Goal: Task Accomplishment & Management: Manage account settings

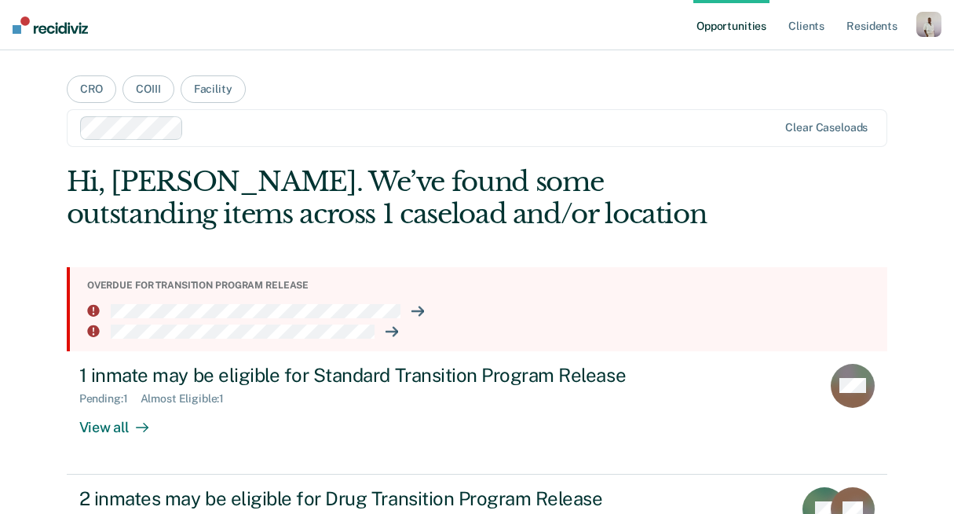
drag, startPoint x: 915, startPoint y: 25, endPoint x: 902, endPoint y: 26, distance: 12.6
click at [910, 26] on ul "Opportunities Client s Resident s" at bounding box center [804, 25] width 223 height 50
click at [915, 28] on ul "Opportunities Client s Resident s" at bounding box center [804, 25] width 223 height 50
click at [917, 27] on div "button" at bounding box center [929, 24] width 25 height 25
click at [836, 67] on link "Profile" at bounding box center [866, 63] width 126 height 13
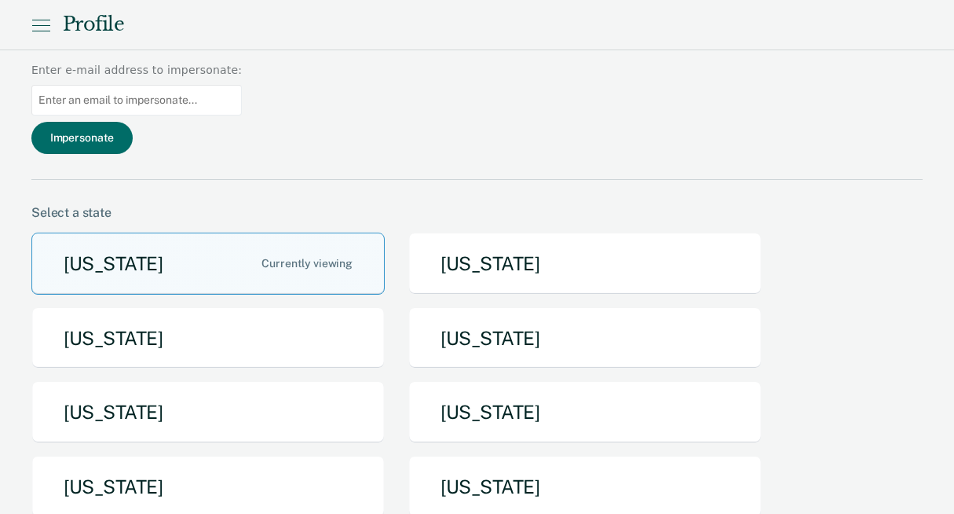
scroll to position [130, 0]
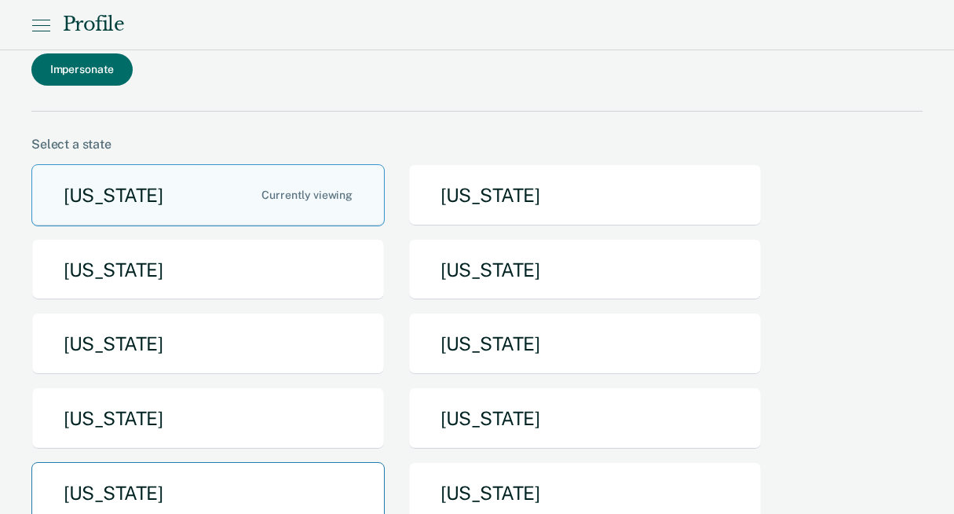
click at [219, 462] on button "[US_STATE]" at bounding box center [207, 493] width 353 height 62
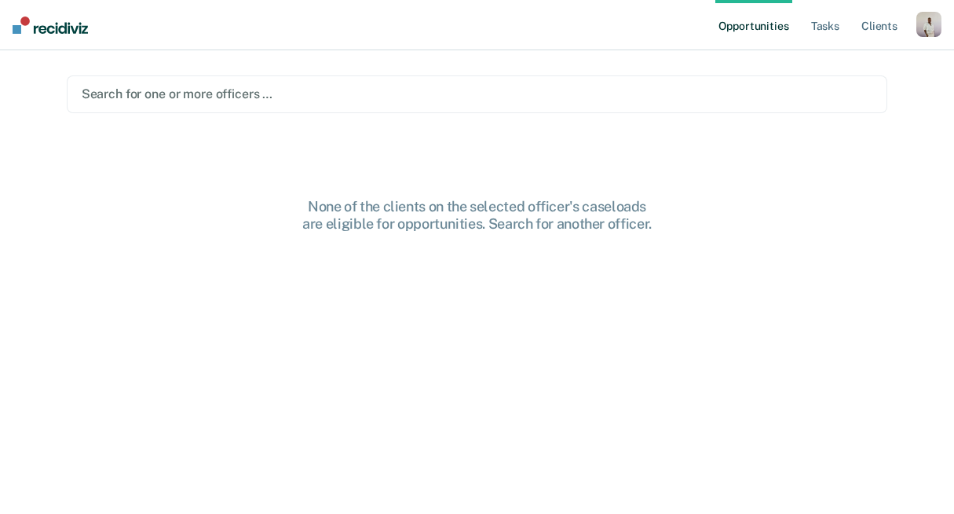
click at [801, 29] on ul "Opportunities Tasks Client s" at bounding box center [815, 25] width 201 height 50
click at [818, 30] on link "Tasks" at bounding box center [825, 25] width 35 height 50
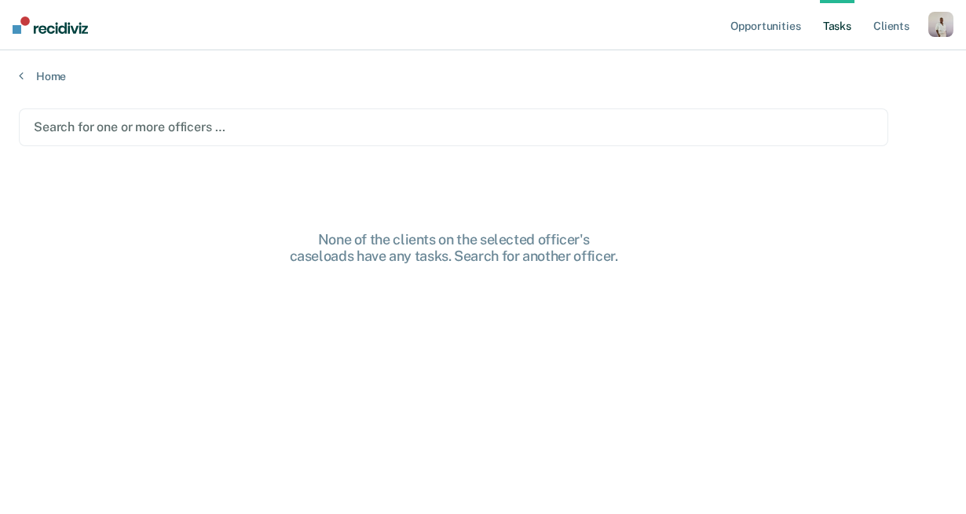
click at [229, 129] on div at bounding box center [454, 127] width 840 height 18
click at [239, 143] on div "Search for one or more officers …" at bounding box center [453, 127] width 869 height 38
click at [604, 151] on main "Search for one or more officers … None of the clients on the selected officer's…" at bounding box center [483, 296] width 966 height 426
click at [566, 133] on div at bounding box center [454, 127] width 840 height 18
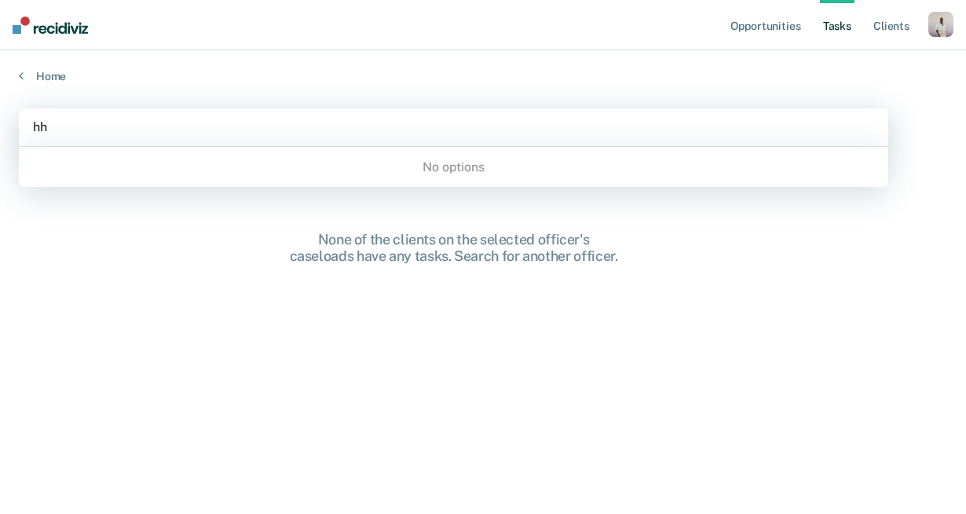
type input "h"
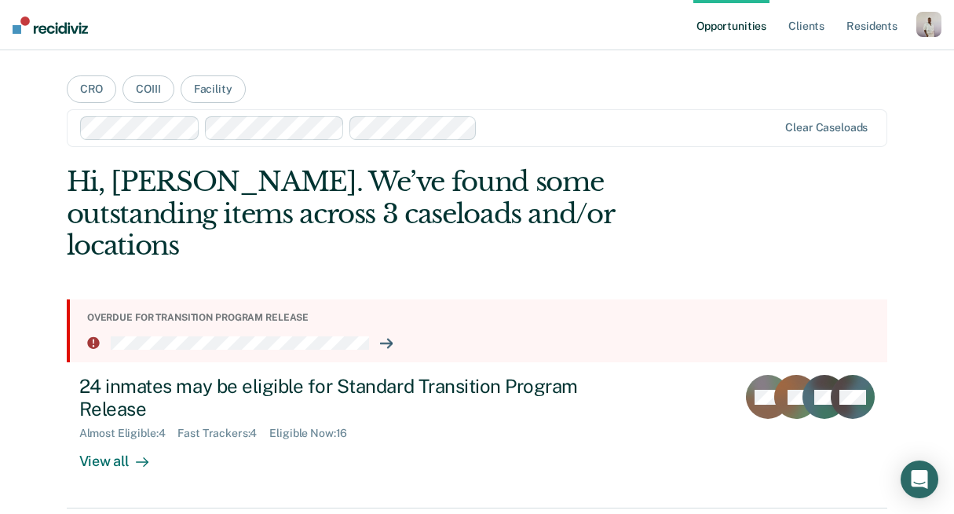
click at [921, 22] on div "button" at bounding box center [929, 24] width 25 height 25
click at [824, 57] on link "Profile" at bounding box center [866, 63] width 126 height 13
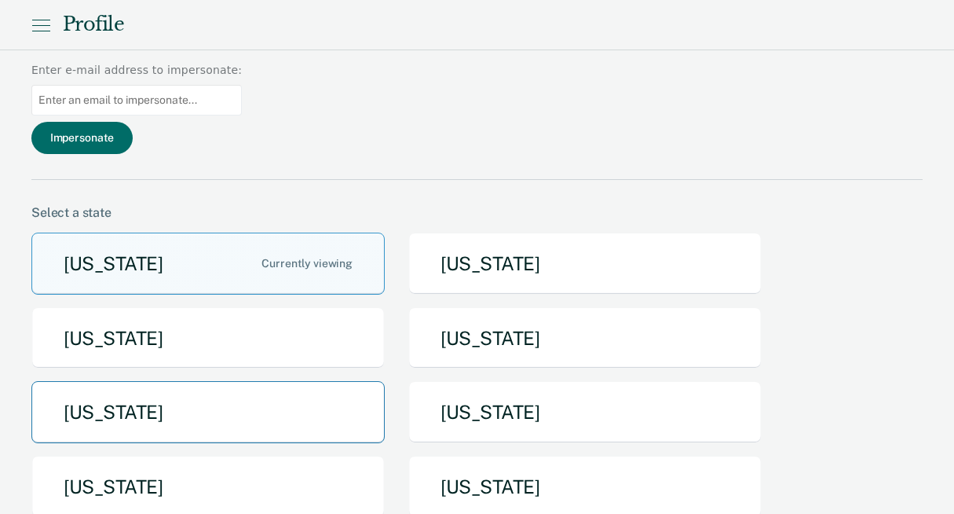
scroll to position [64, 0]
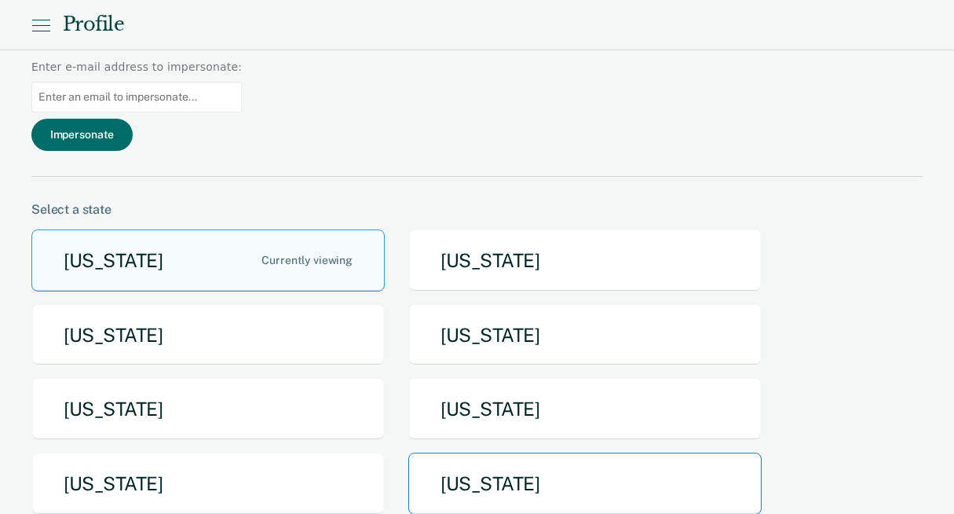
click at [478, 452] on button "[US_STATE]" at bounding box center [584, 483] width 353 height 62
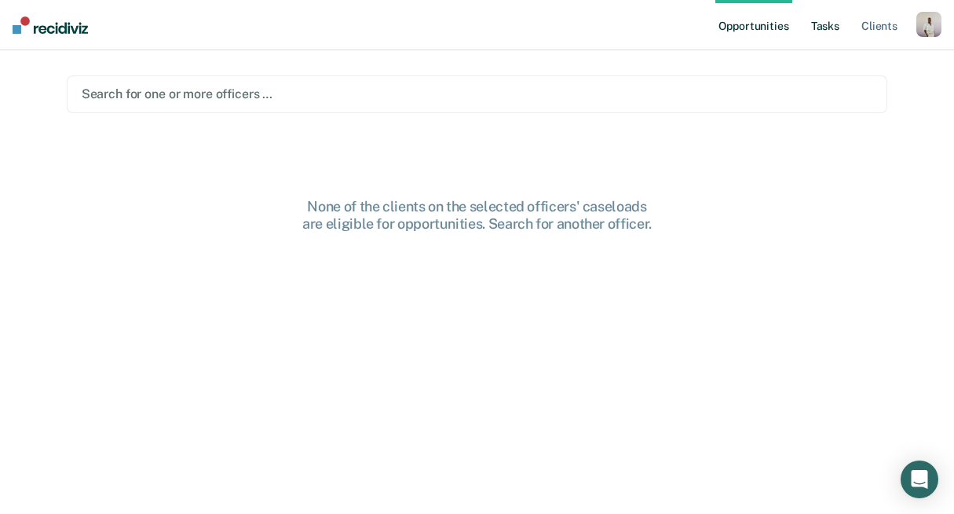
click at [817, 29] on link "Tasks" at bounding box center [825, 25] width 35 height 50
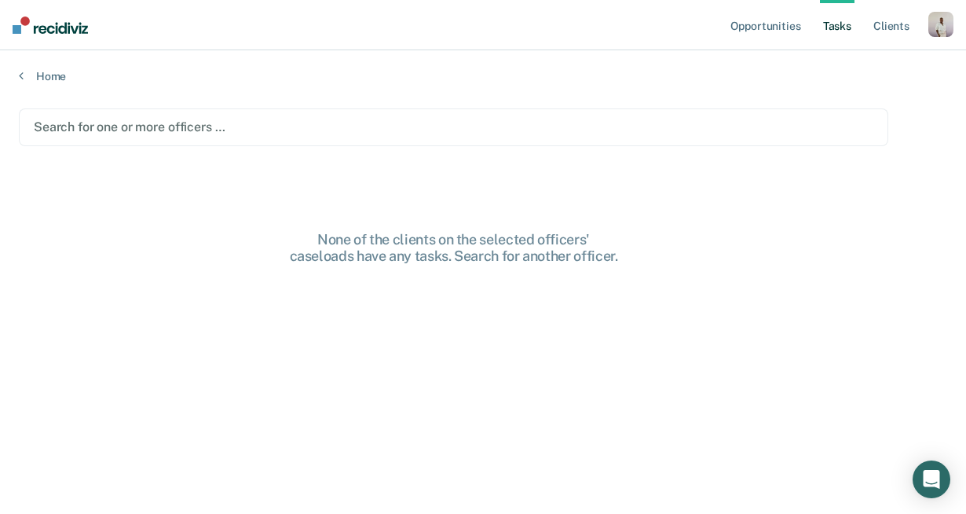
click at [485, 159] on main "Search for one or more officers … None of the clients on the selected officers'…" at bounding box center [483, 296] width 966 height 426
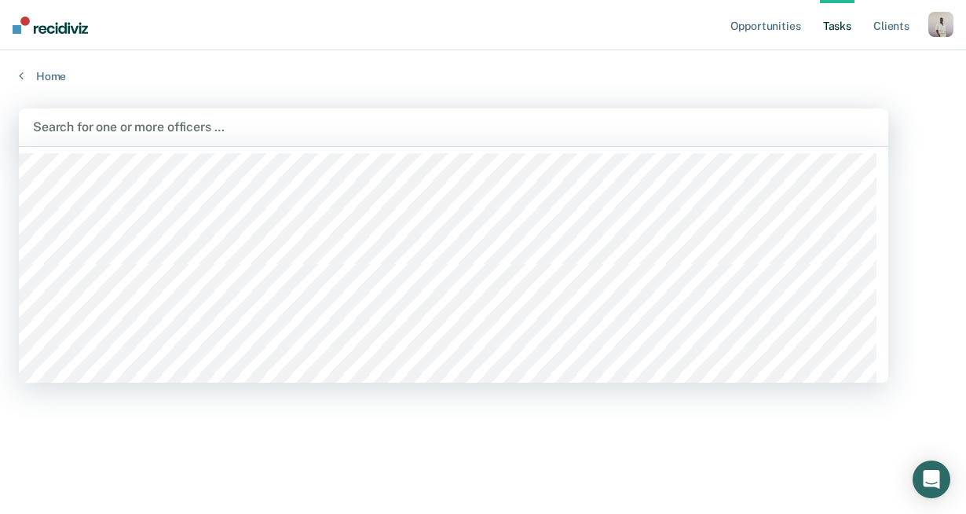
click at [455, 142] on div "Search for one or more officers …" at bounding box center [453, 127] width 869 height 38
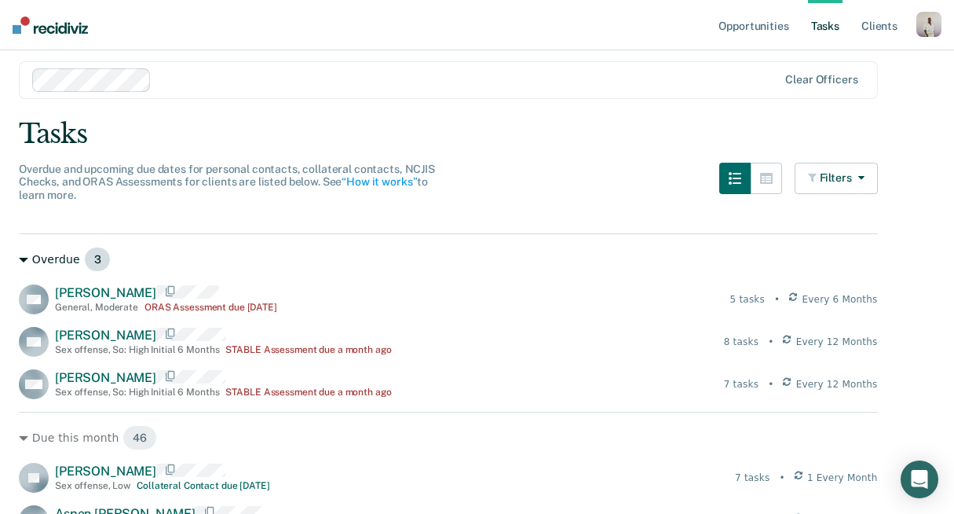
scroll to position [48, 0]
click at [776, 189] on button "button" at bounding box center [766, 177] width 31 height 31
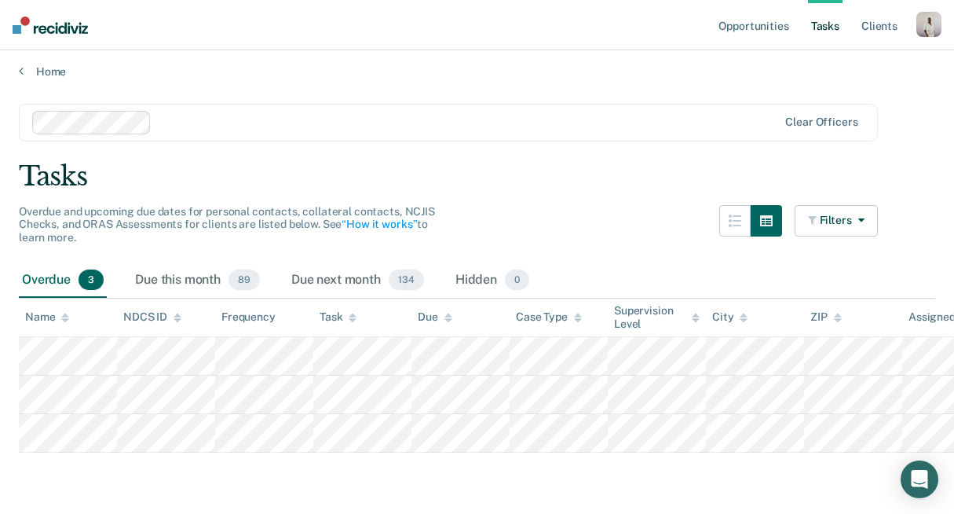
scroll to position [0, 0]
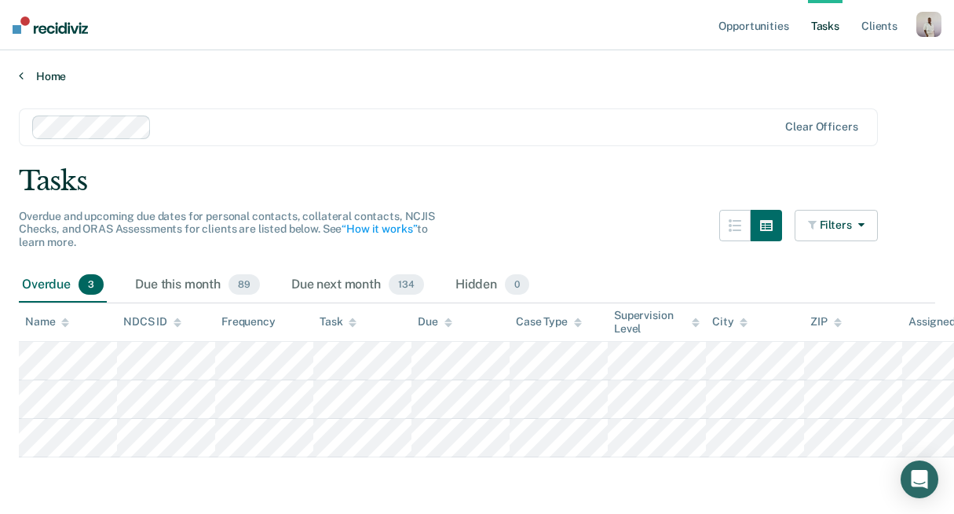
click at [46, 80] on link "Home" at bounding box center [477, 76] width 917 height 14
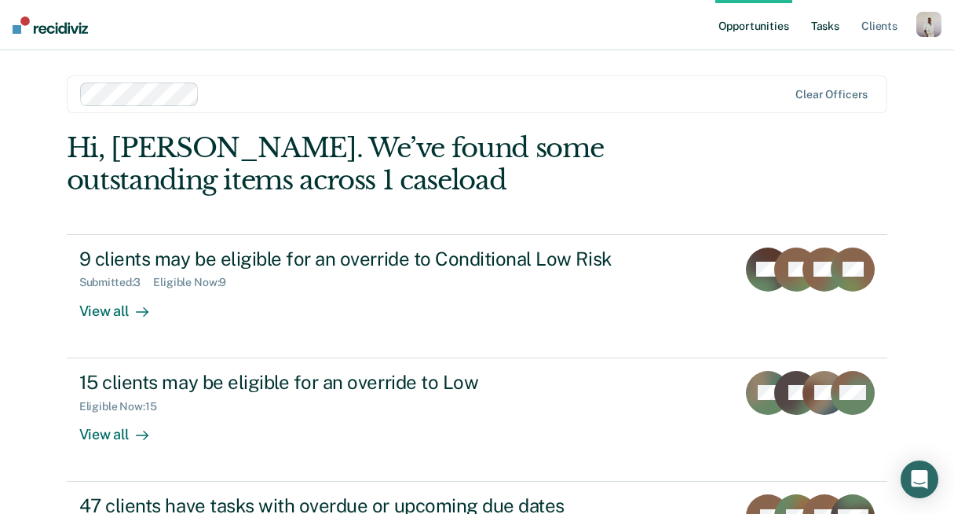
click at [811, 31] on link "Tasks" at bounding box center [825, 25] width 35 height 50
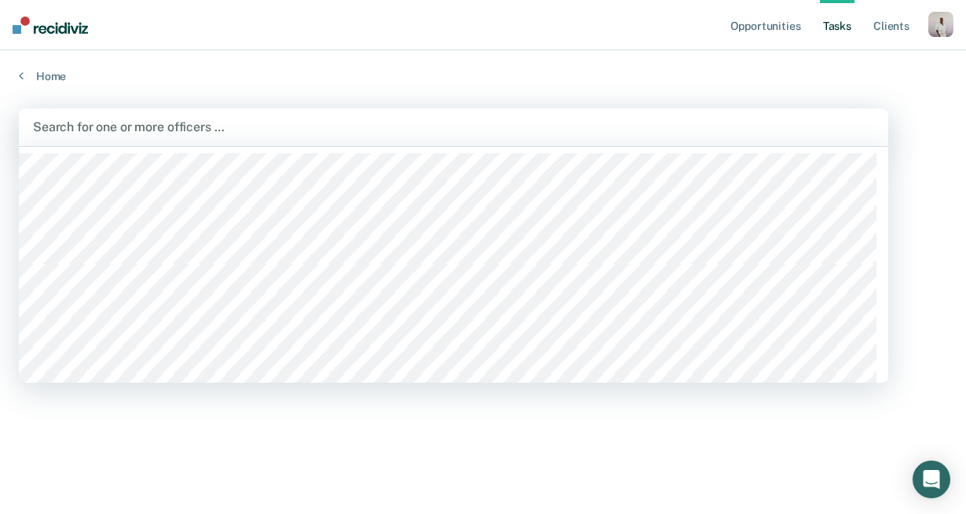
click at [412, 137] on div "Search for one or more officers …" at bounding box center [453, 127] width 869 height 38
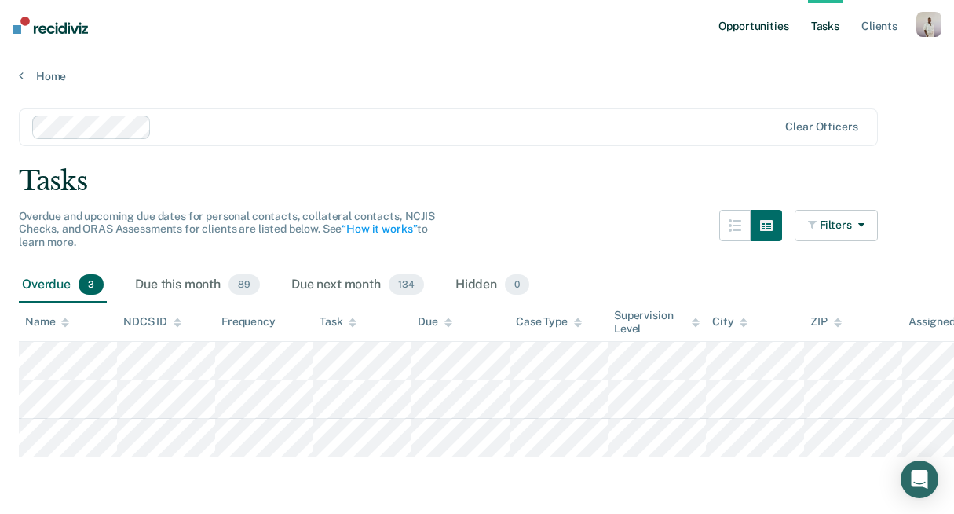
click at [730, 32] on link "Opportunities" at bounding box center [753, 25] width 76 height 50
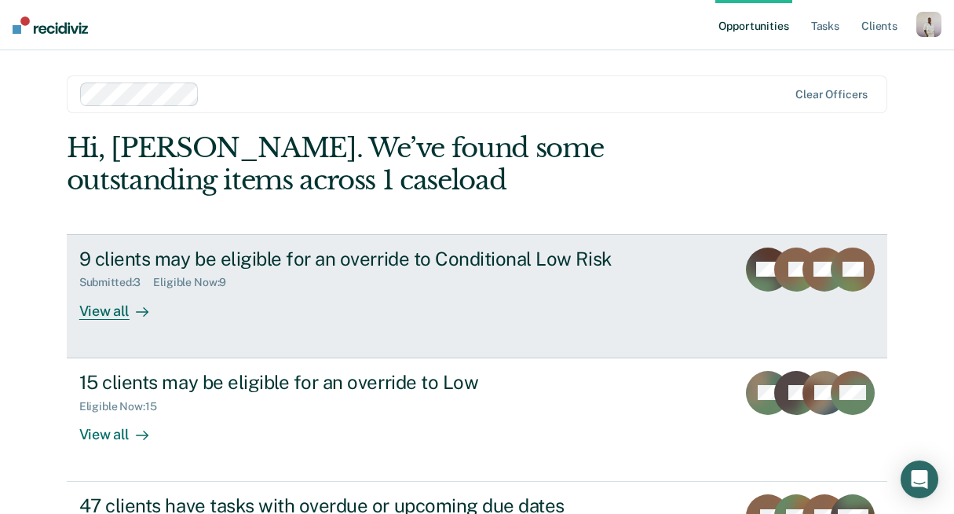
scroll to position [13, 0]
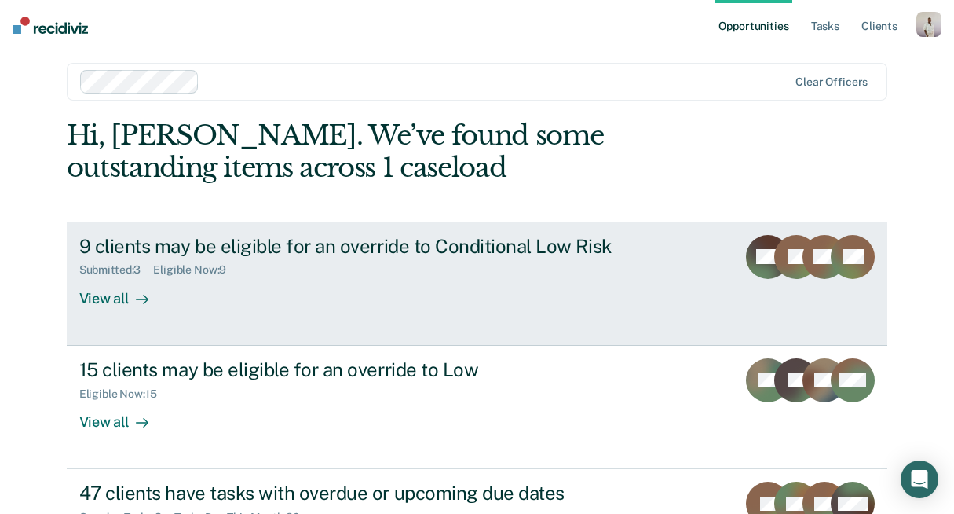
click at [435, 313] on link "9 clients may be eligible for an override to Conditional Low Risk Submitted : 3…" at bounding box center [478, 283] width 822 height 124
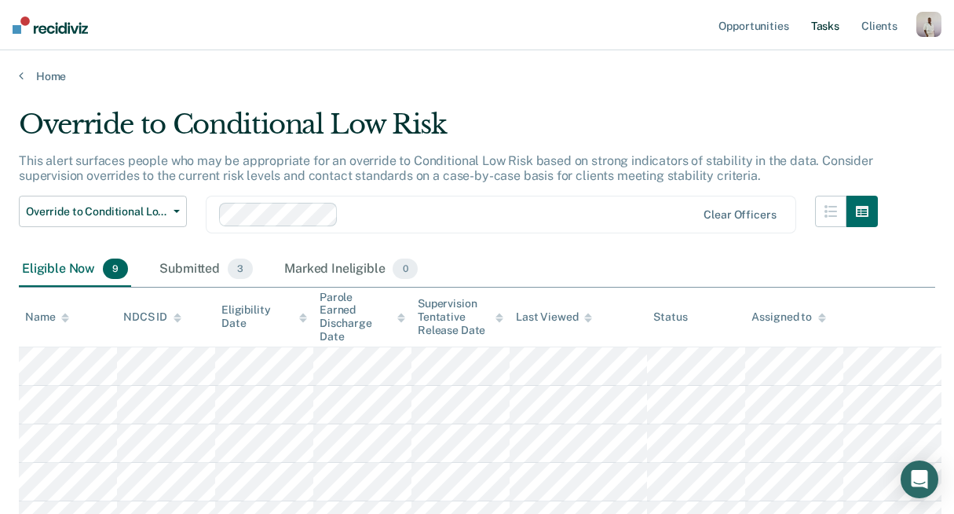
click at [818, 34] on link "Tasks" at bounding box center [825, 25] width 35 height 50
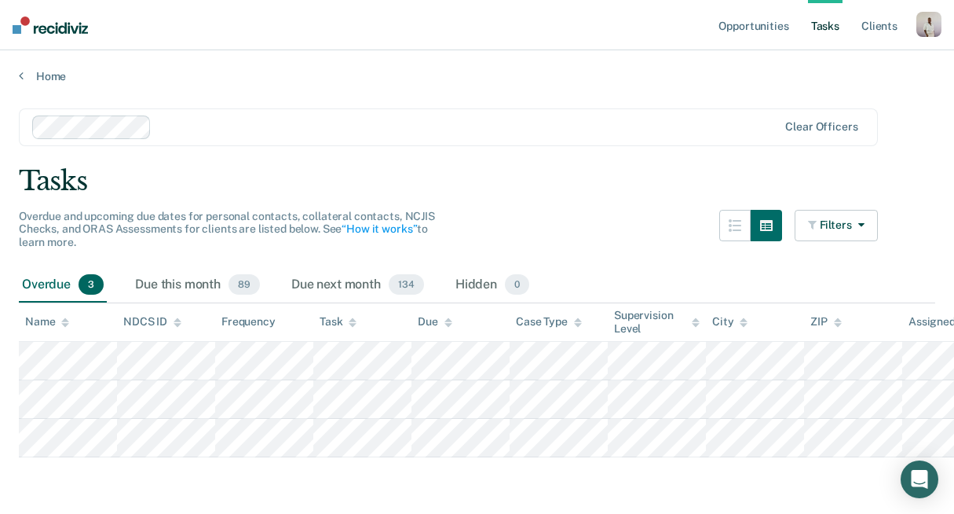
scroll to position [5, 0]
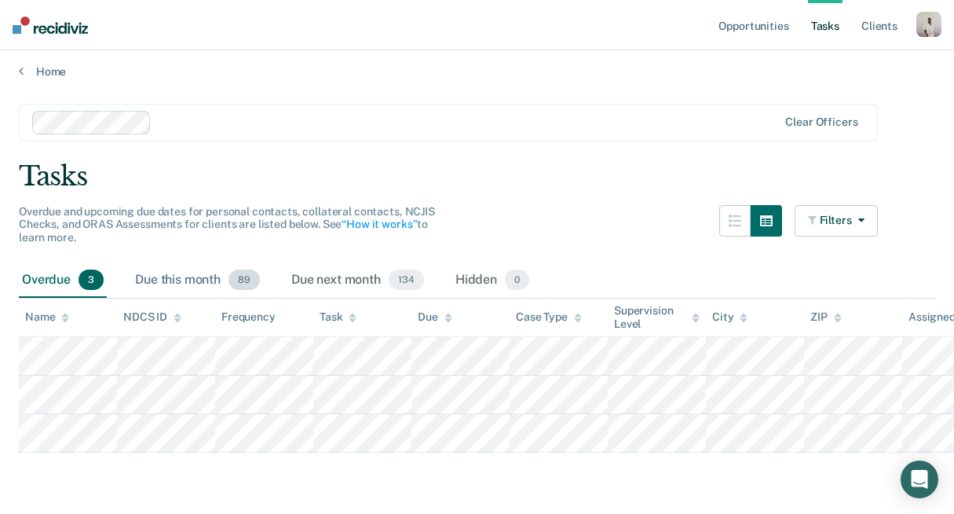
click at [189, 274] on div "Due this month 89" at bounding box center [197, 280] width 131 height 35
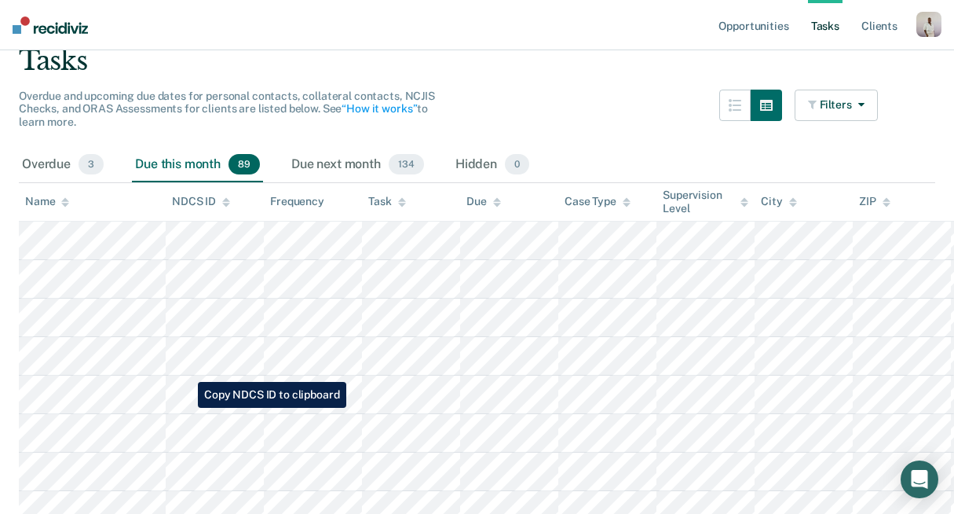
scroll to position [126, 0]
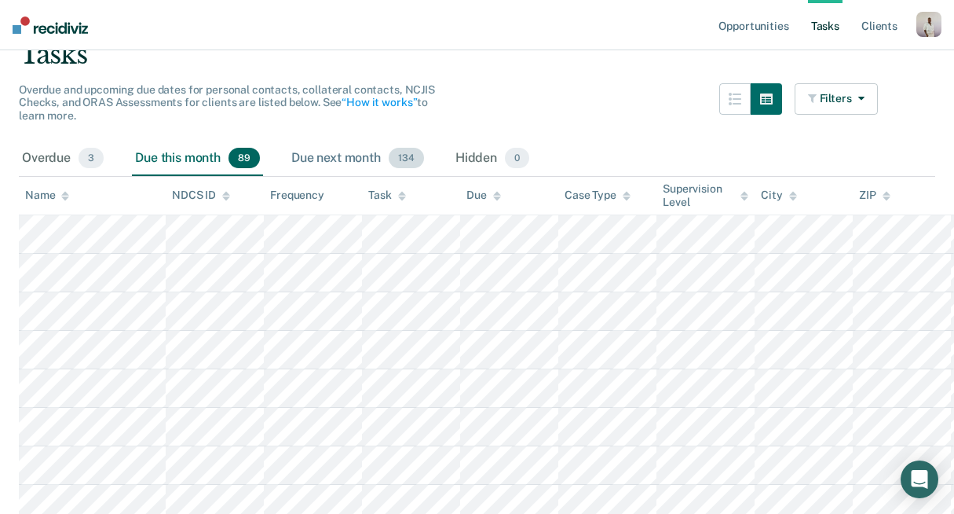
click at [353, 158] on div "Due next month 134" at bounding box center [357, 158] width 139 height 35
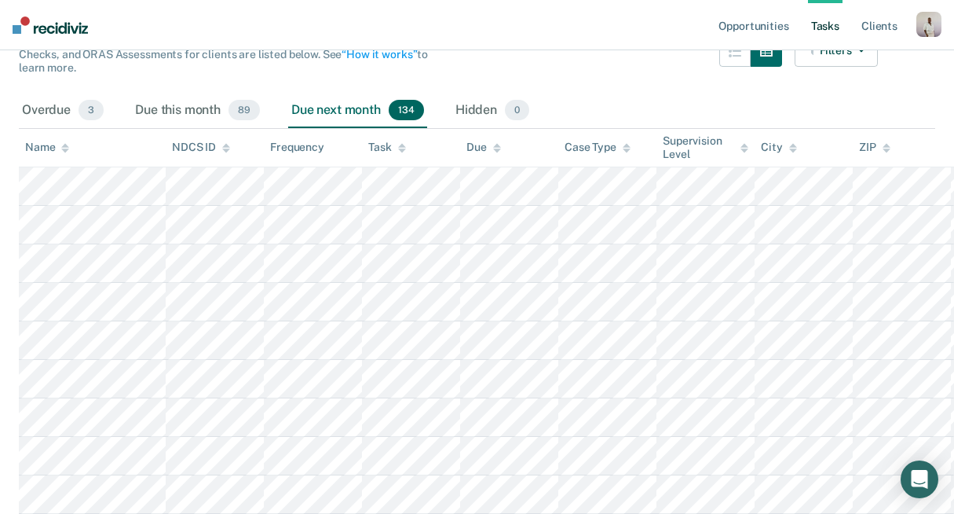
scroll to position [176, 0]
click at [498, 101] on div "Hidden 0" at bounding box center [492, 109] width 80 height 35
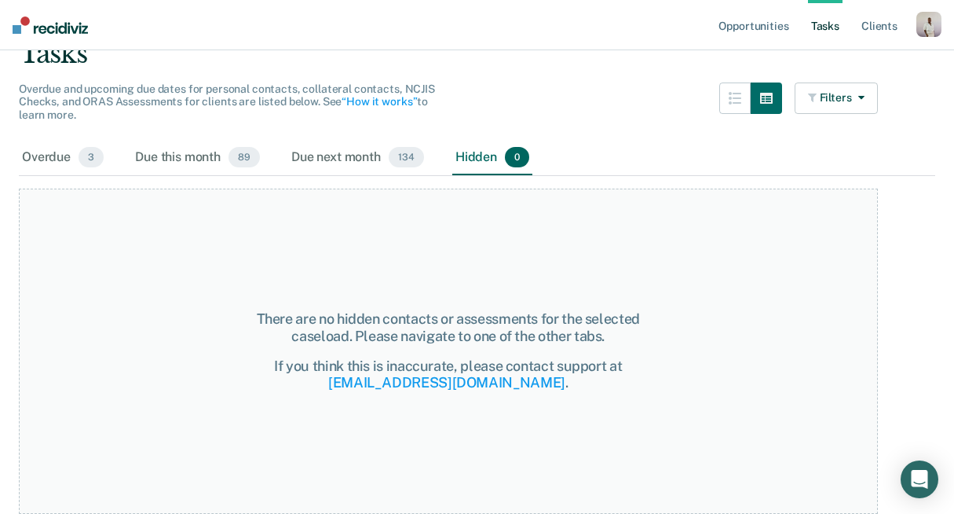
scroll to position [126, 0]
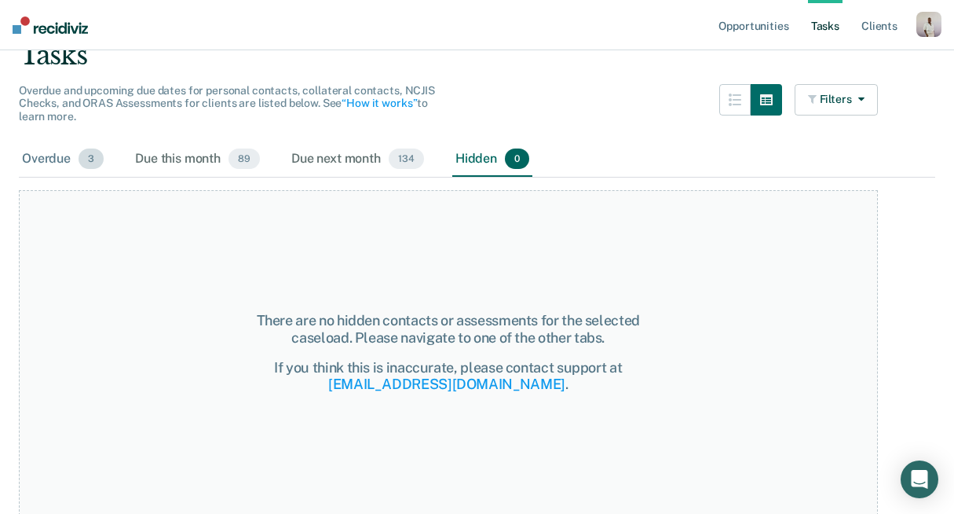
click at [59, 154] on div "Overdue 3" at bounding box center [63, 159] width 88 height 35
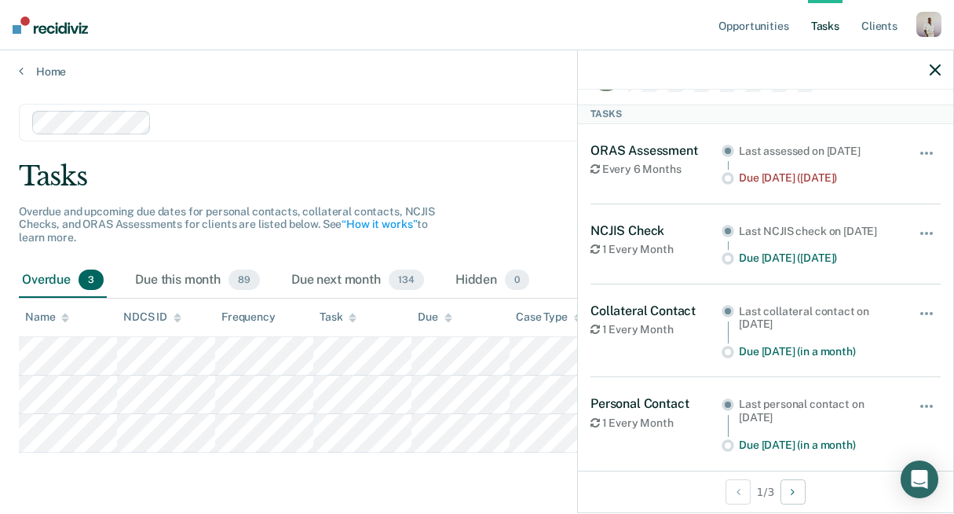
scroll to position [50, 0]
click at [171, 254] on div "Overdue and upcoming due dates for personal contacts, collateral contacts, NCJI…" at bounding box center [448, 234] width 859 height 58
click at [180, 277] on div "Due this month 89" at bounding box center [197, 280] width 131 height 35
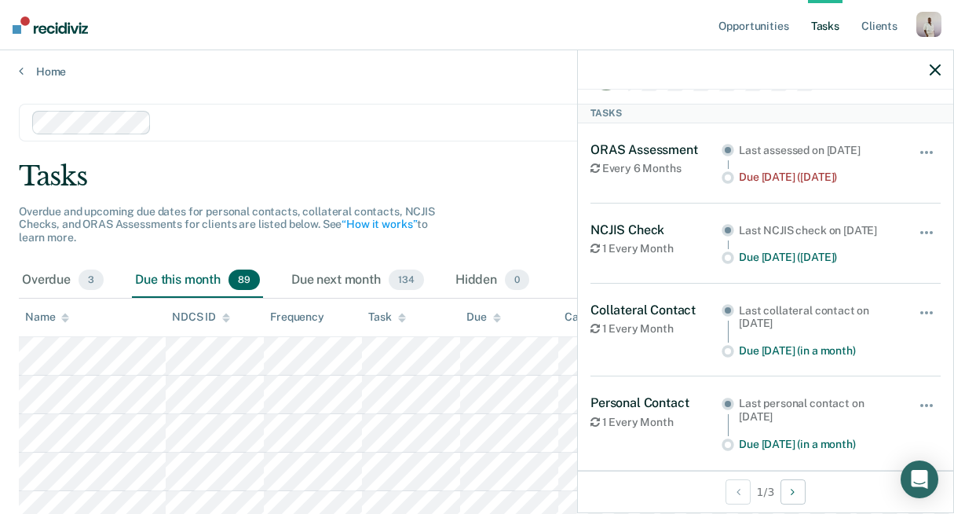
scroll to position [46, 0]
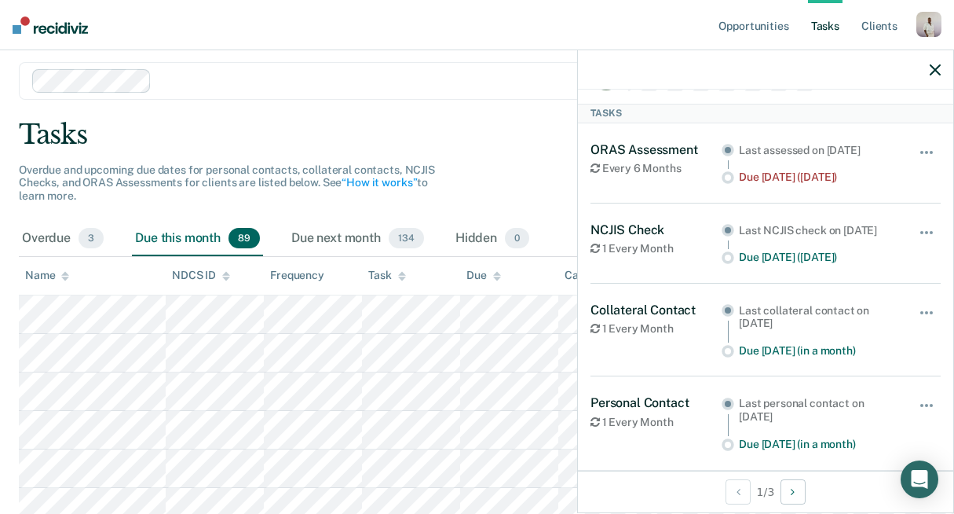
click at [928, 75] on div at bounding box center [765, 69] width 375 height 39
click at [934, 64] on button "button" at bounding box center [935, 69] width 11 height 13
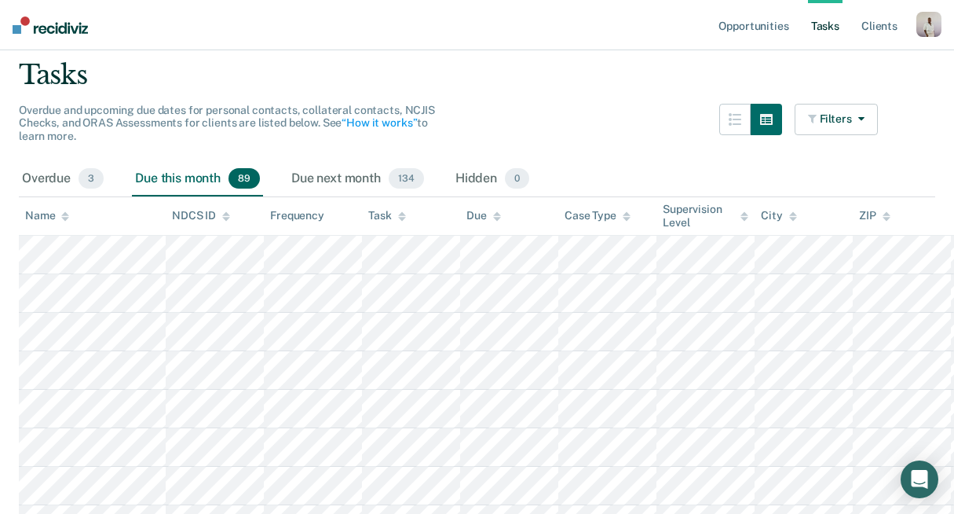
scroll to position [108, 0]
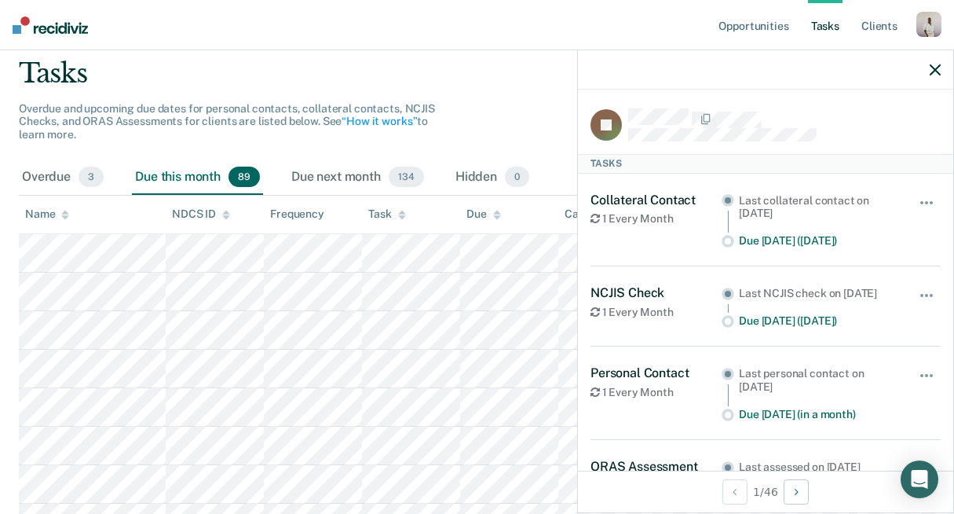
click at [934, 80] on div at bounding box center [765, 69] width 375 height 39
click at [930, 72] on icon "button" at bounding box center [935, 69] width 11 height 11
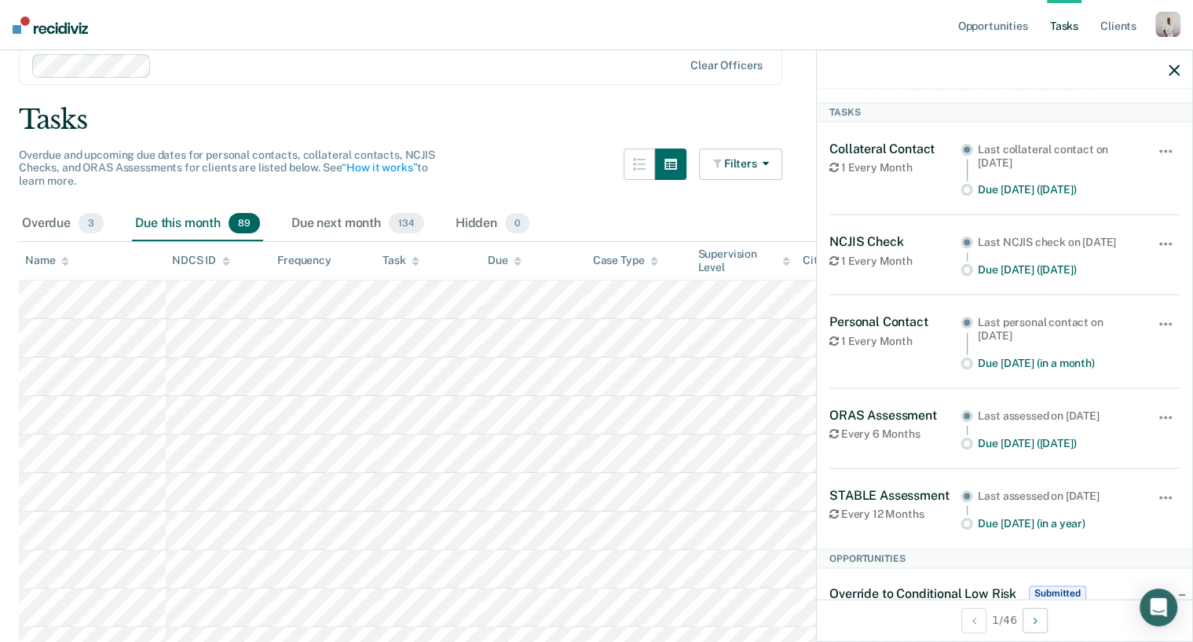
scroll to position [72, 0]
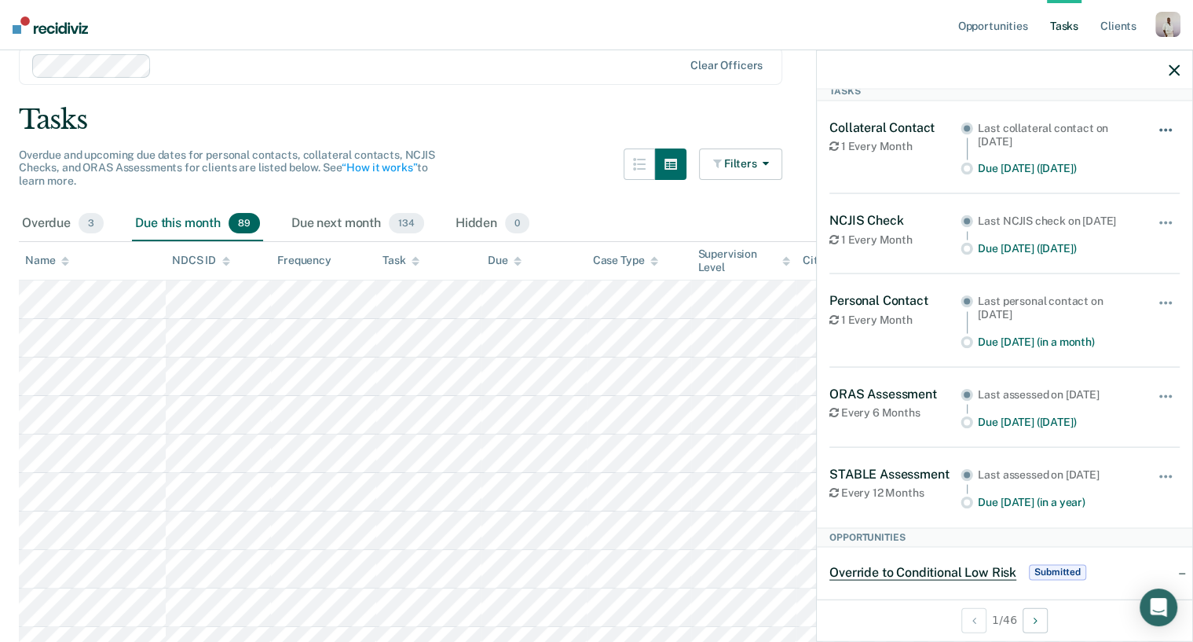
click at [965, 128] on span "button" at bounding box center [1165, 129] width 3 height 3
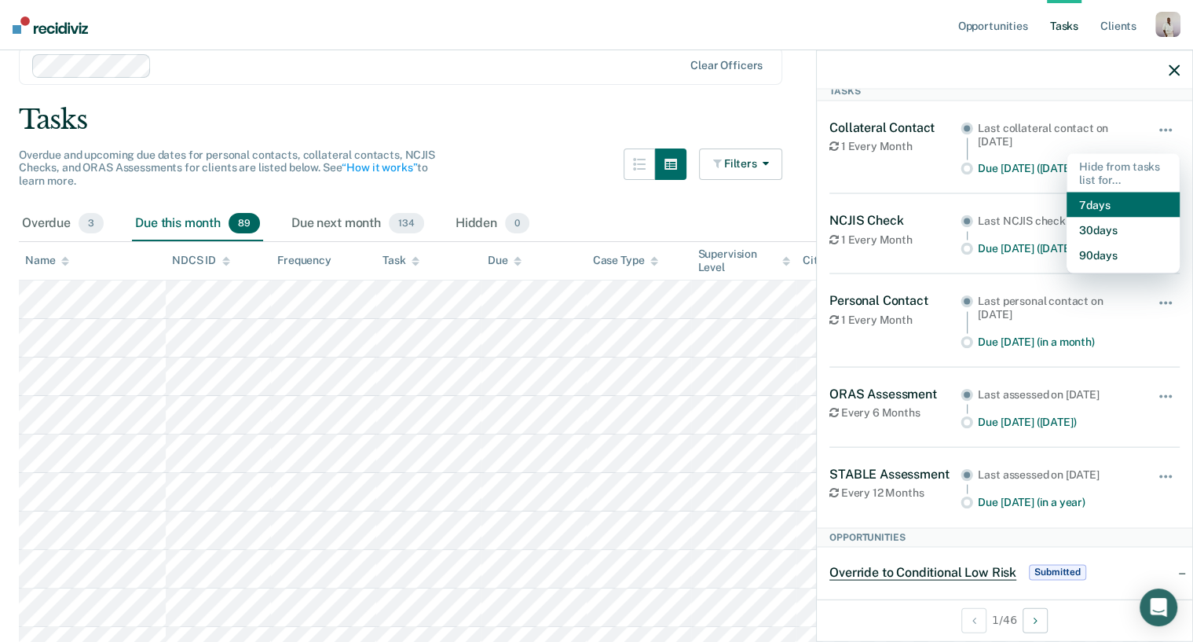
click at [965, 204] on button "7 days" at bounding box center [1123, 204] width 113 height 25
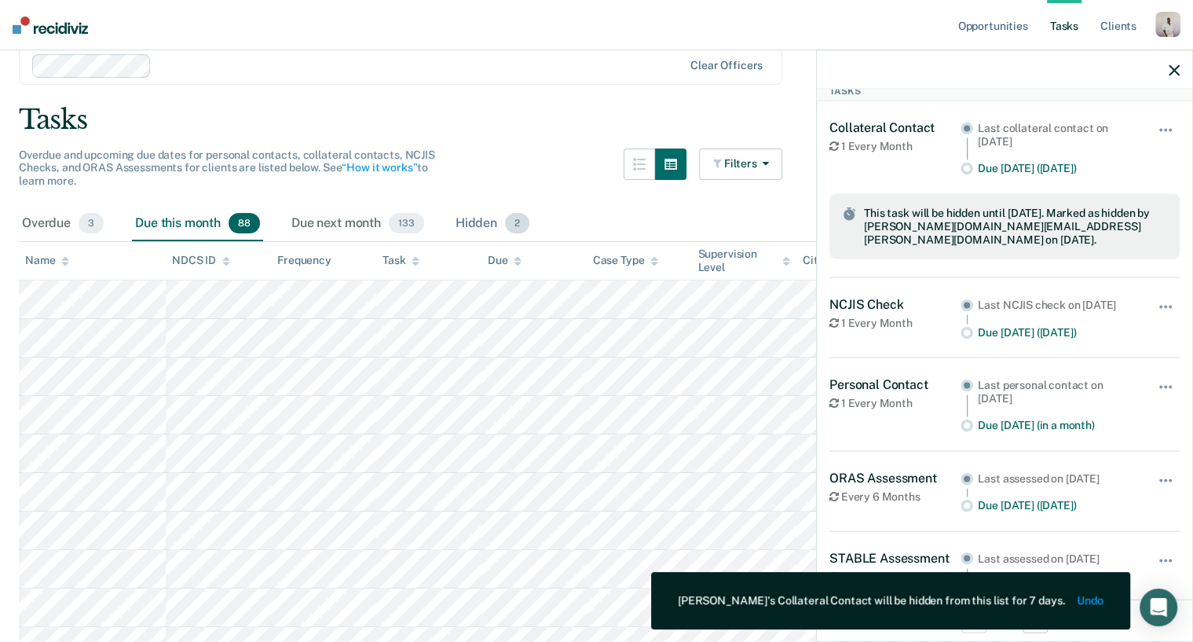
click at [484, 221] on div "Hidden 2" at bounding box center [492, 224] width 80 height 35
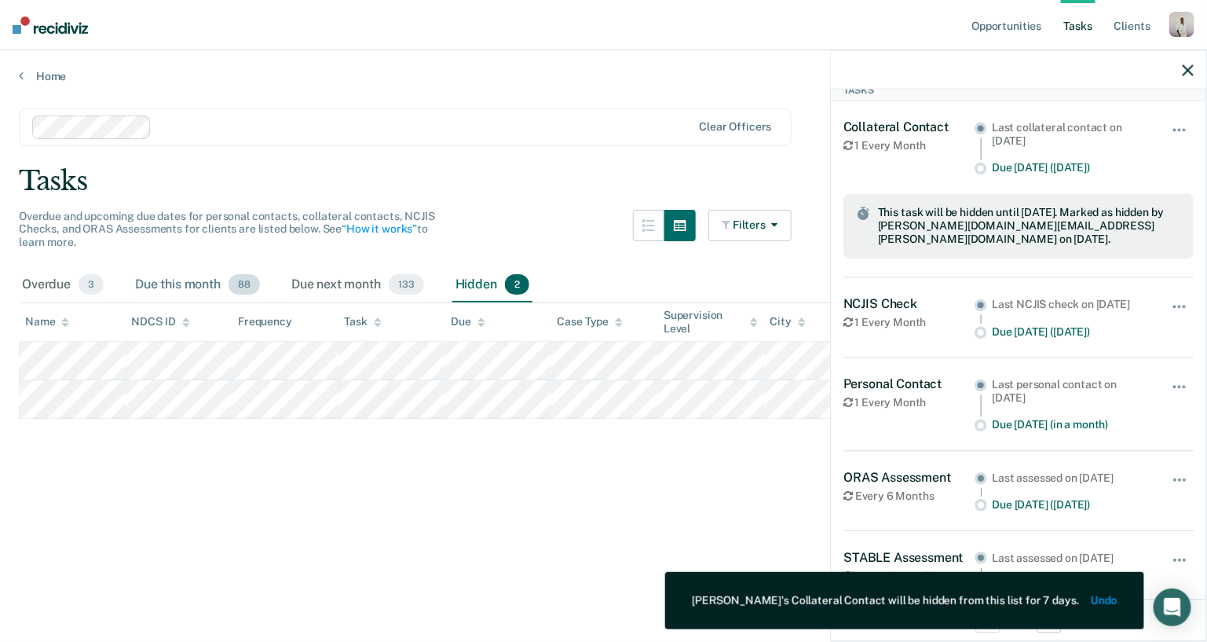
click at [236, 284] on span "88" at bounding box center [244, 284] width 31 height 20
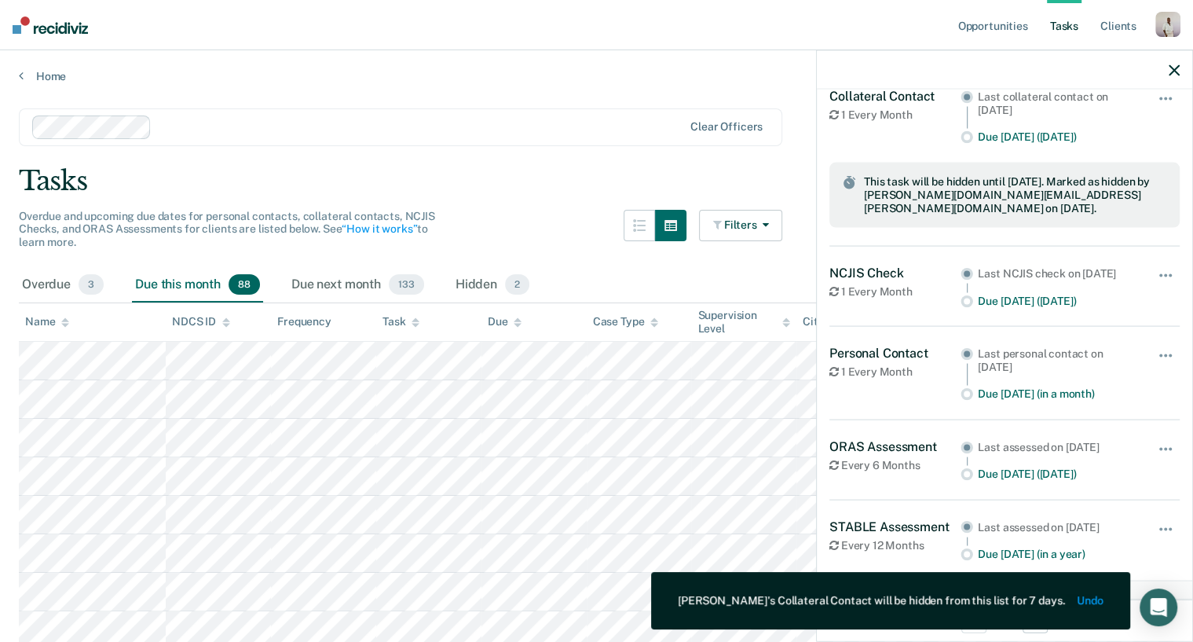
scroll to position [139, 0]
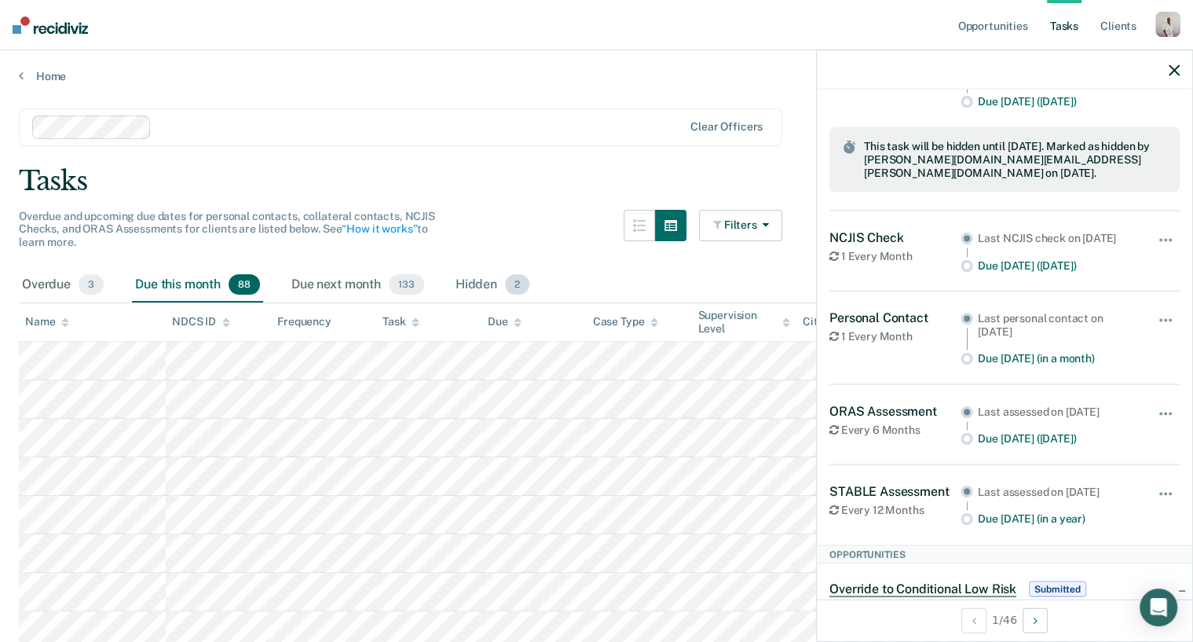
click at [510, 279] on span "2" at bounding box center [517, 284] width 24 height 20
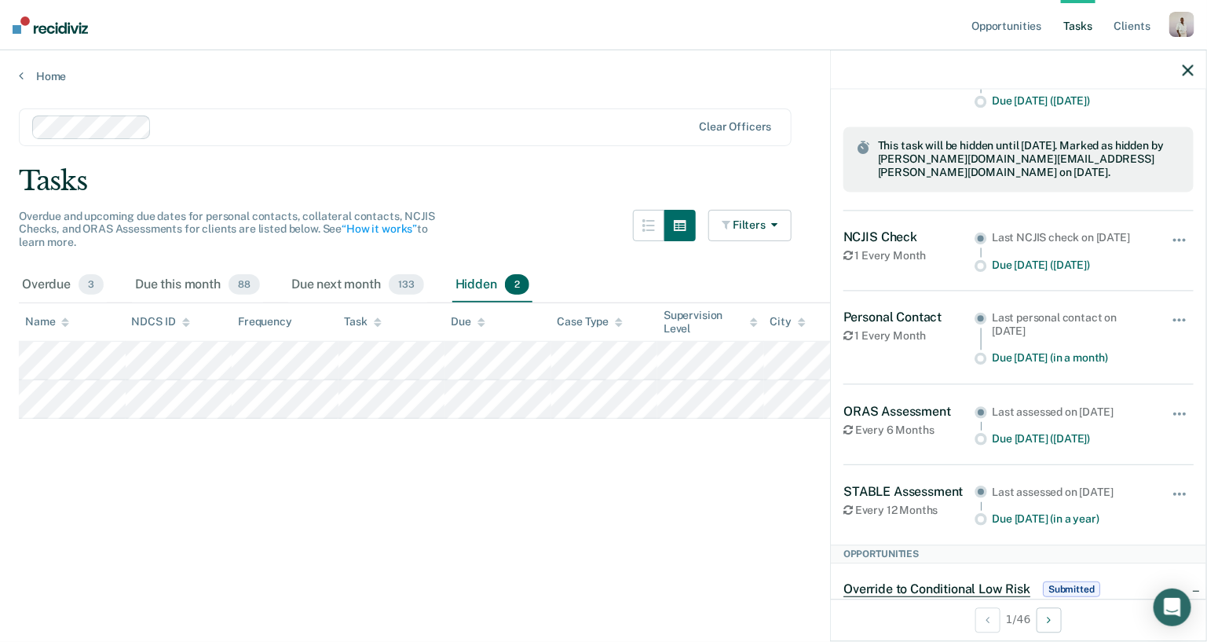
click at [965, 69] on icon "button" at bounding box center [1188, 69] width 11 height 11
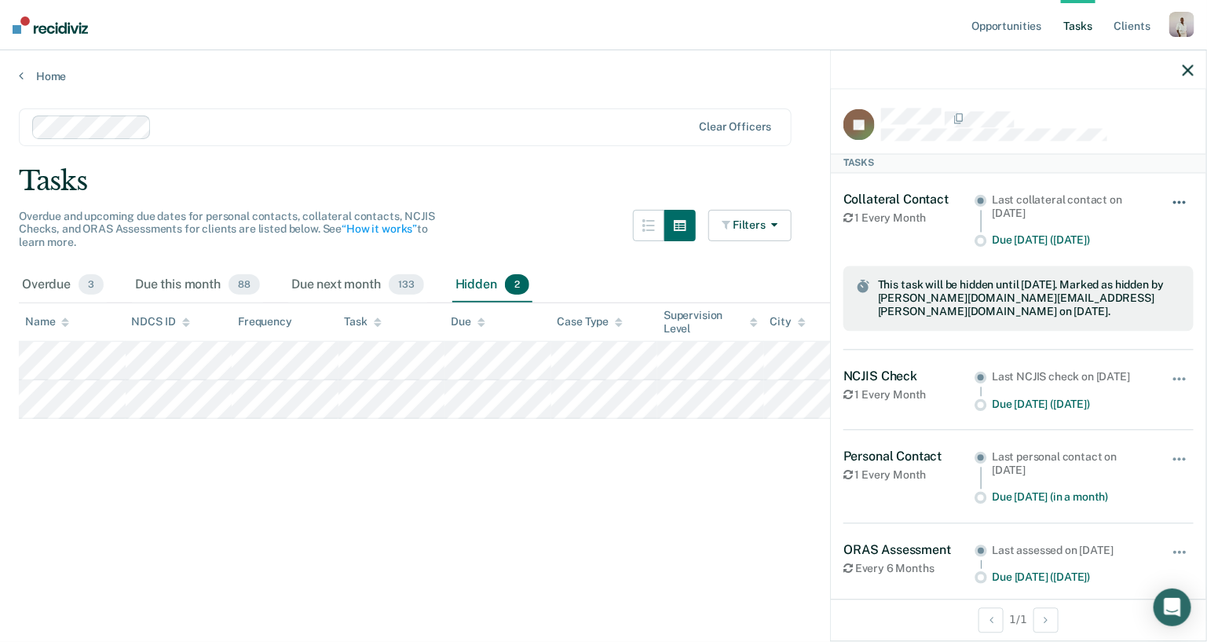
click at [965, 198] on button "button" at bounding box center [1180, 209] width 27 height 25
click at [965, 232] on button "Unhide" at bounding box center [1137, 245] width 88 height 26
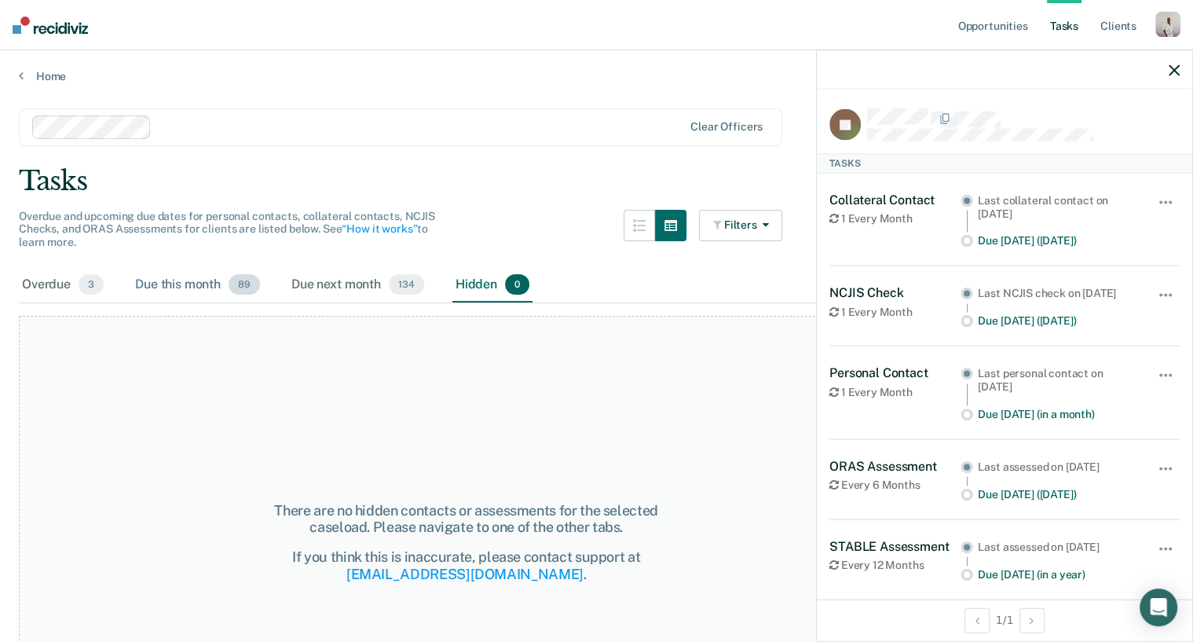
click at [220, 273] on div "Due this month 89" at bounding box center [197, 285] width 131 height 35
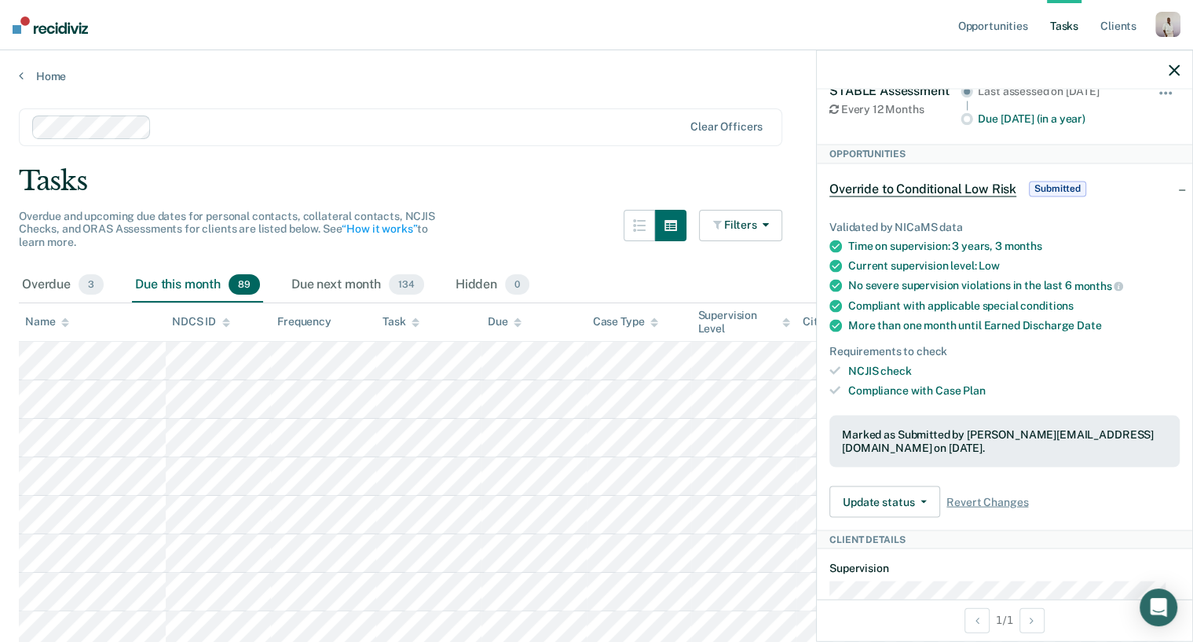
scroll to position [471, 0]
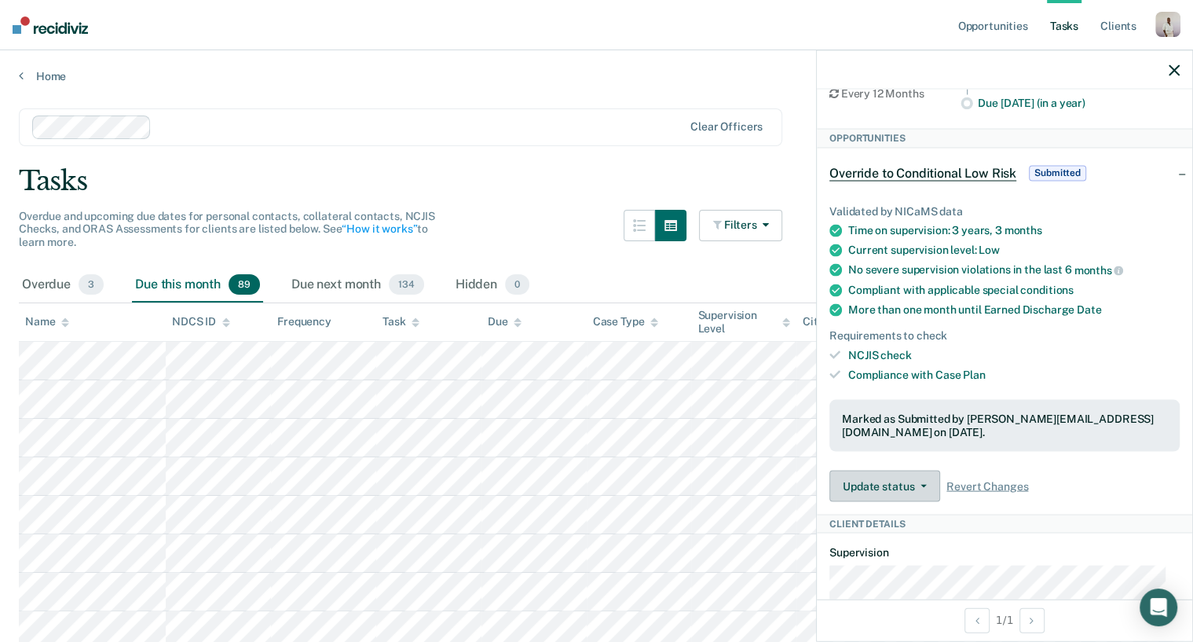
click at [926, 501] on button "Update status" at bounding box center [884, 485] width 111 height 31
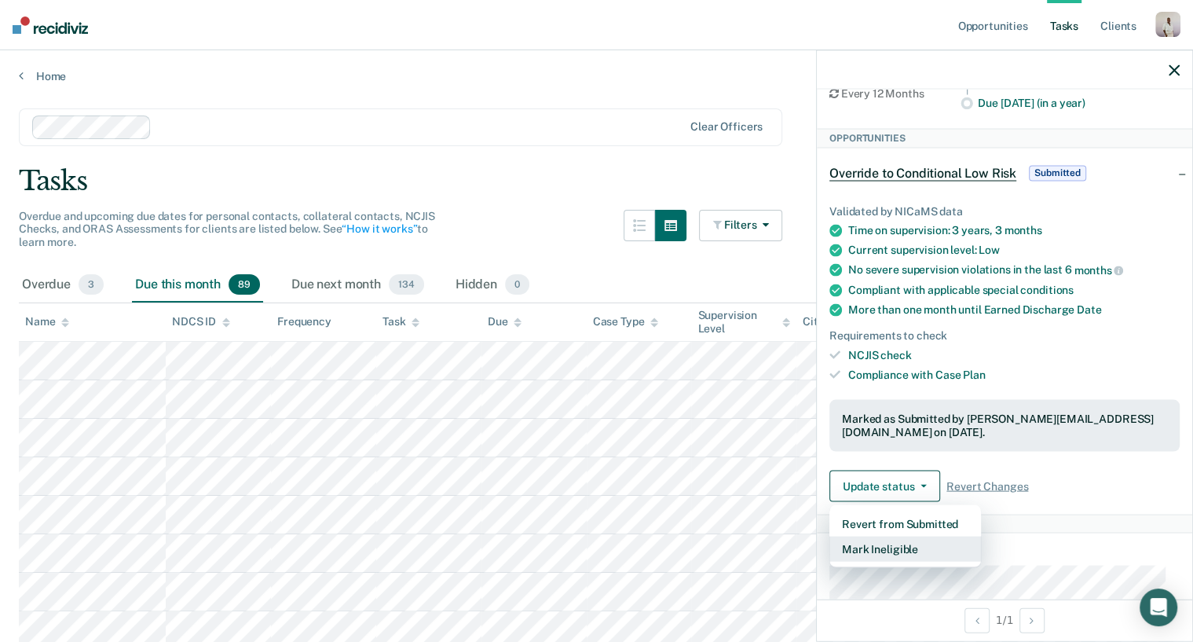
click at [887, 513] on button "Mark Ineligible" at bounding box center [905, 548] width 152 height 25
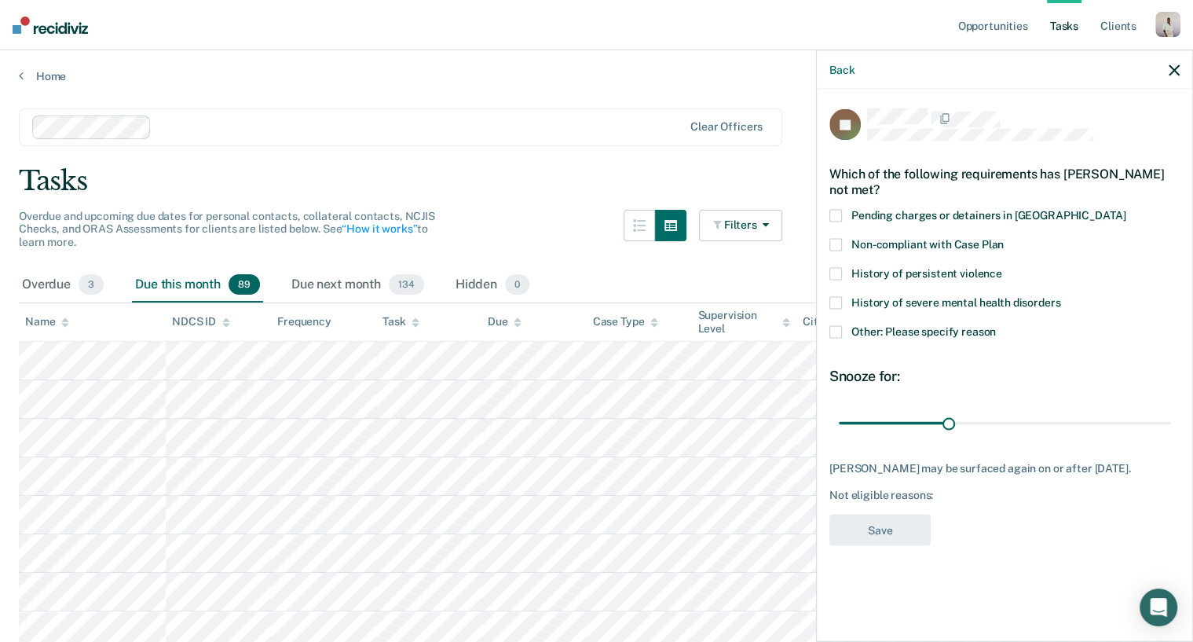
click at [965, 64] on icon "button" at bounding box center [1174, 69] width 11 height 11
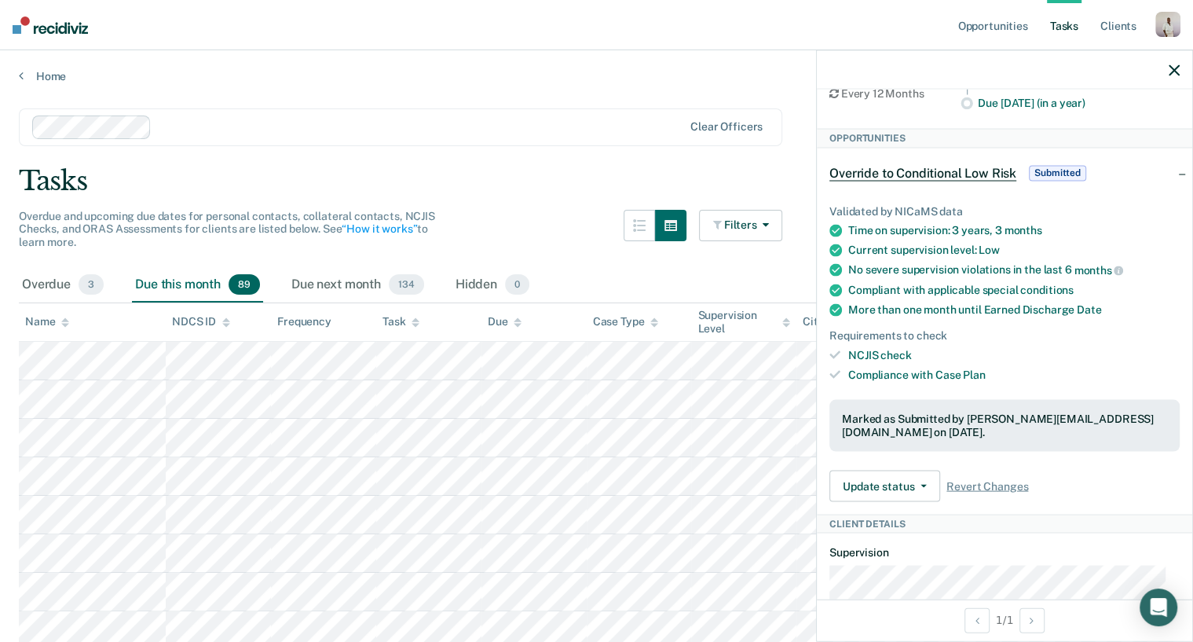
click at [965, 64] on button "button" at bounding box center [1174, 69] width 11 height 13
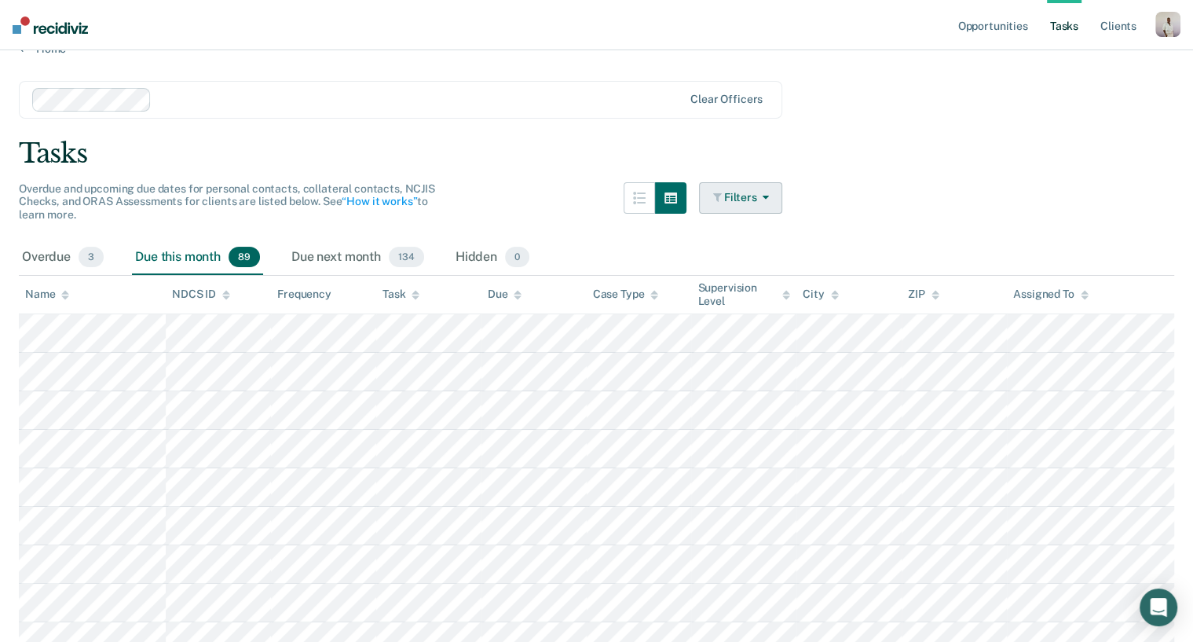
scroll to position [34, 0]
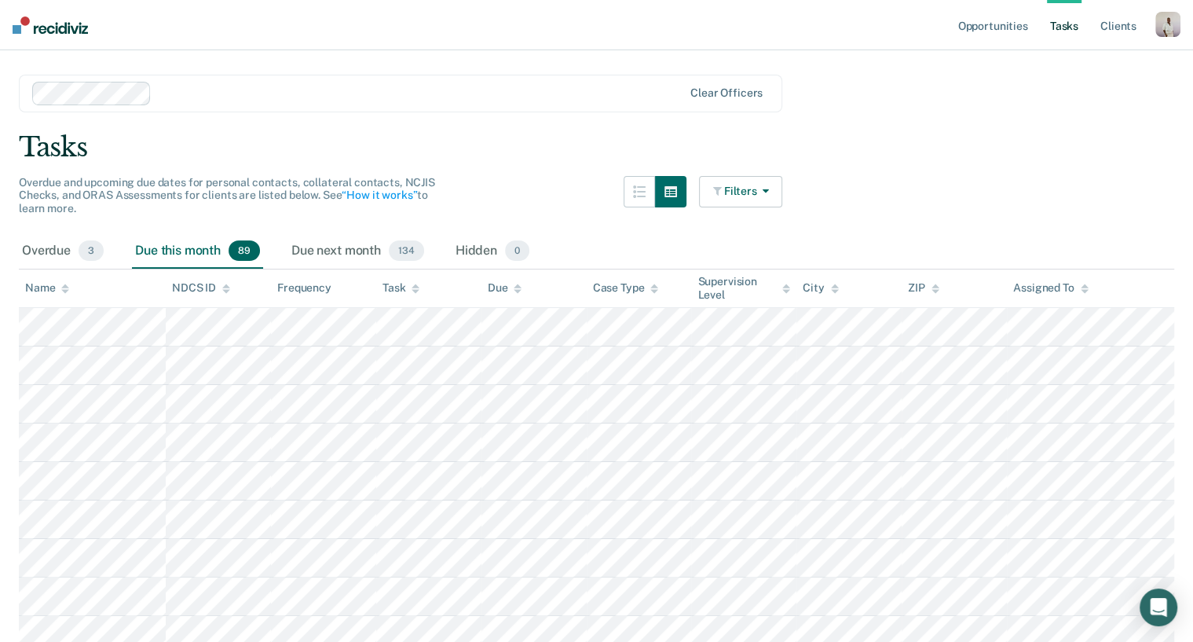
click at [767, 185] on icon "button" at bounding box center [762, 190] width 13 height 11
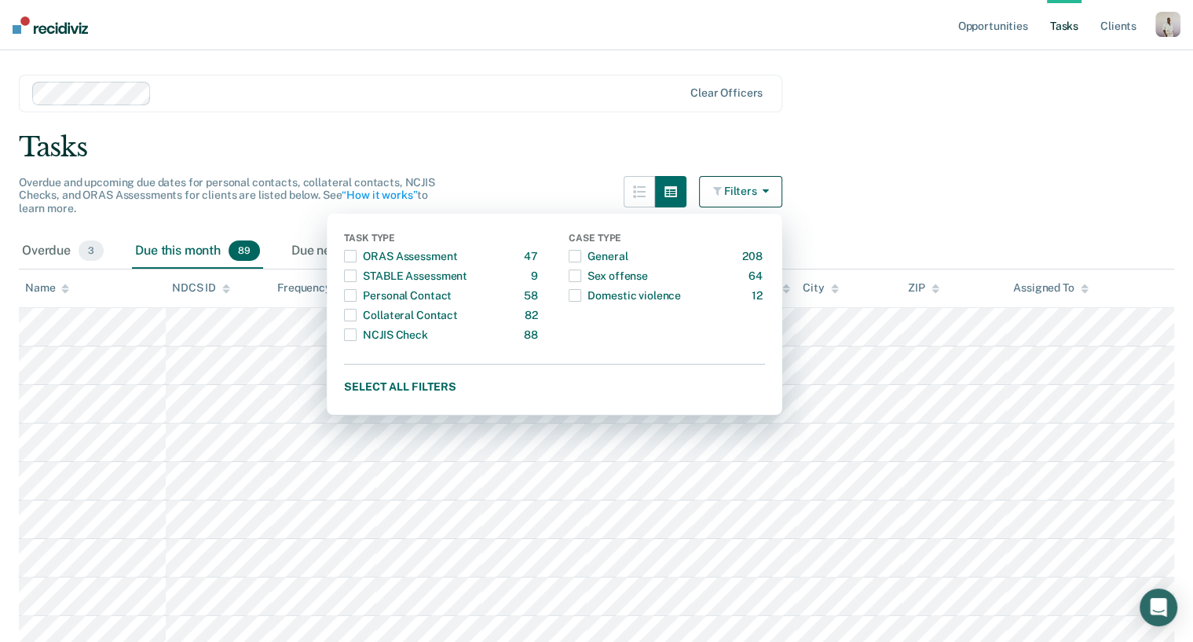
click at [619, 153] on div "Tasks" at bounding box center [596, 147] width 1155 height 32
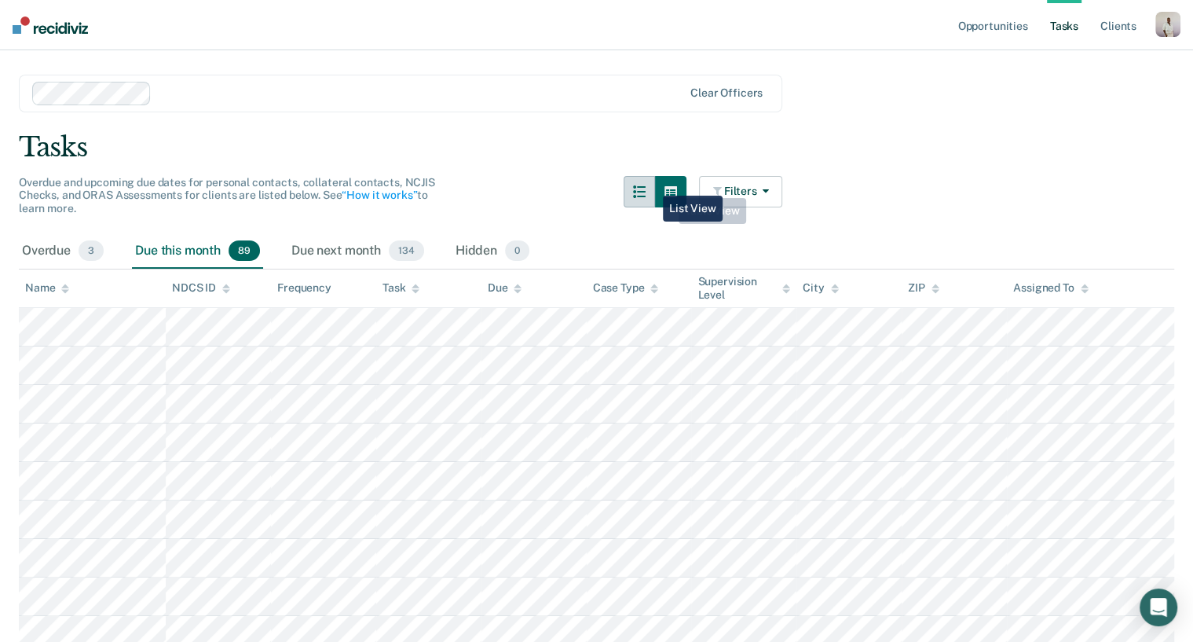
click at [646, 187] on icon "button" at bounding box center [639, 191] width 13 height 13
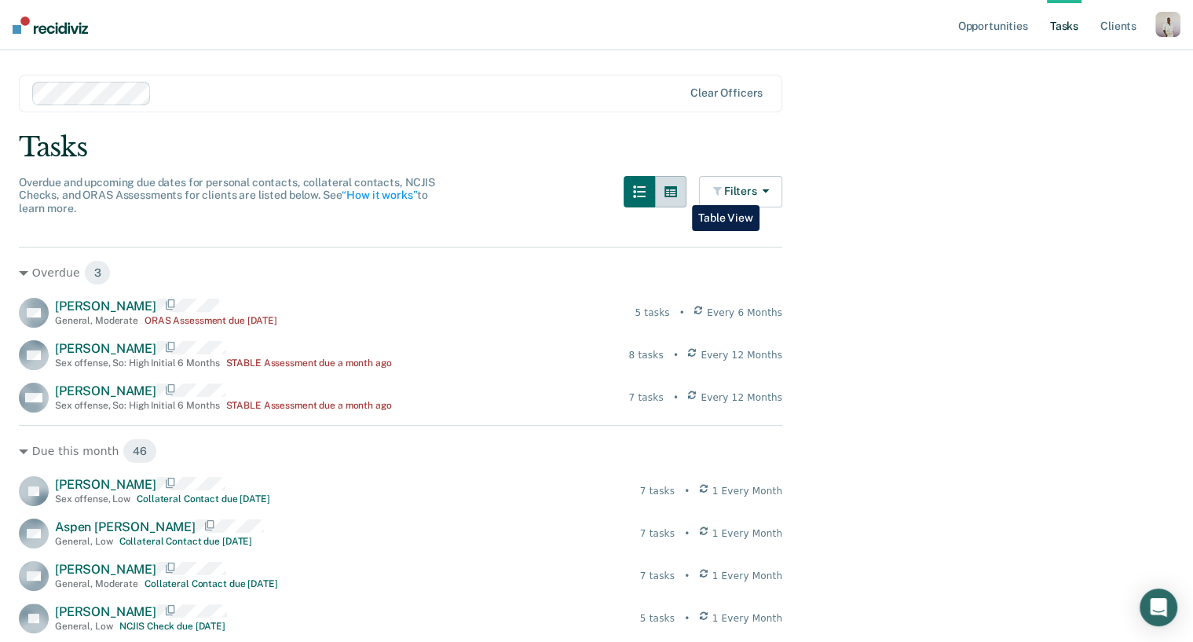
click at [677, 194] on icon "button" at bounding box center [670, 191] width 13 height 11
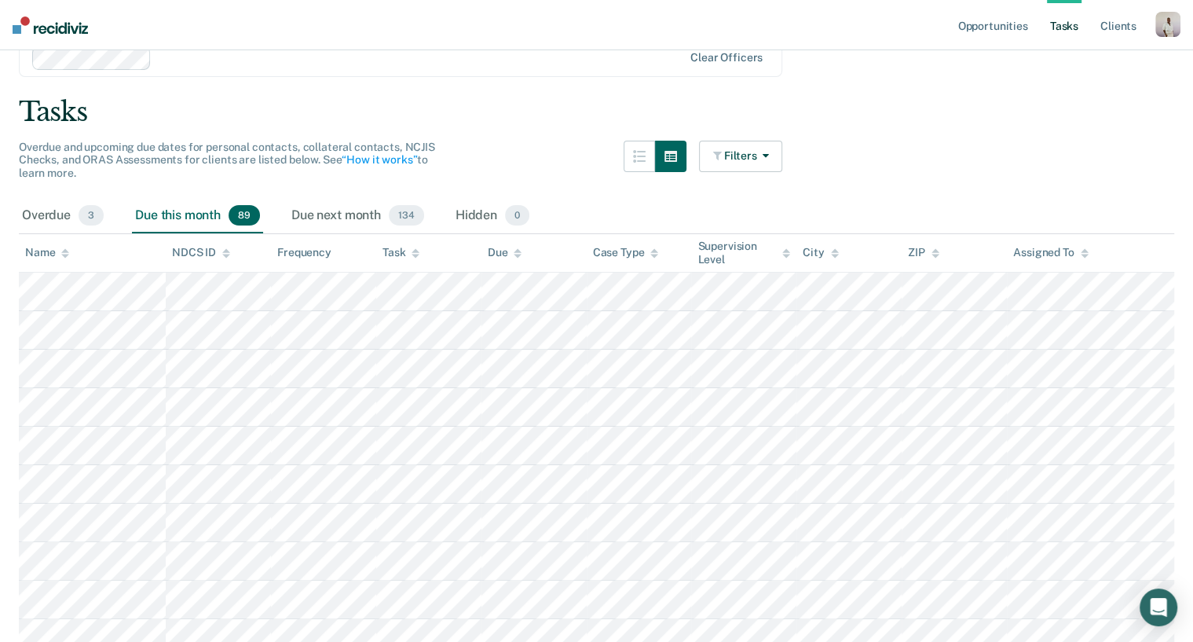
scroll to position [71, 0]
click at [642, 152] on button "button" at bounding box center [639, 154] width 31 height 31
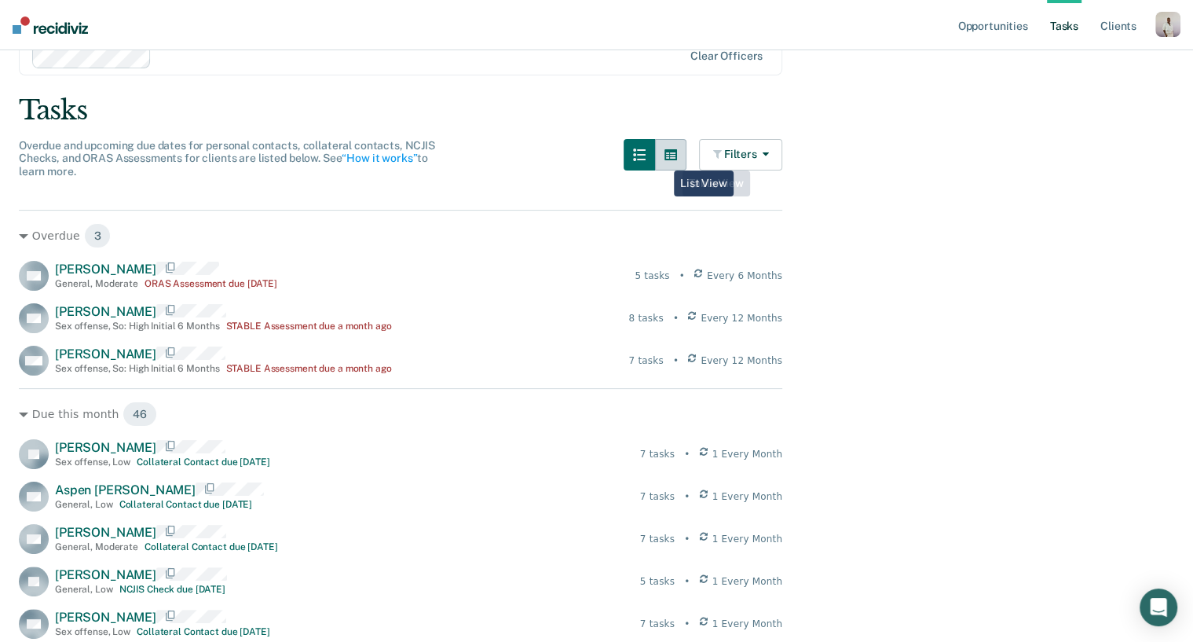
click at [677, 158] on icon "button" at bounding box center [670, 154] width 13 height 11
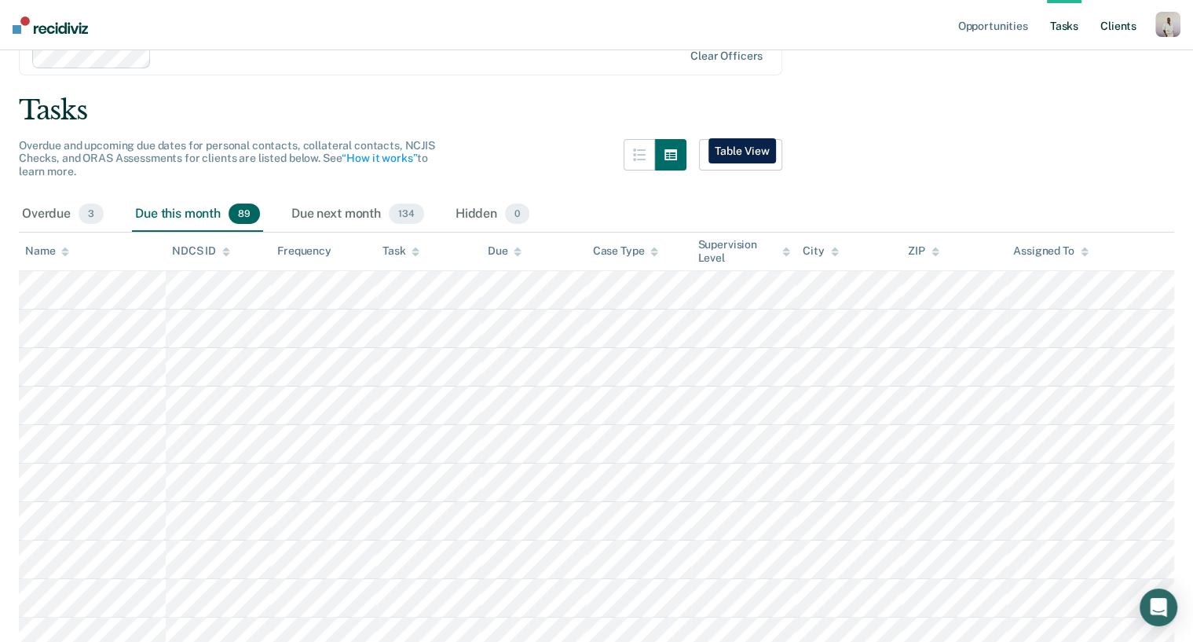
click at [965, 27] on link "Client s" at bounding box center [1118, 25] width 42 height 50
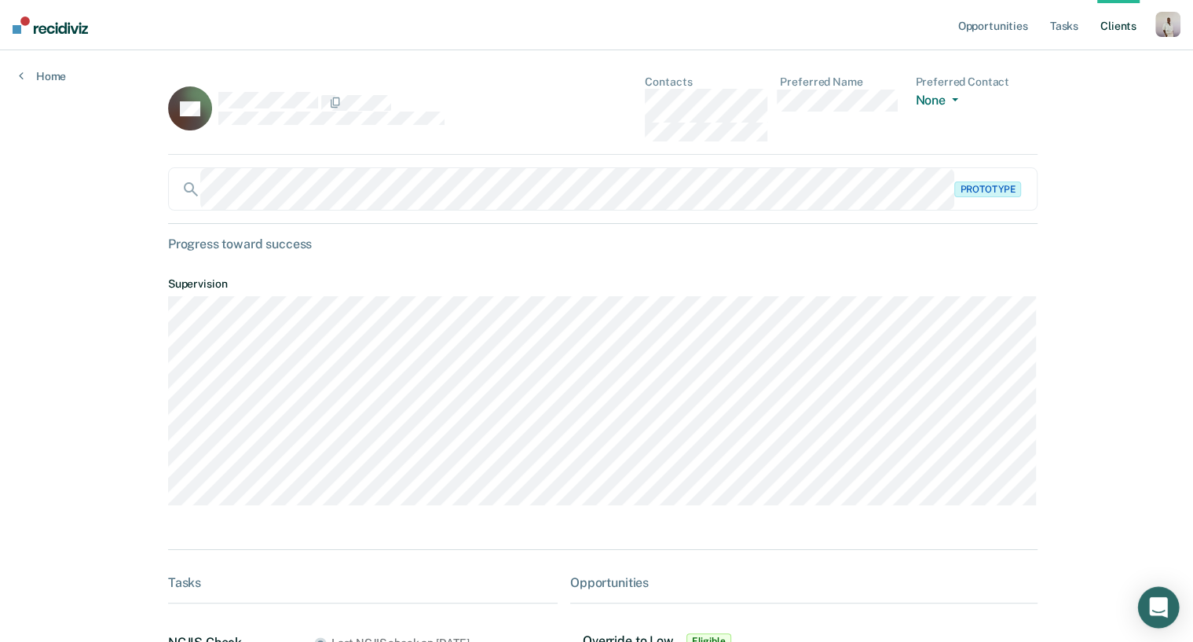
click at [965, 513] on icon "Open Intercom Messenger" at bounding box center [1158, 607] width 18 height 20
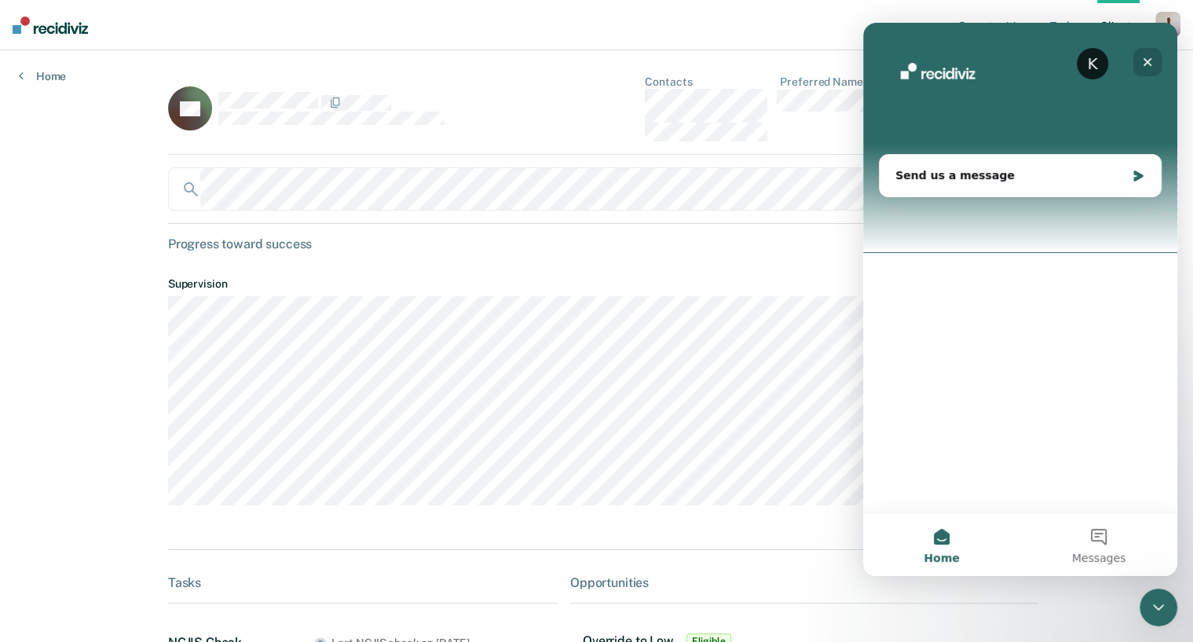
click at [965, 59] on icon "Close" at bounding box center [1147, 62] width 13 height 13
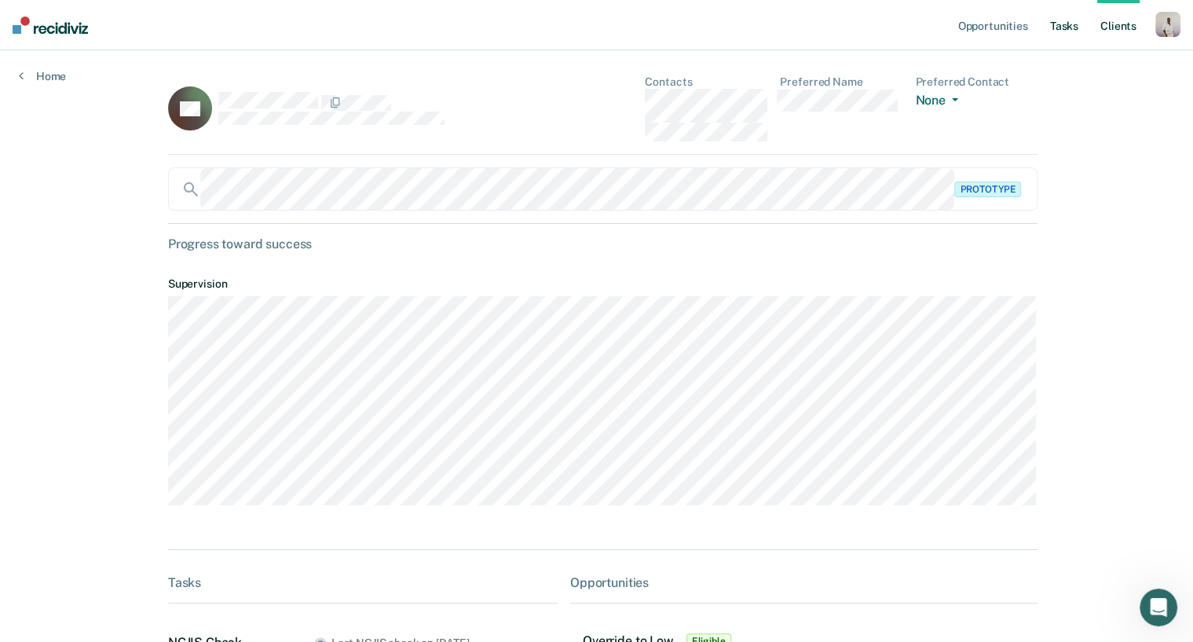
click at [965, 20] on link "Tasks" at bounding box center [1064, 25] width 35 height 50
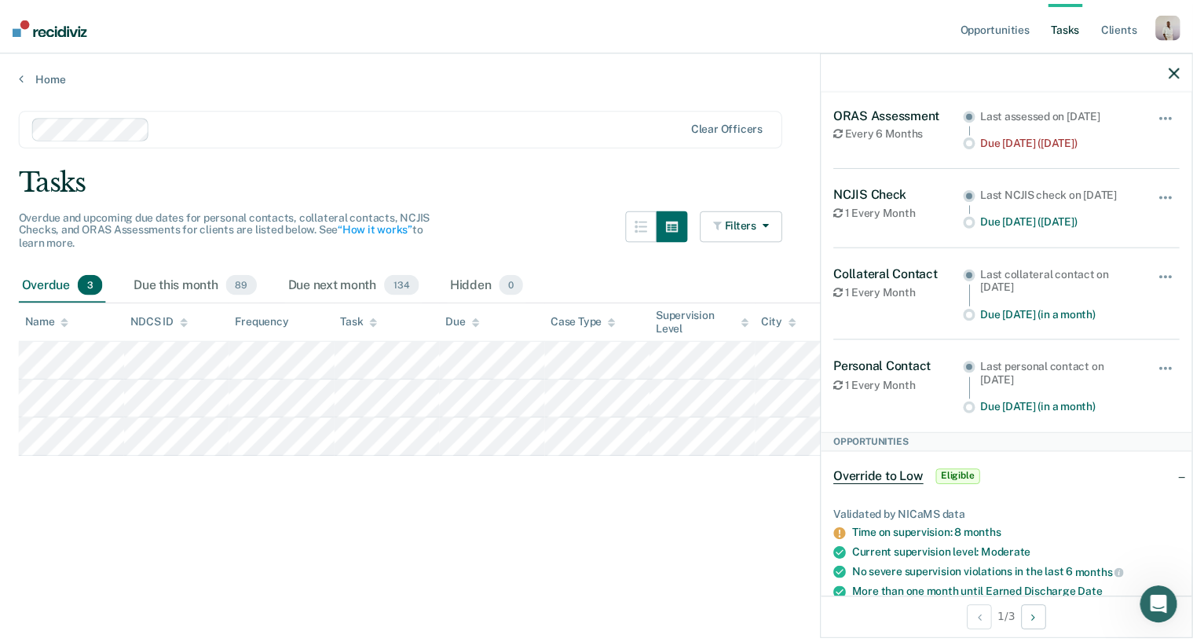
scroll to position [91, 0]
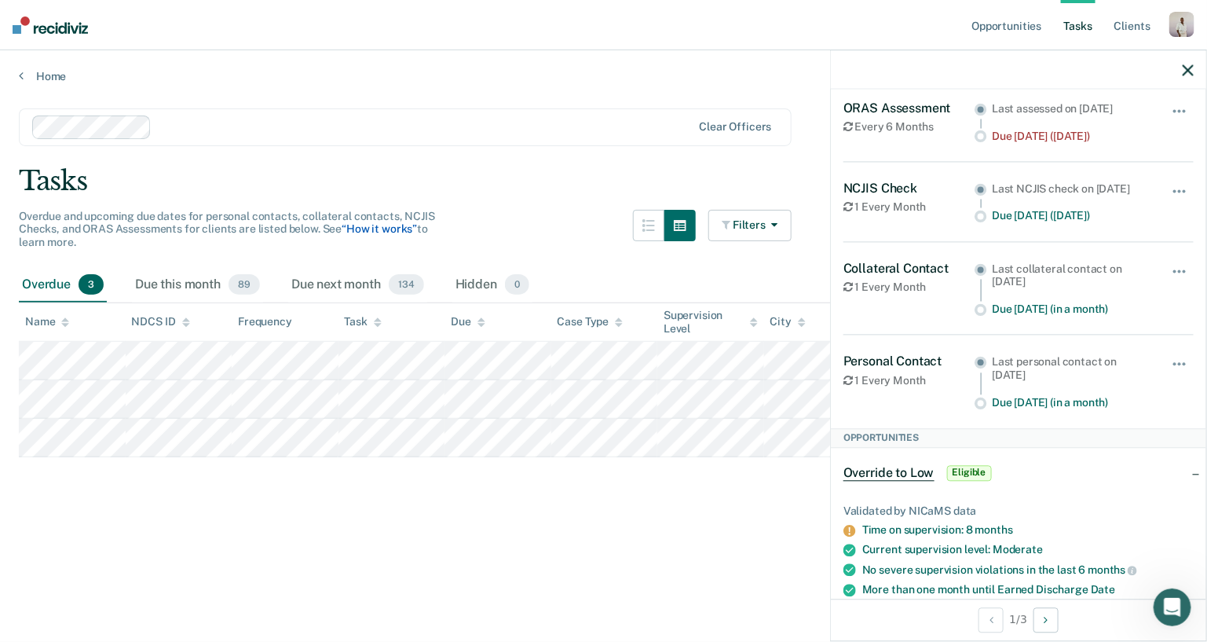
click at [386, 231] on link "“How it works”" at bounding box center [379, 228] width 75 height 13
click at [965, 79] on div at bounding box center [1018, 69] width 375 height 39
click at [965, 68] on icon "button" at bounding box center [1188, 69] width 11 height 11
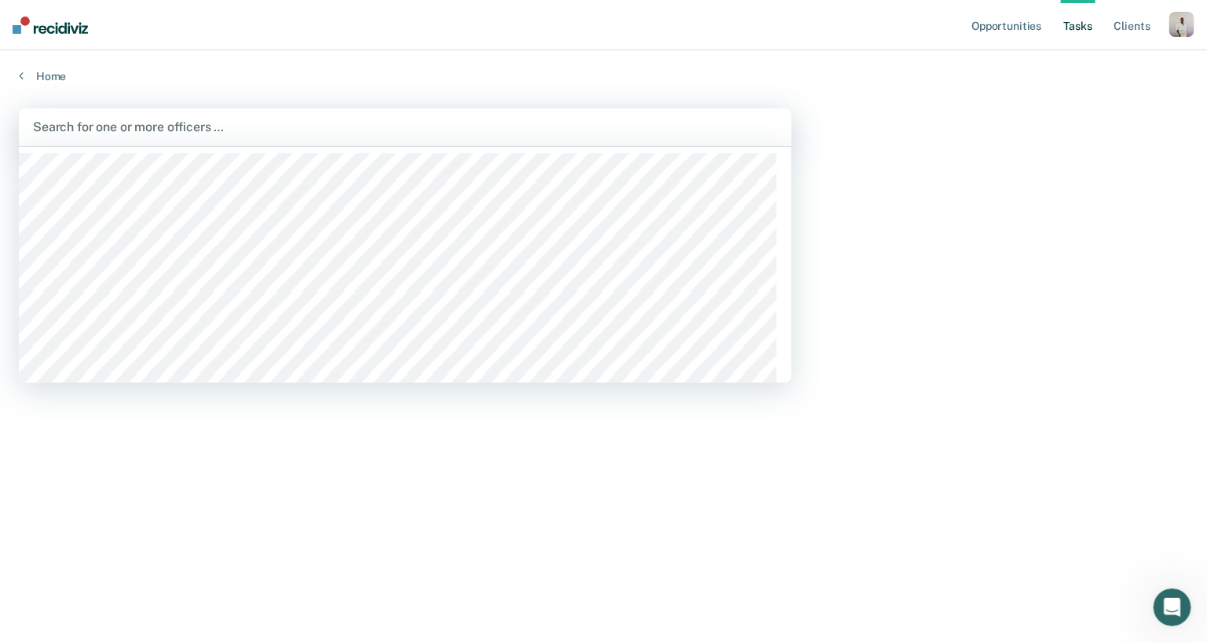
click at [299, 122] on div at bounding box center [405, 127] width 745 height 18
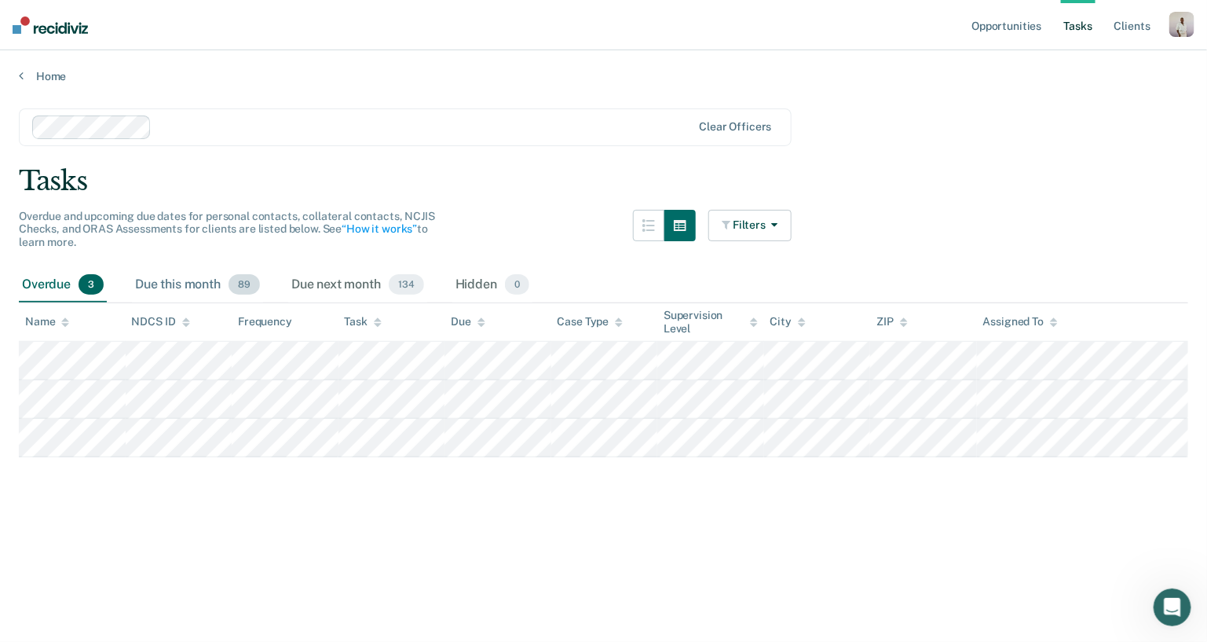
click at [203, 273] on div "Due this month 89" at bounding box center [197, 285] width 131 height 35
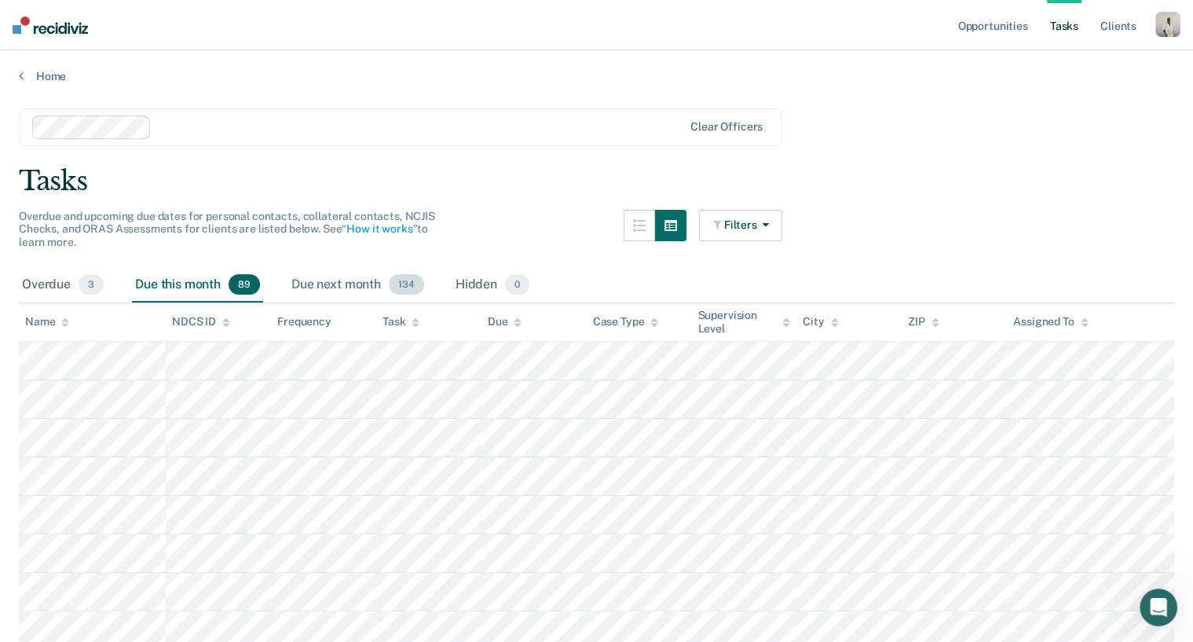
click at [334, 280] on div "Due next month 134" at bounding box center [357, 285] width 139 height 35
click at [519, 284] on span "0" at bounding box center [517, 284] width 24 height 20
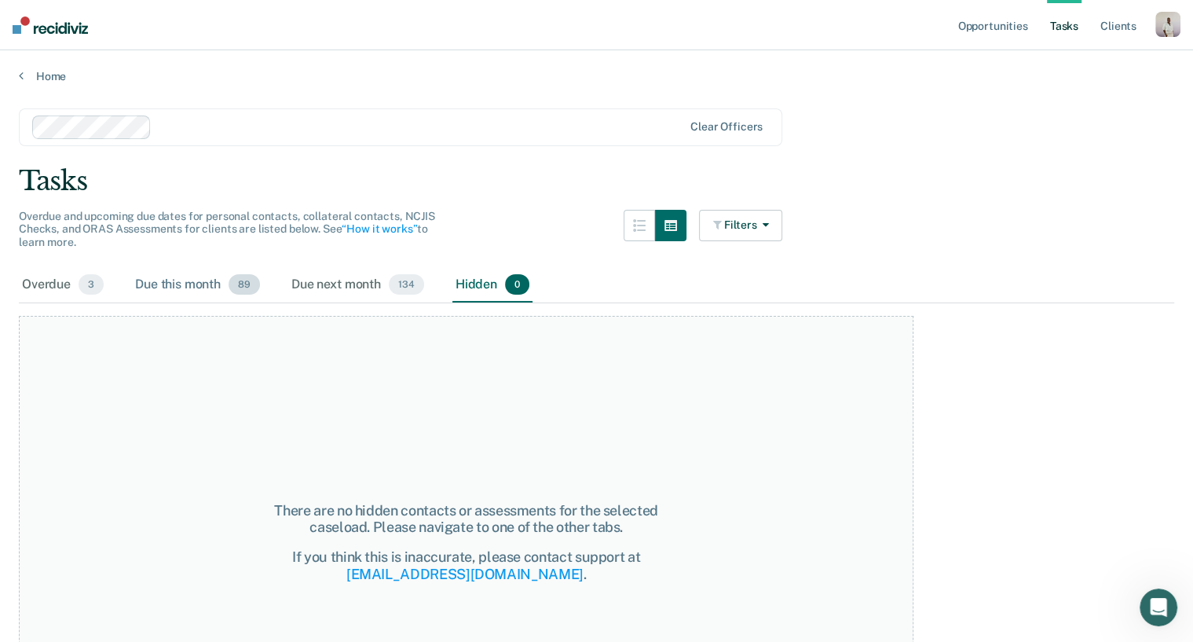
click at [182, 278] on div "Due this month 89" at bounding box center [197, 285] width 131 height 35
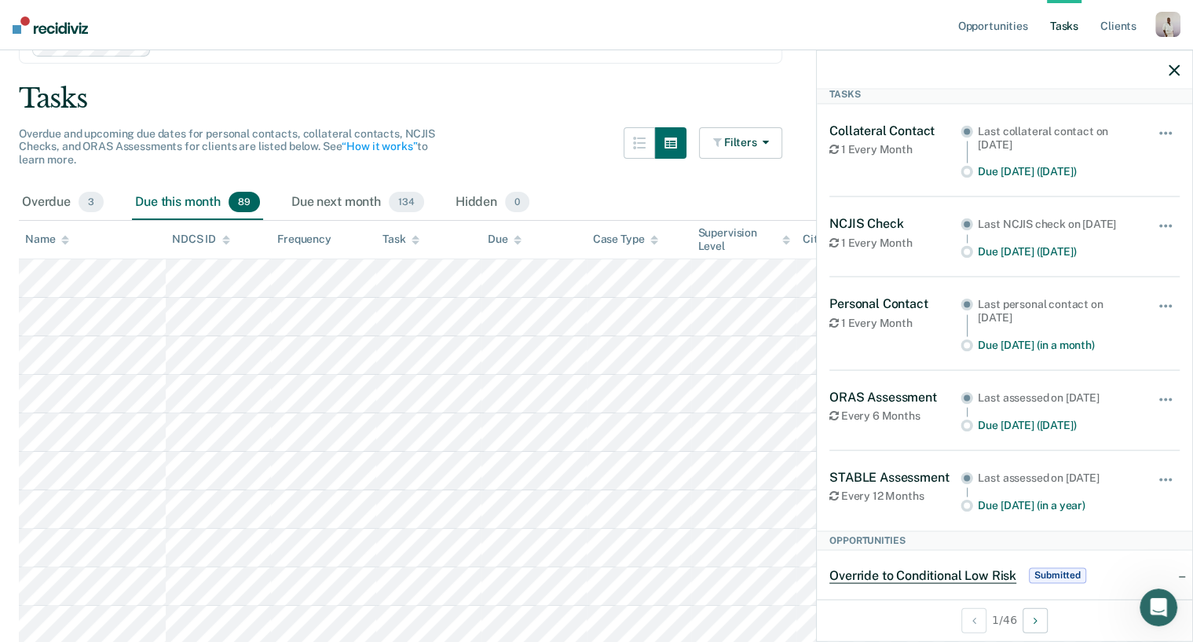
scroll to position [0, 0]
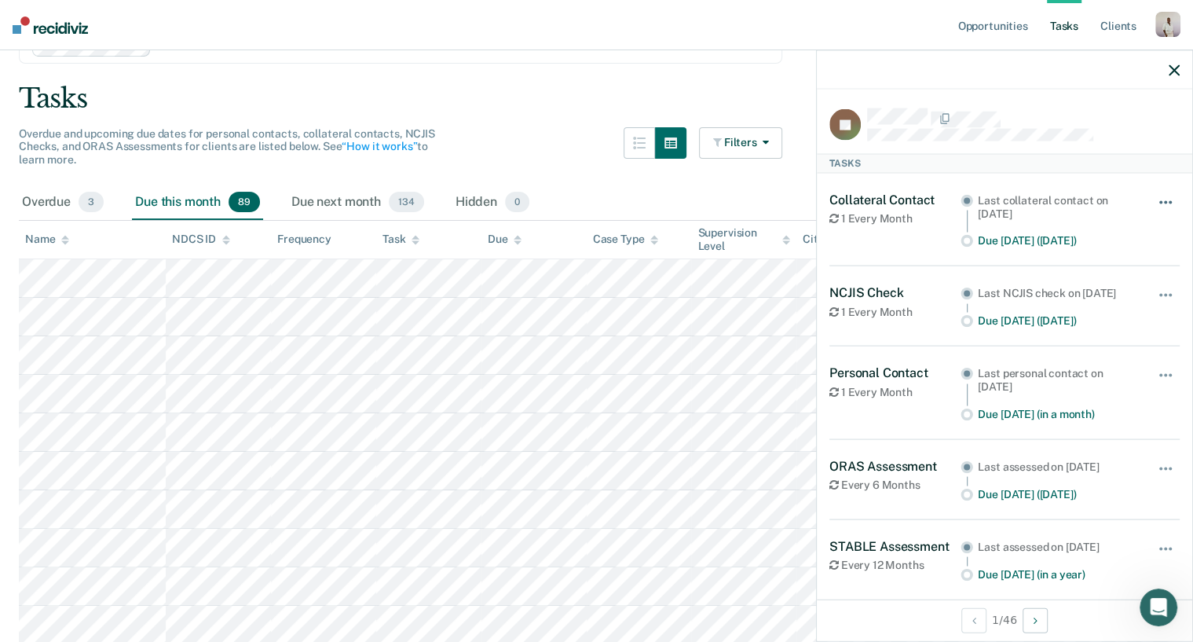
click at [965, 197] on button "button" at bounding box center [1166, 209] width 27 height 25
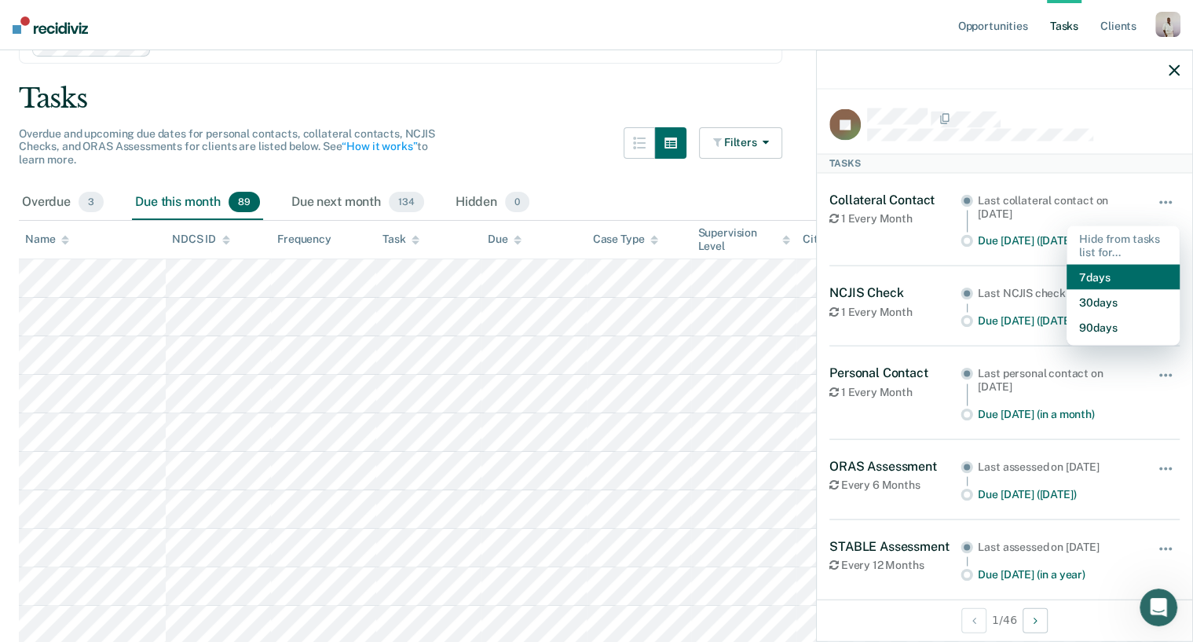
click at [965, 277] on button "7 days" at bounding box center [1123, 277] width 113 height 25
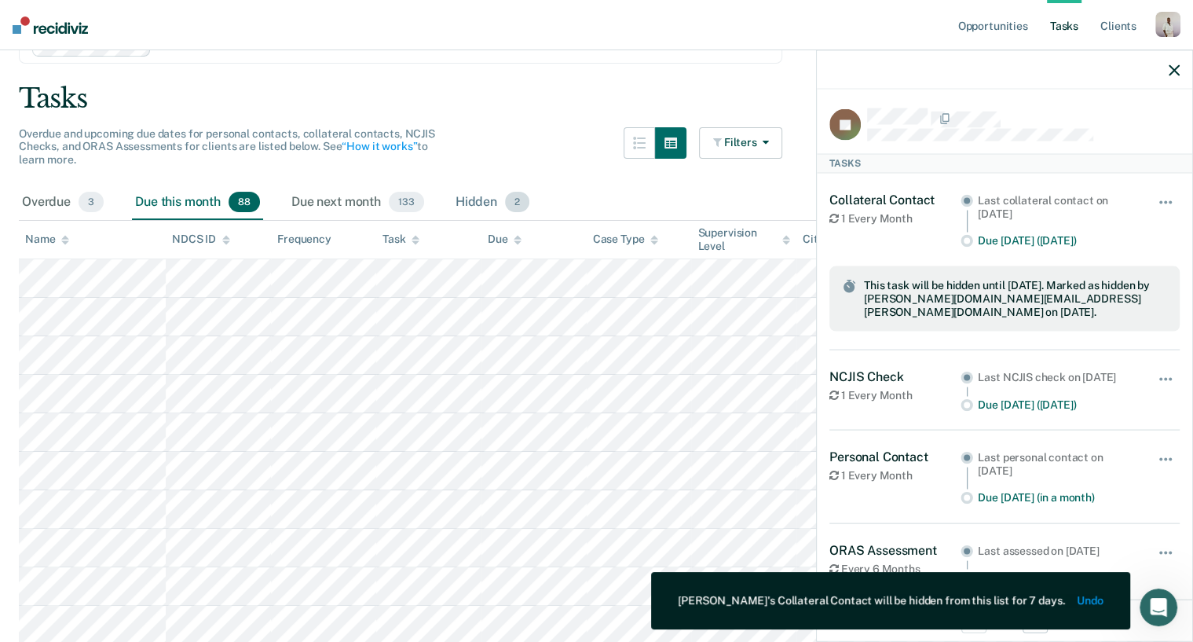
click at [500, 192] on div "Hidden 2" at bounding box center [492, 202] width 80 height 35
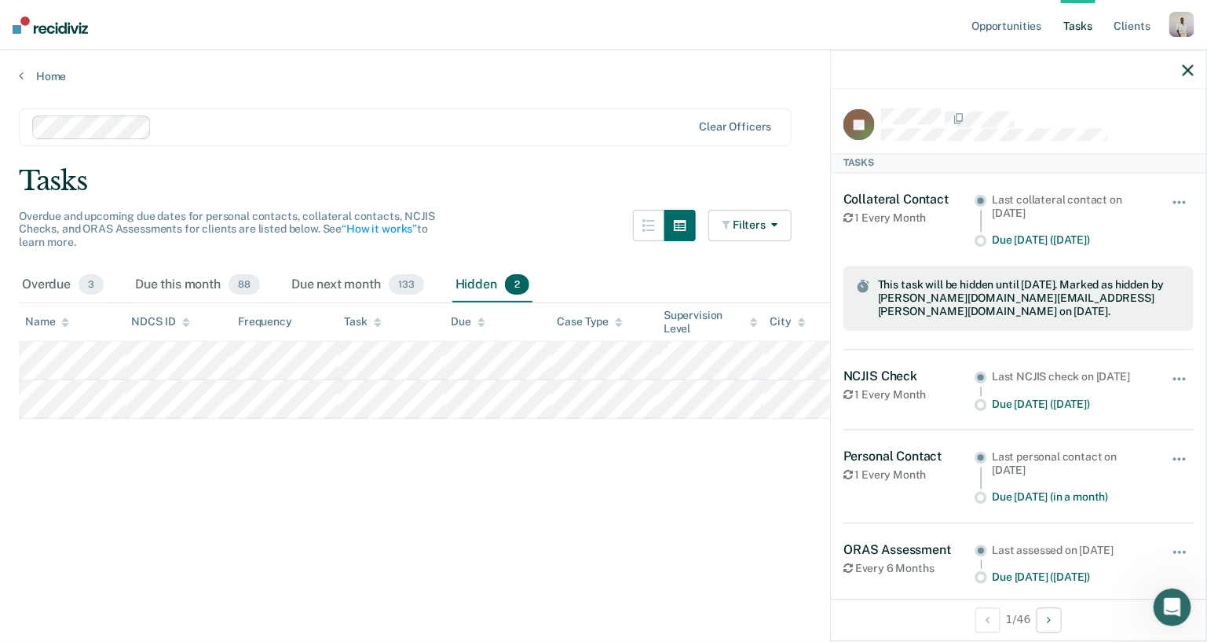
click at [965, 188] on div "Collateral Contact 1 Every Month Last collateral contact on [DATE] Due [DATE] (…" at bounding box center [1018, 261] width 350 height 177
click at [965, 200] on span "button" at bounding box center [1184, 201] width 3 height 3
click at [965, 239] on button "Unhide" at bounding box center [1137, 245] width 88 height 26
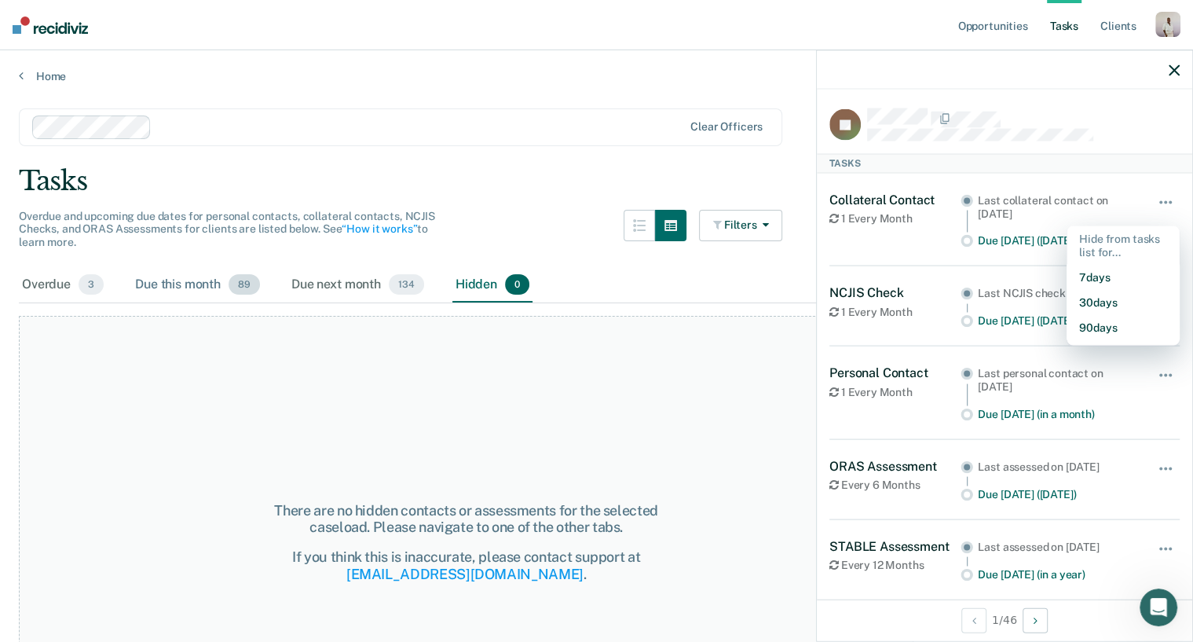
click at [191, 279] on div "Due this month 89" at bounding box center [197, 285] width 131 height 35
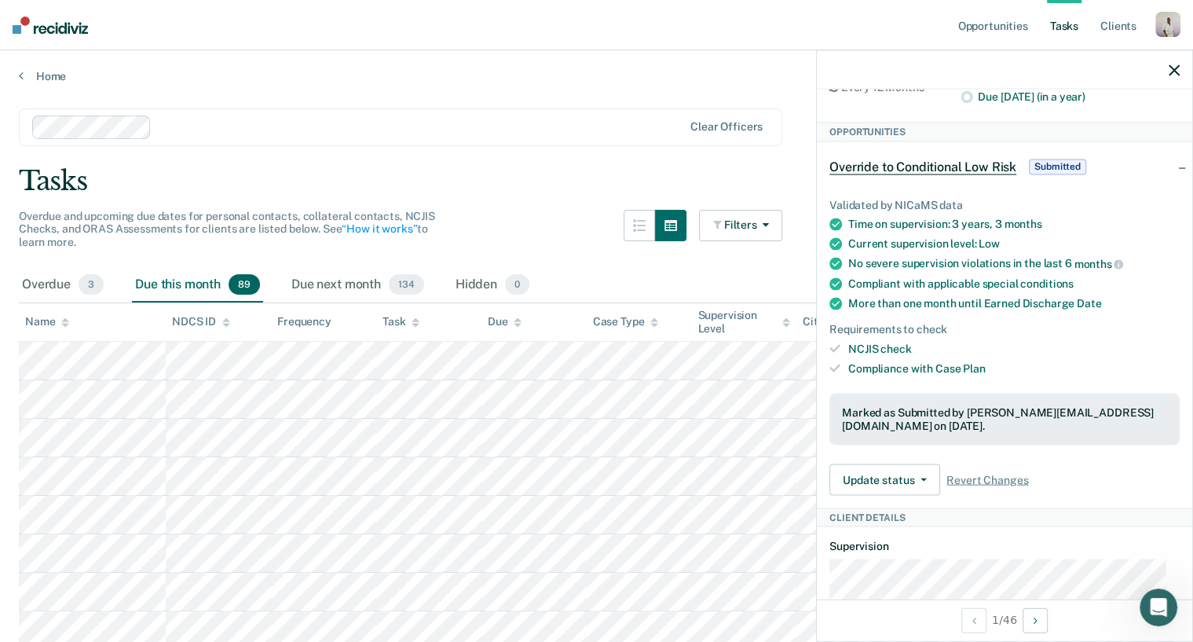
scroll to position [485, 0]
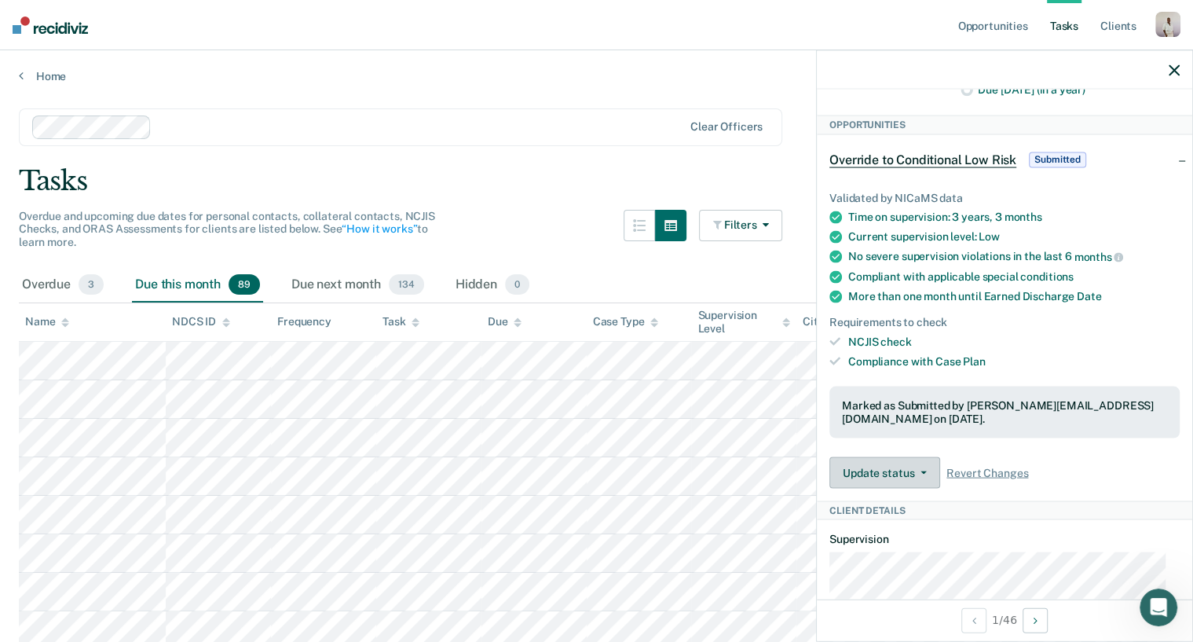
click at [906, 488] on button "Update status" at bounding box center [884, 471] width 111 height 31
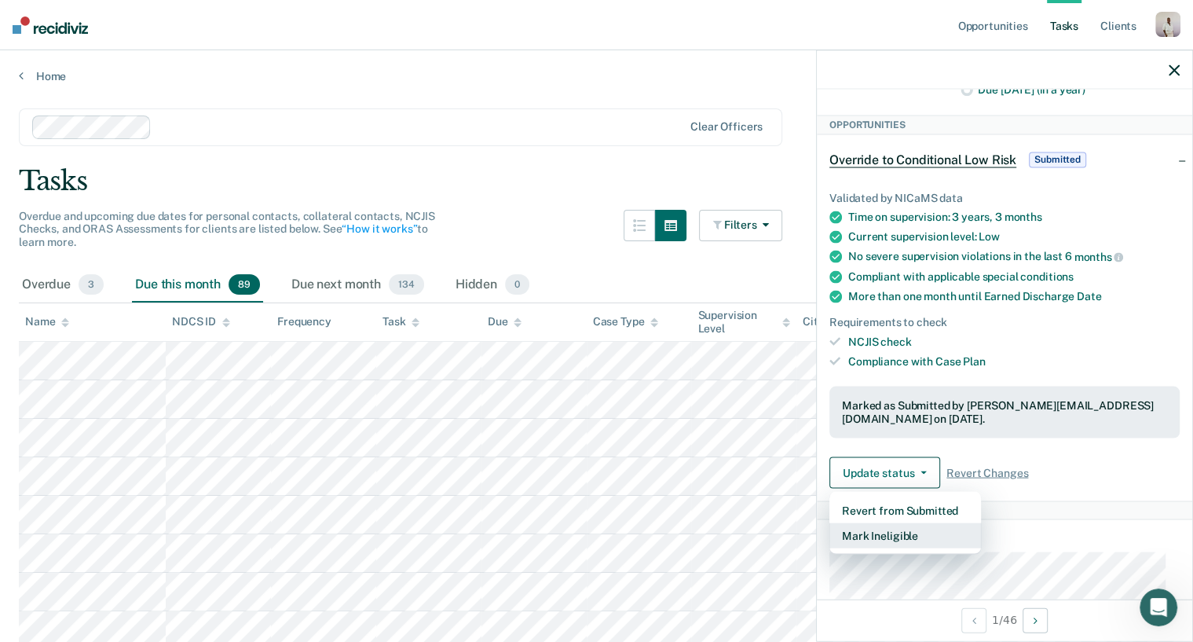
click at [909, 513] on button "Mark Ineligible" at bounding box center [905, 534] width 152 height 25
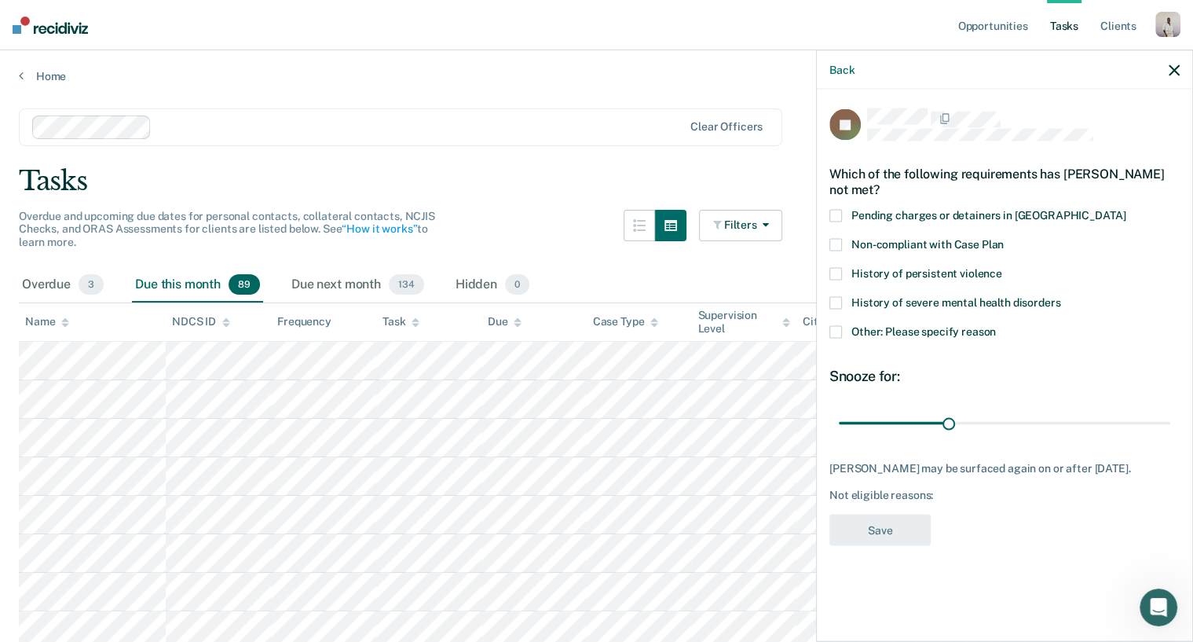
click at [965, 68] on icon "button" at bounding box center [1174, 69] width 11 height 11
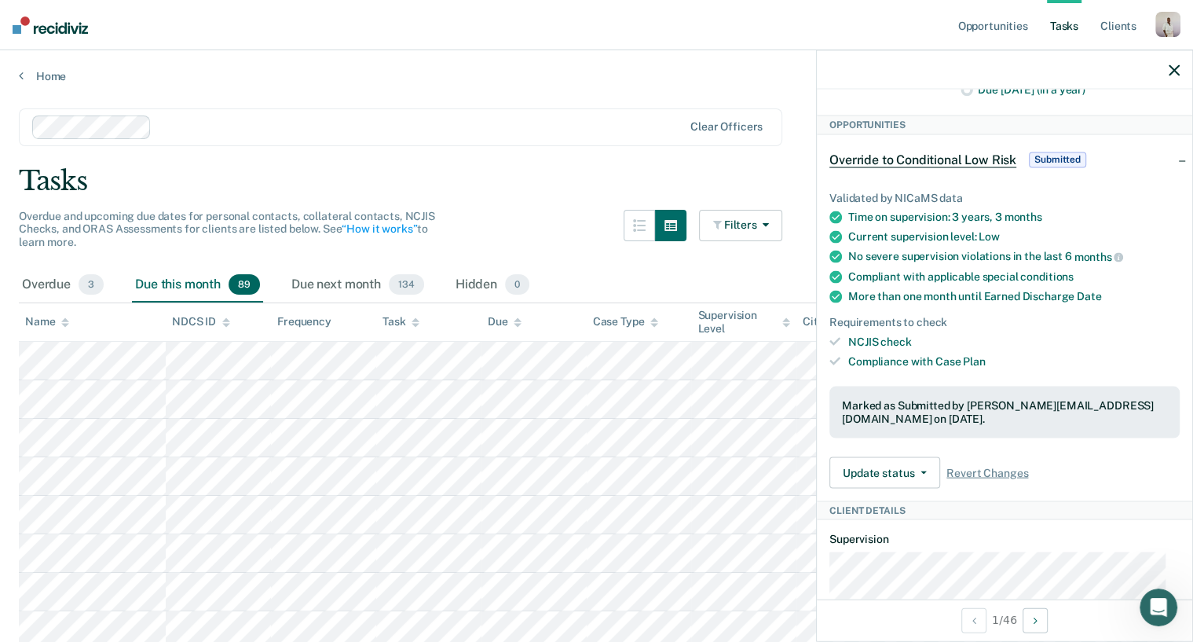
click at [965, 71] on icon "button" at bounding box center [1174, 69] width 11 height 11
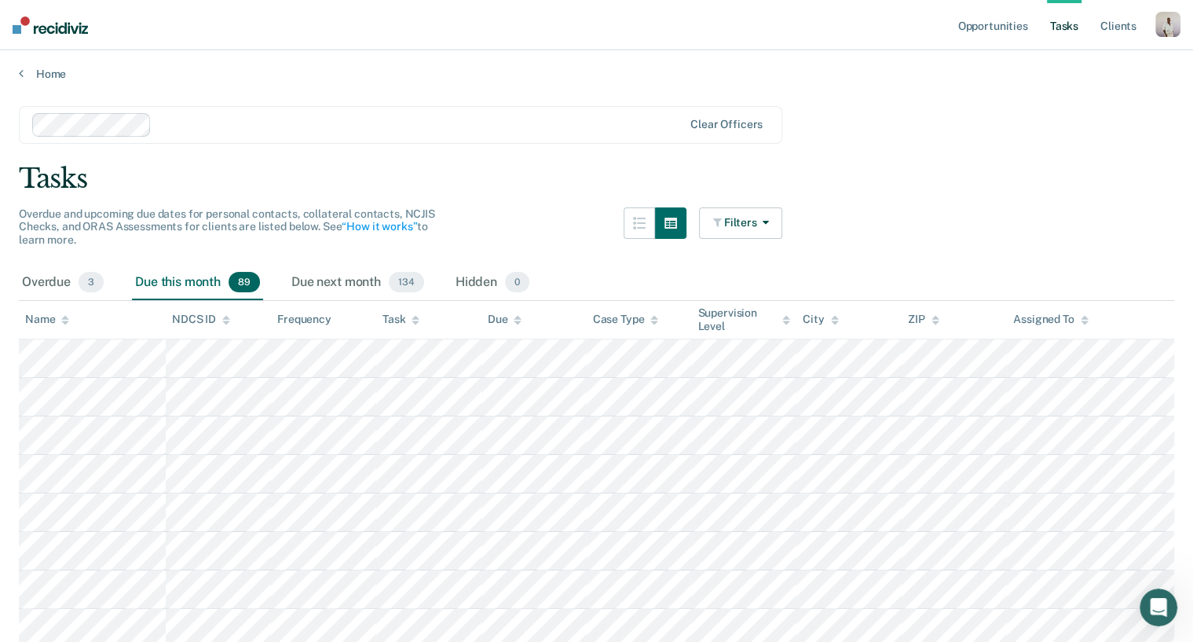
scroll to position [0, 0]
click at [748, 224] on button "Filters" at bounding box center [740, 225] width 83 height 31
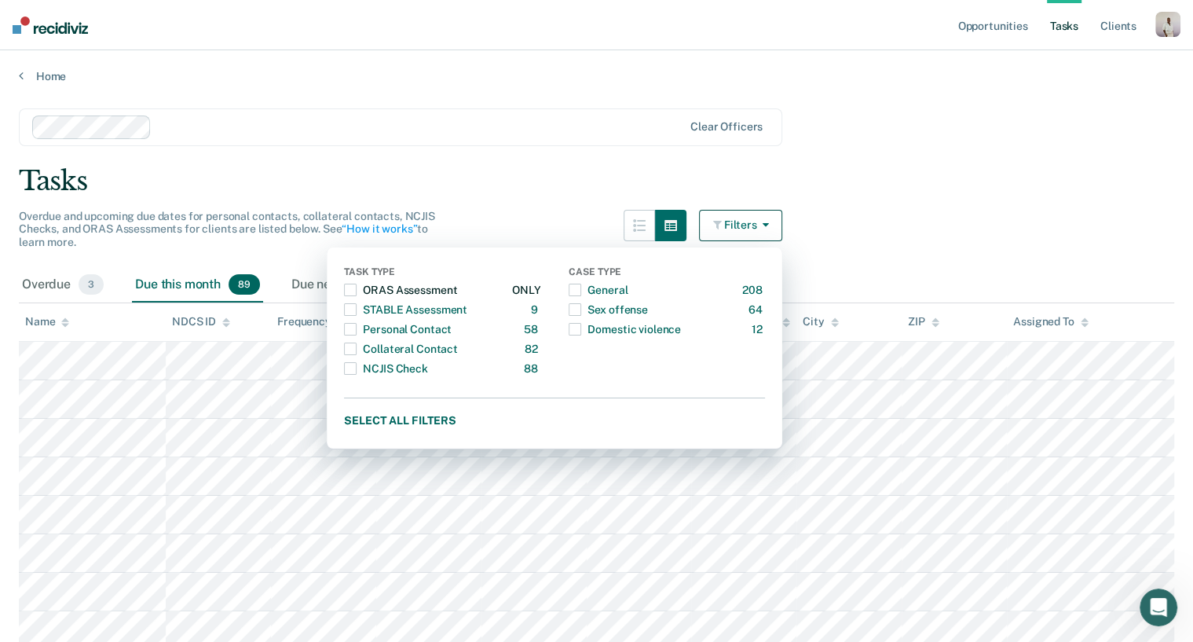
click at [357, 287] on span "button" at bounding box center [350, 290] width 13 height 13
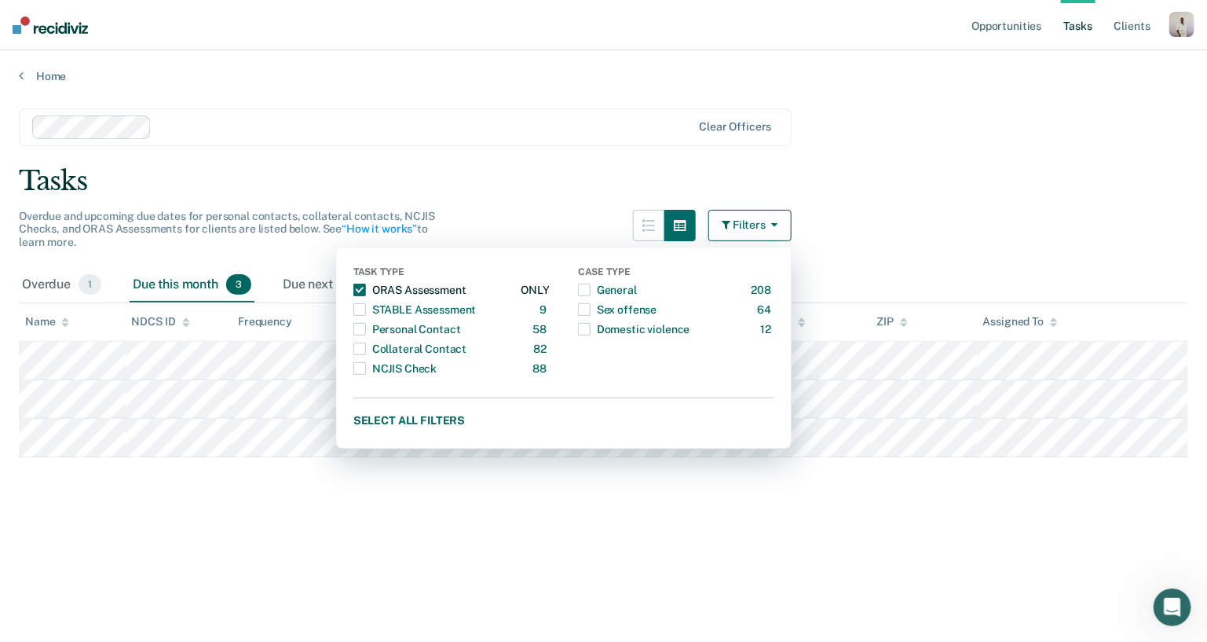
click at [361, 287] on span "button" at bounding box center [359, 290] width 13 height 13
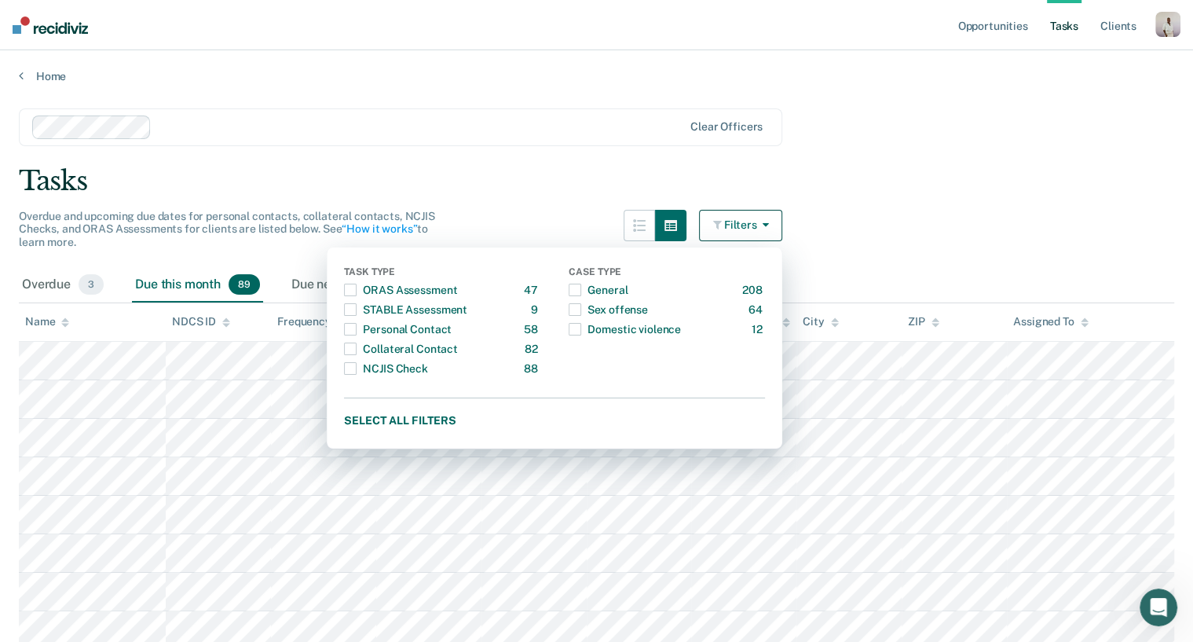
click at [660, 176] on div "Tasks" at bounding box center [596, 181] width 1155 height 32
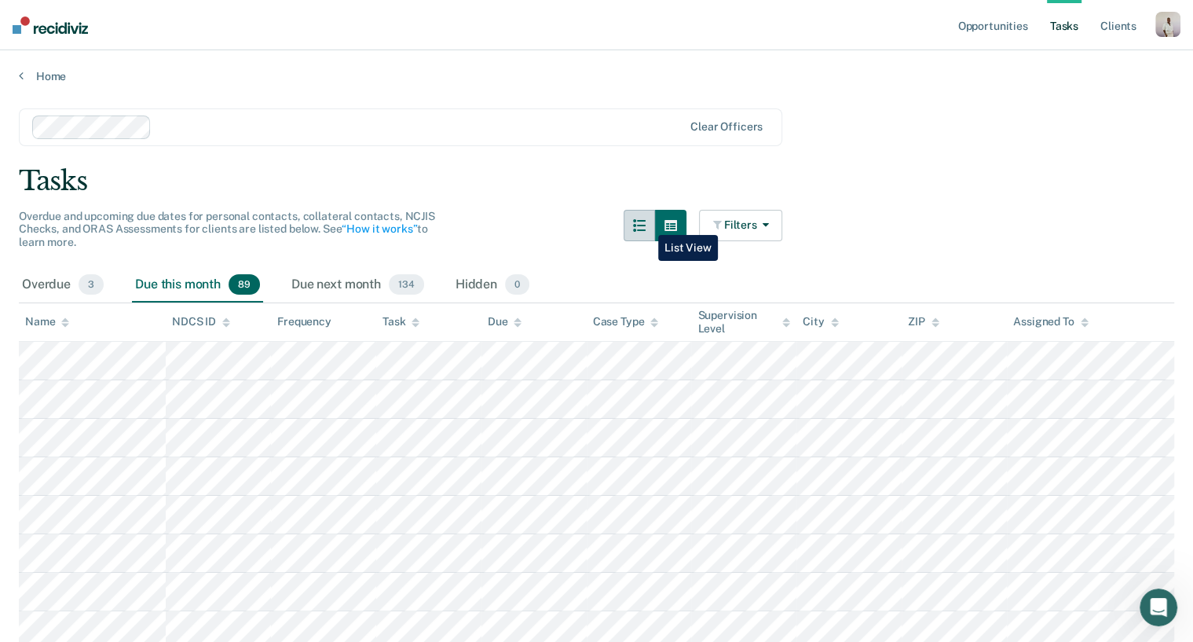
click at [646, 223] on icon "button" at bounding box center [639, 225] width 13 height 13
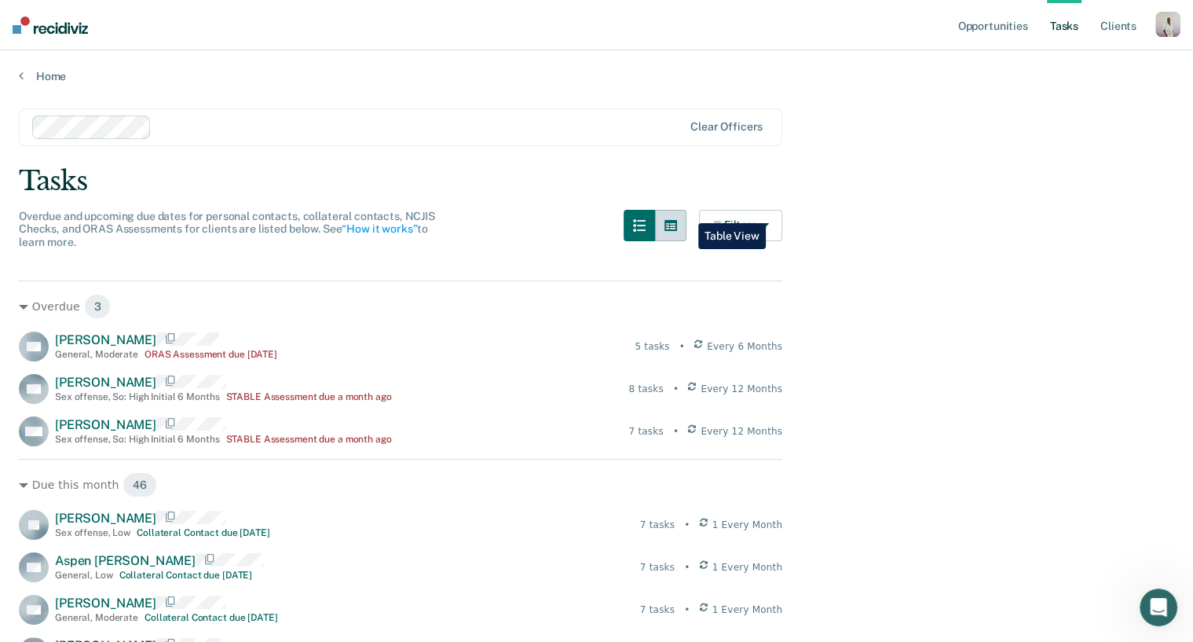
click at [686, 211] on button "button" at bounding box center [670, 225] width 31 height 31
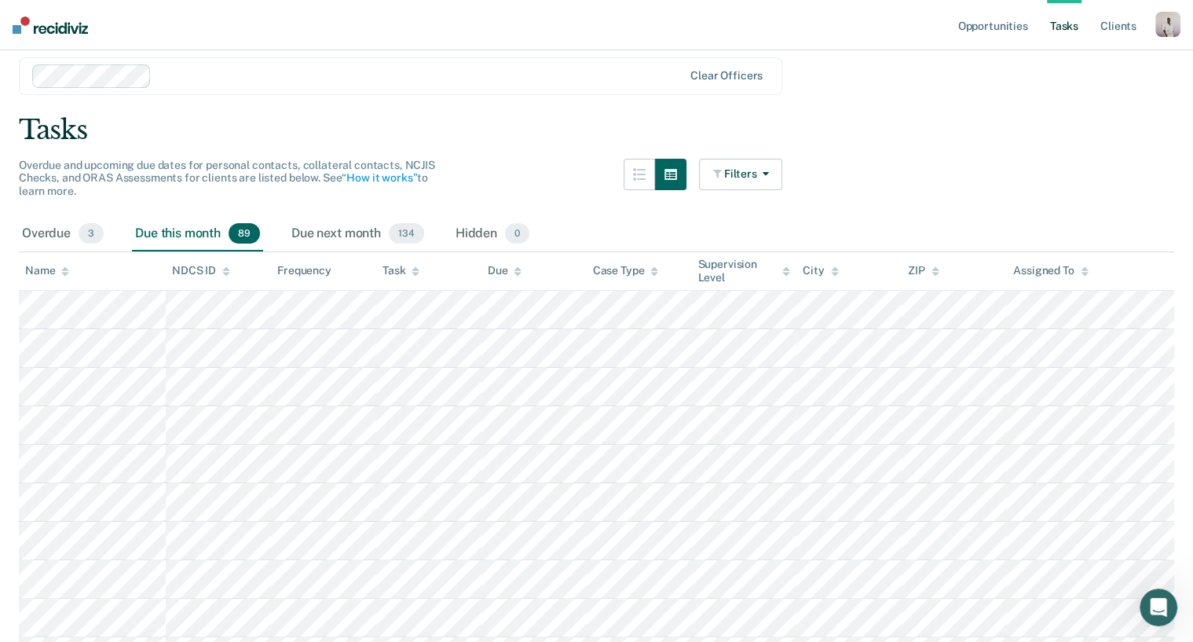
scroll to position [48, 0]
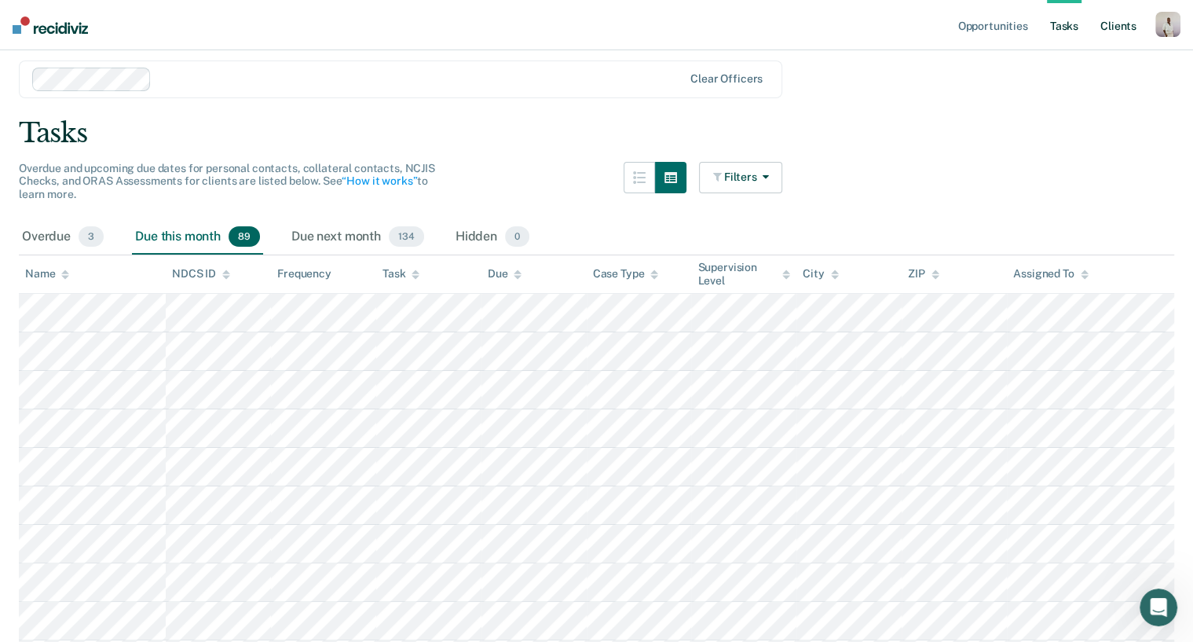
click at [965, 23] on link "Client s" at bounding box center [1118, 25] width 42 height 50
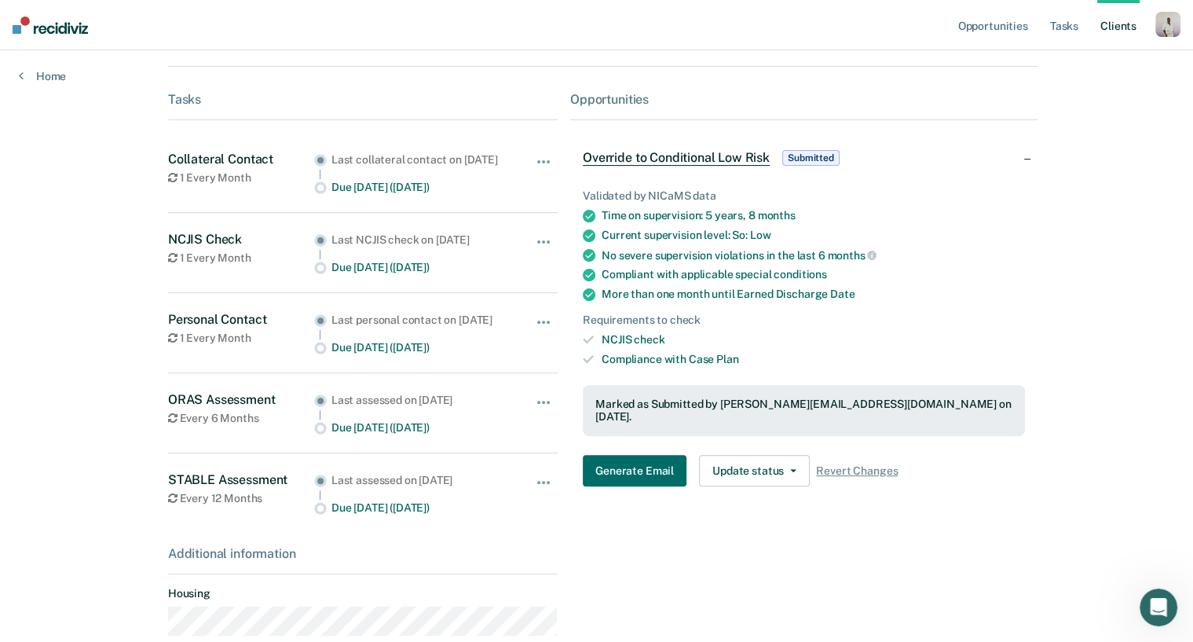
scroll to position [287, 0]
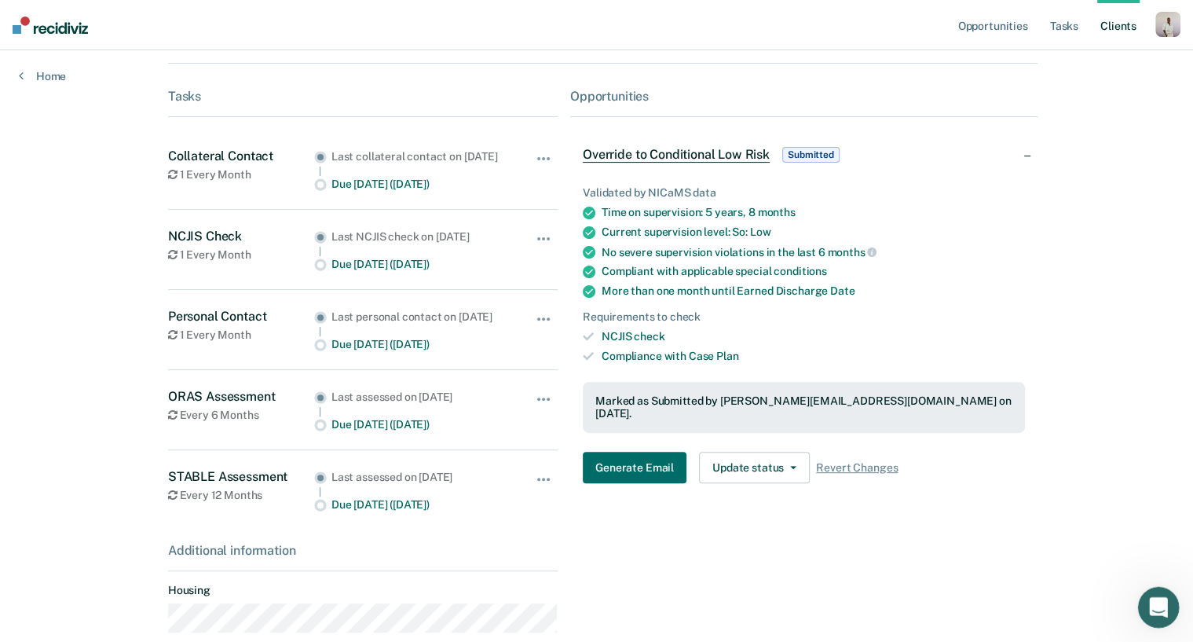
click at [965, 513] on div "Open Intercom Messenger" at bounding box center [1156, 605] width 52 height 52
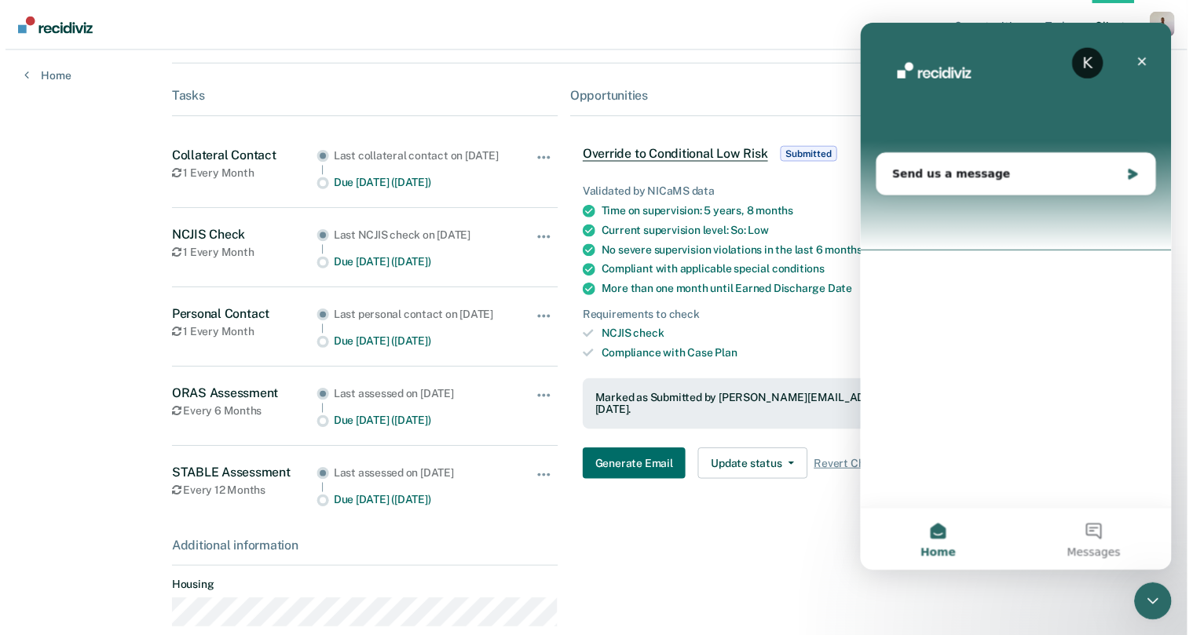
scroll to position [0, 0]
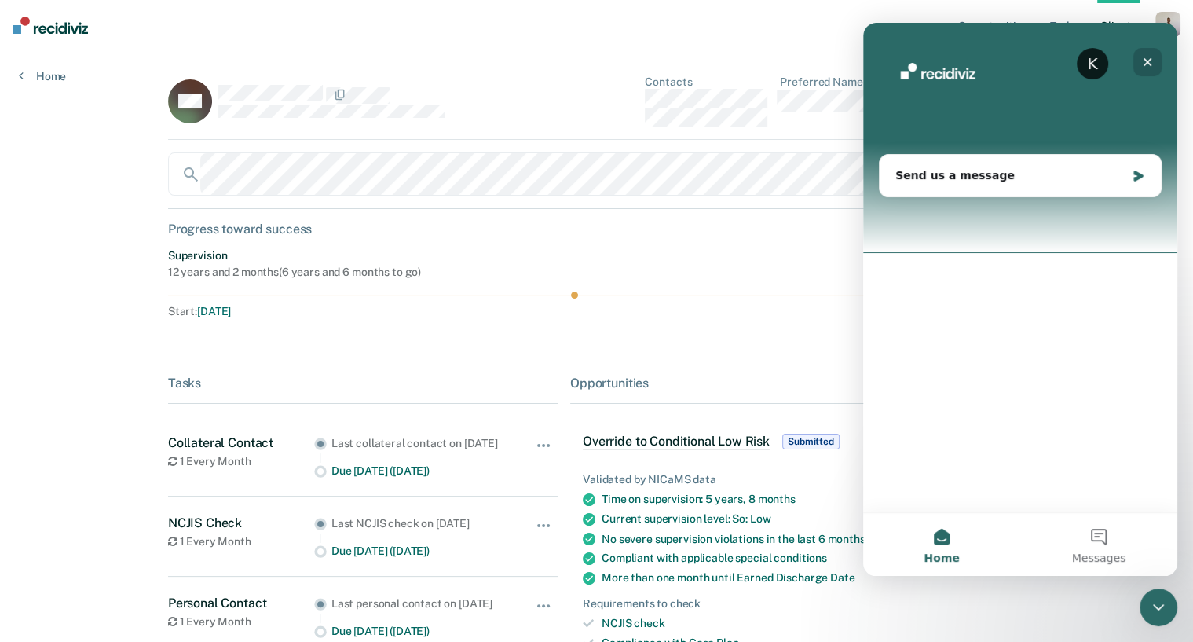
click at [965, 64] on icon "Close" at bounding box center [1147, 62] width 13 height 13
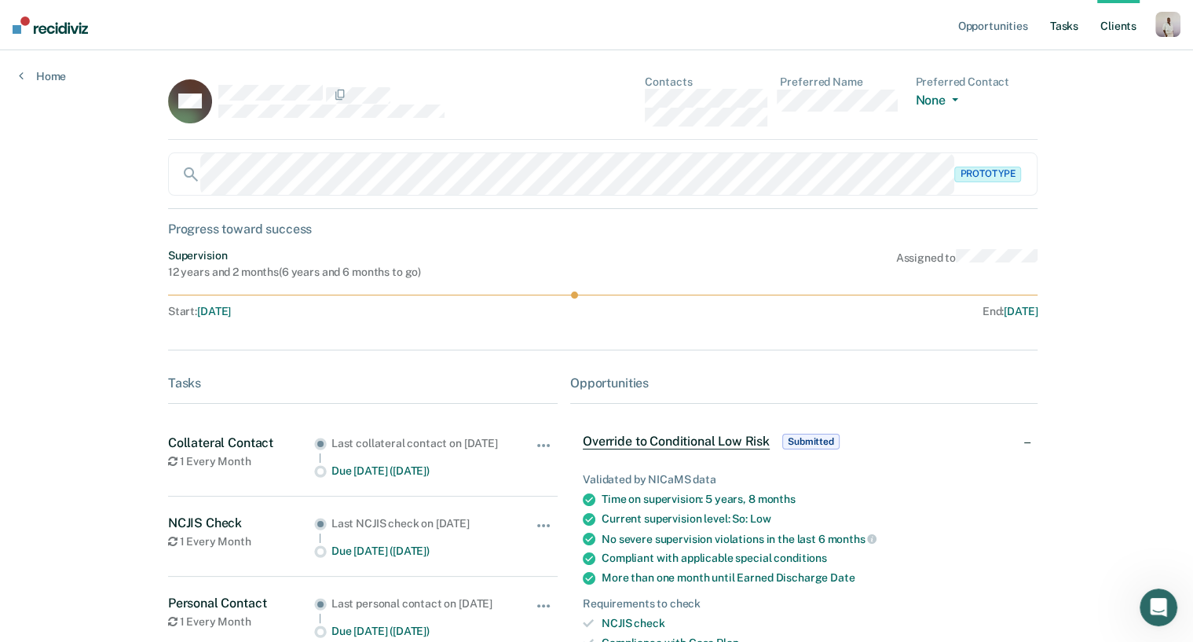
click at [965, 24] on link "Tasks" at bounding box center [1064, 25] width 35 height 50
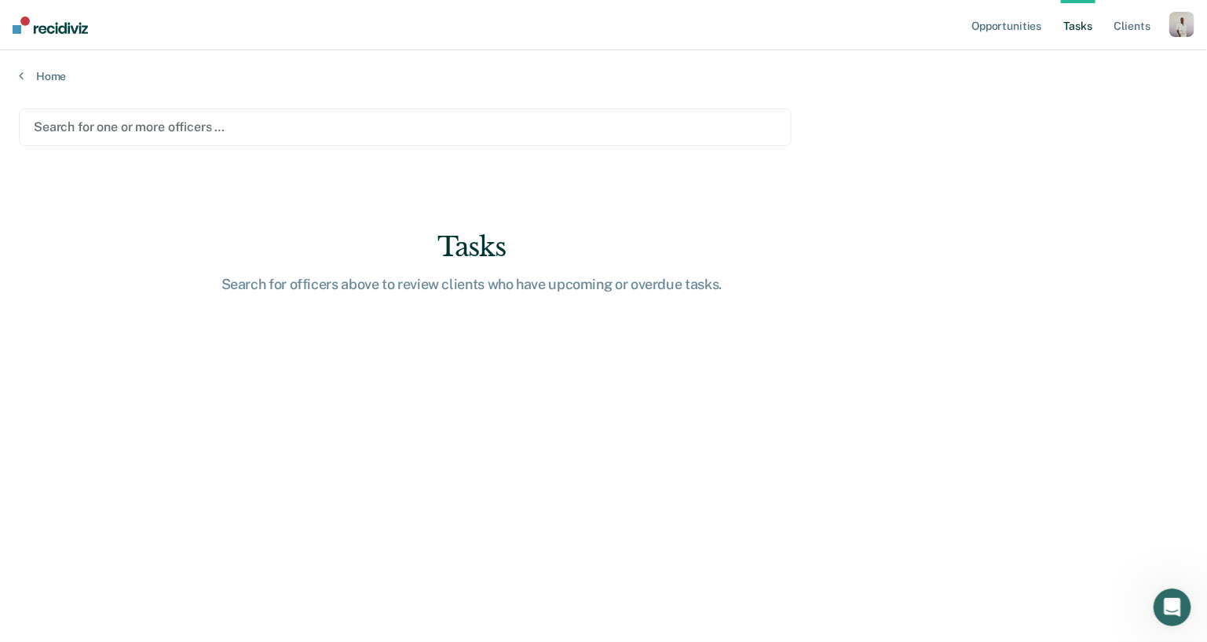
click at [593, 134] on div at bounding box center [405, 127] width 743 height 18
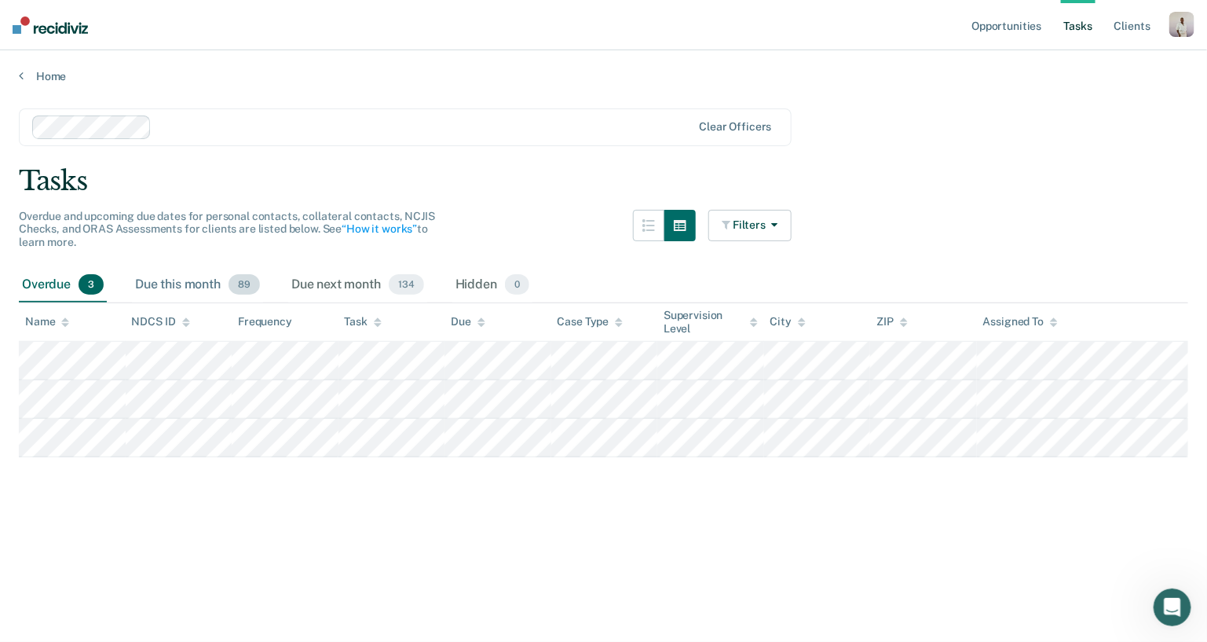
click at [201, 289] on div "Due this month 89" at bounding box center [197, 285] width 131 height 35
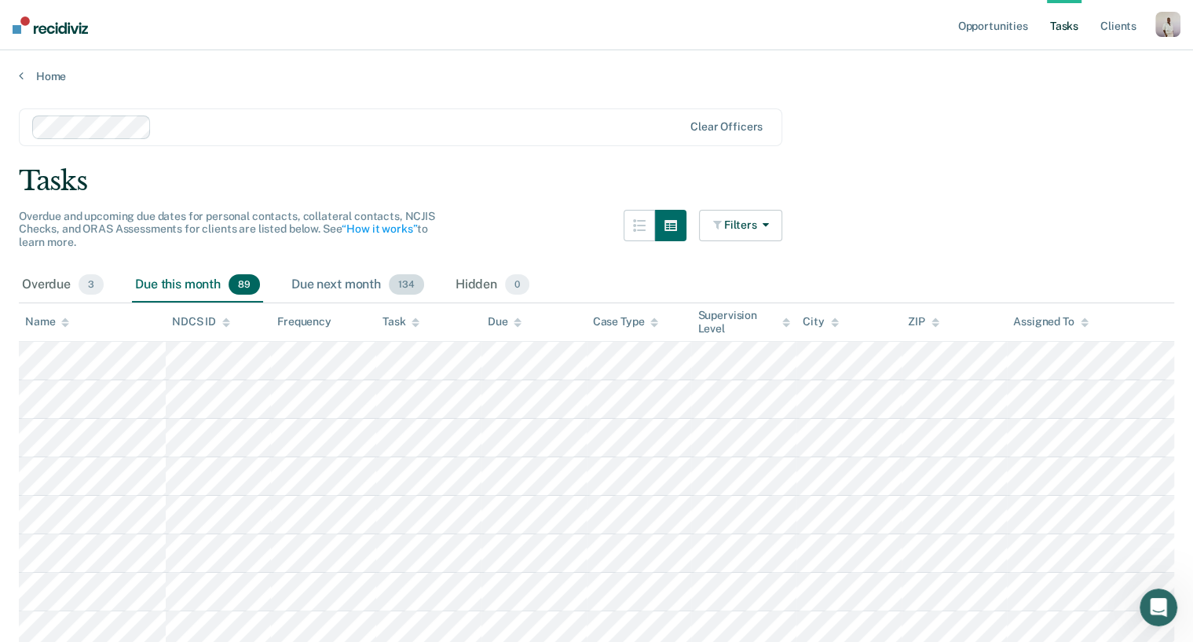
click at [352, 281] on div "Due next month 134" at bounding box center [357, 285] width 139 height 35
click at [480, 274] on div "Hidden 0" at bounding box center [492, 285] width 80 height 35
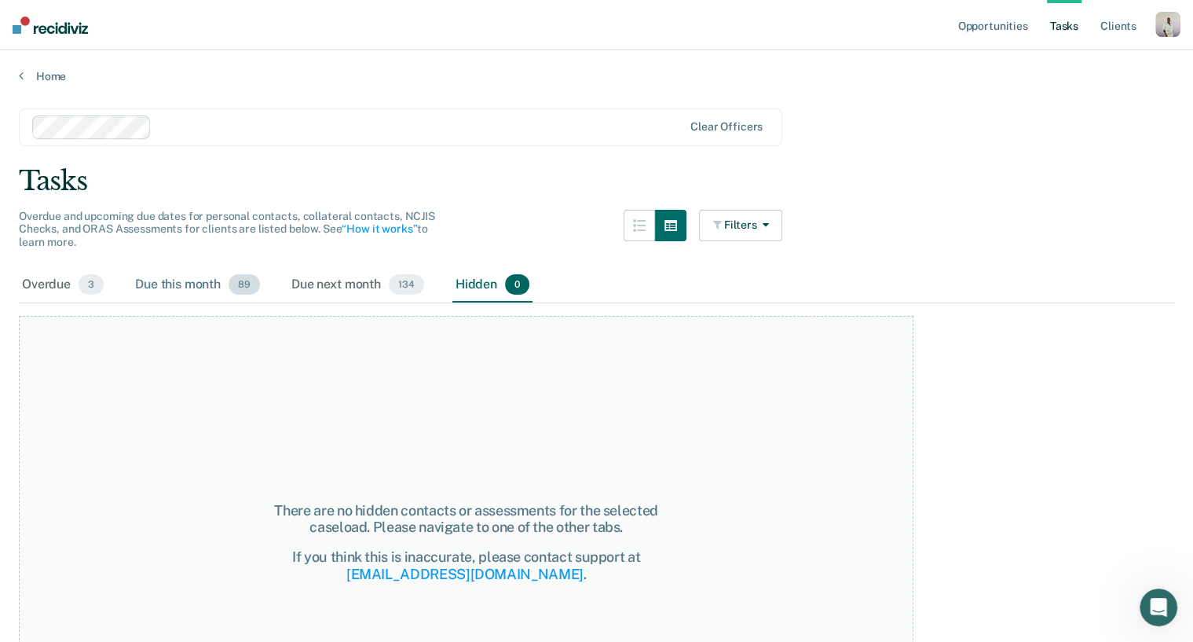
click at [193, 274] on div "Due this month 89" at bounding box center [197, 285] width 131 height 35
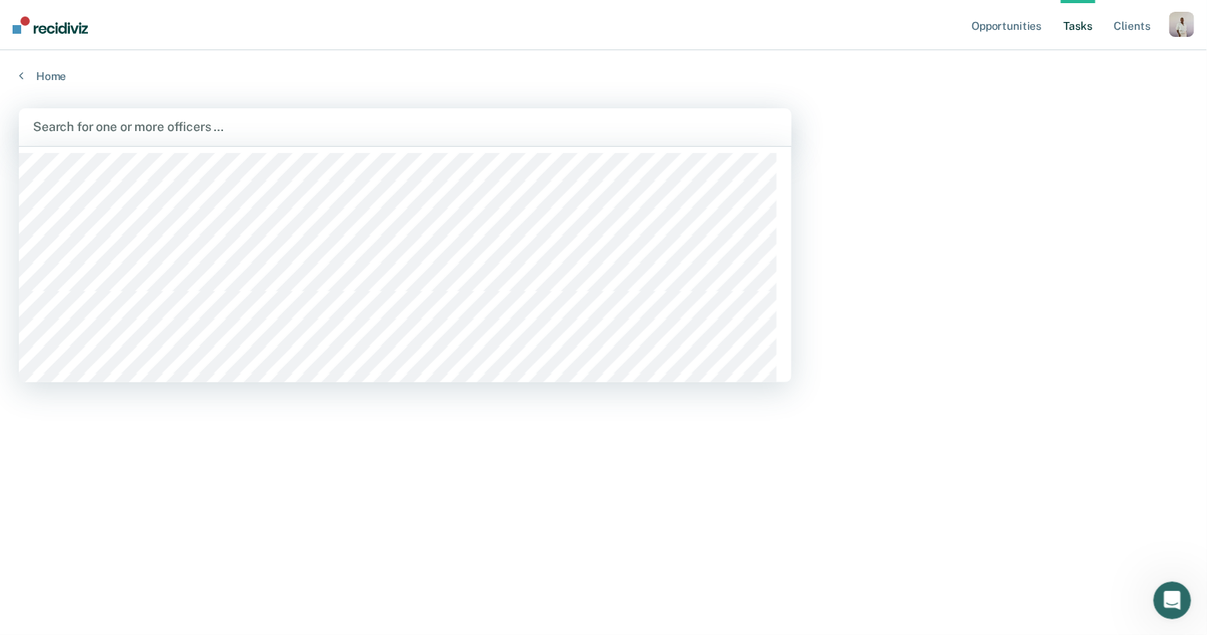
click at [697, 126] on div at bounding box center [405, 127] width 745 height 18
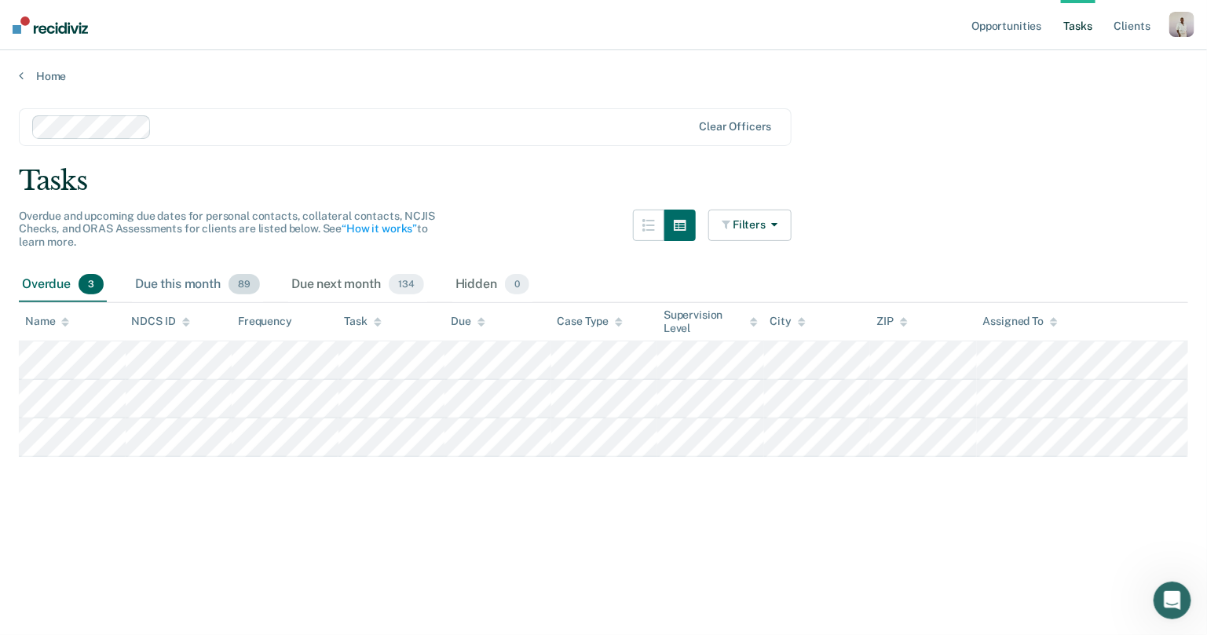
click at [247, 285] on span "89" at bounding box center [244, 284] width 31 height 20
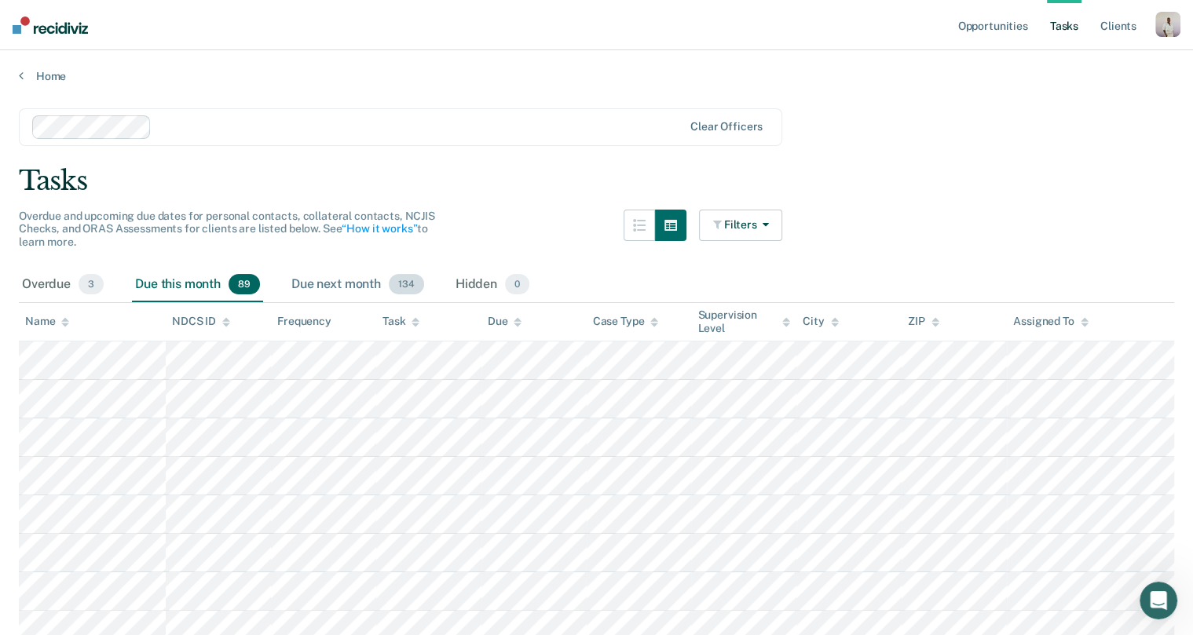
click at [331, 276] on div "Due next month 134" at bounding box center [357, 285] width 139 height 35
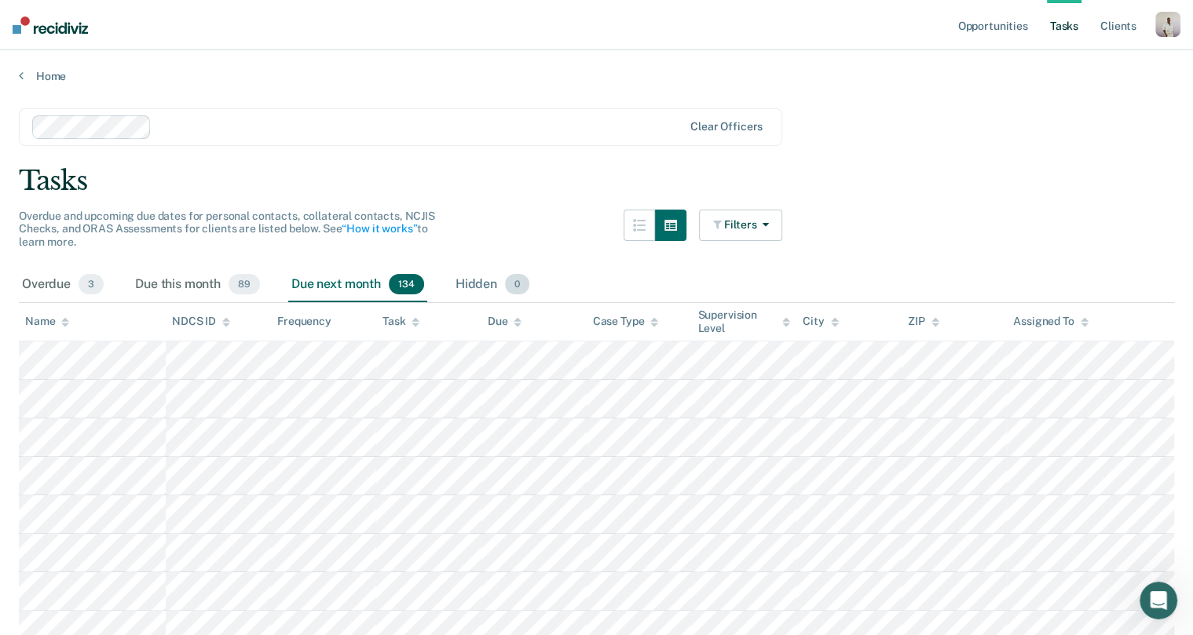
click at [496, 280] on div "Hidden 0" at bounding box center [492, 285] width 80 height 35
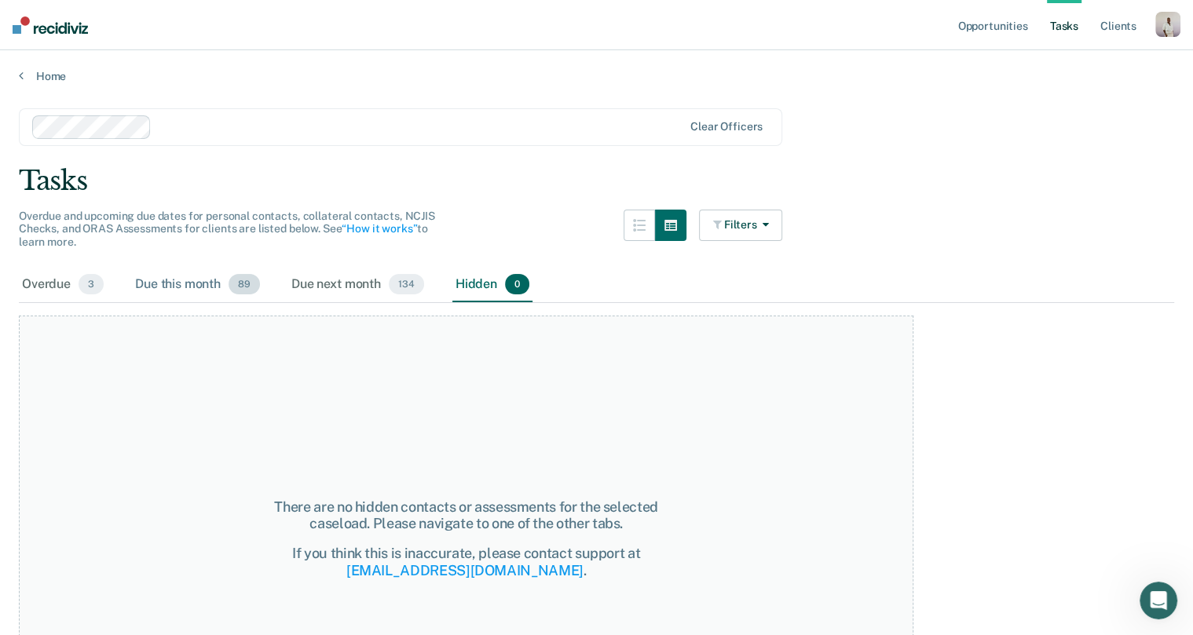
click at [230, 287] on span "89" at bounding box center [244, 284] width 31 height 20
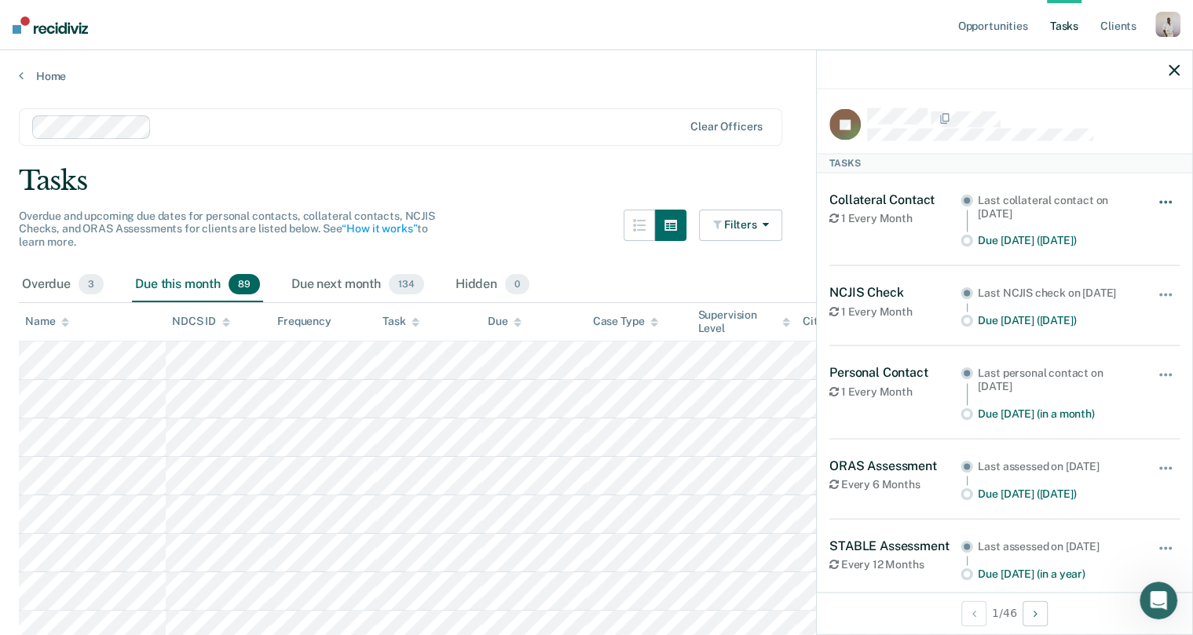
click at [965, 199] on button "button" at bounding box center [1166, 209] width 27 height 25
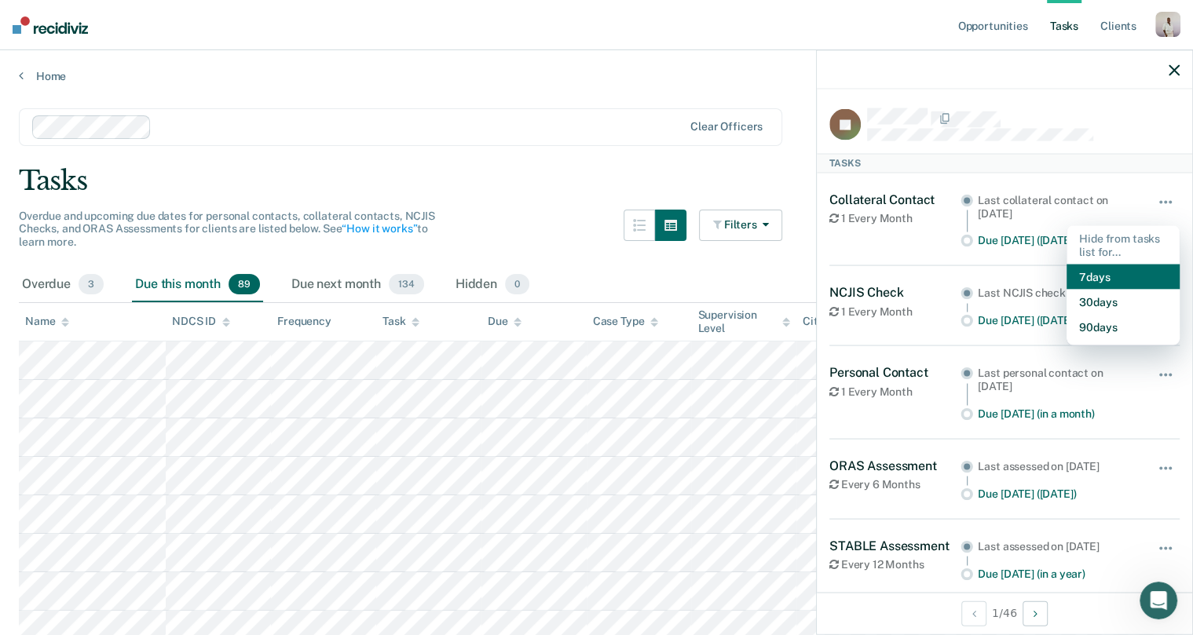
click at [965, 278] on button "7 days" at bounding box center [1123, 277] width 113 height 25
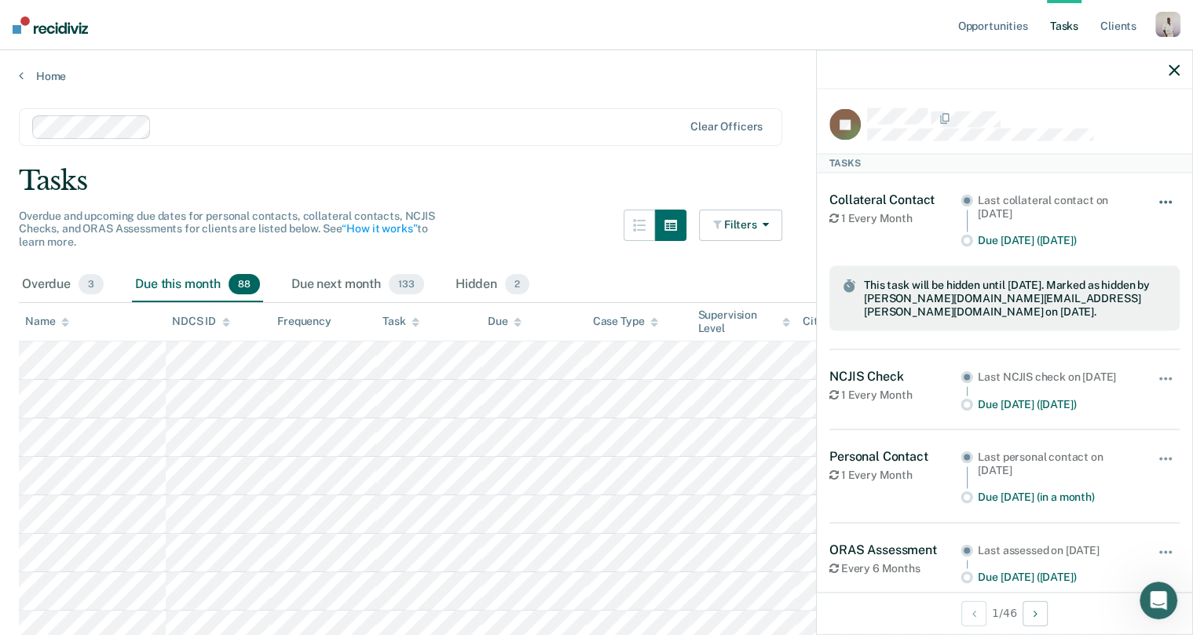
click at [965, 200] on span "button" at bounding box center [1165, 201] width 3 height 3
click at [965, 236] on button "Unhide" at bounding box center [1123, 245] width 88 height 26
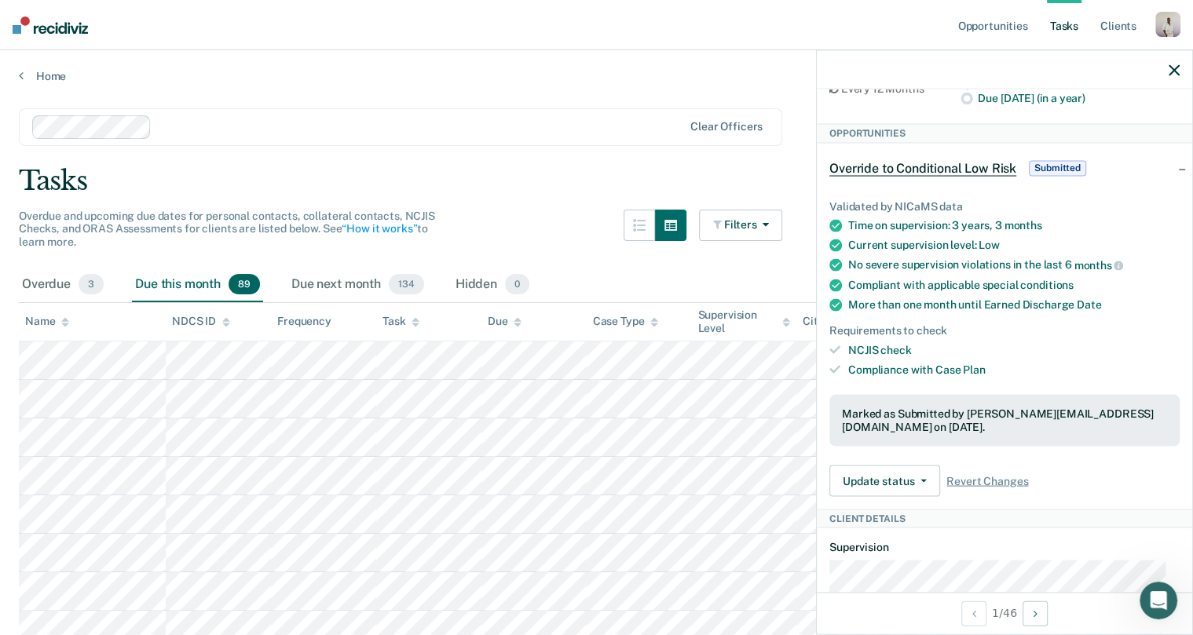
scroll to position [478, 0]
click at [908, 493] on button "Update status" at bounding box center [884, 478] width 111 height 31
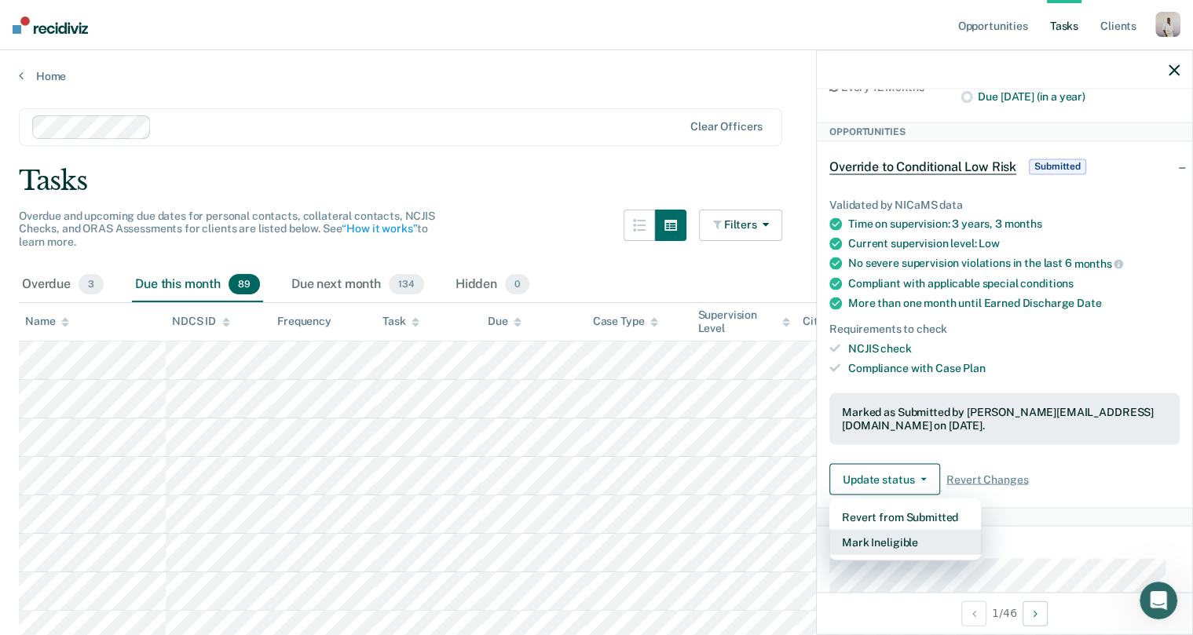
click at [904, 513] on button "Mark Ineligible" at bounding box center [905, 541] width 152 height 25
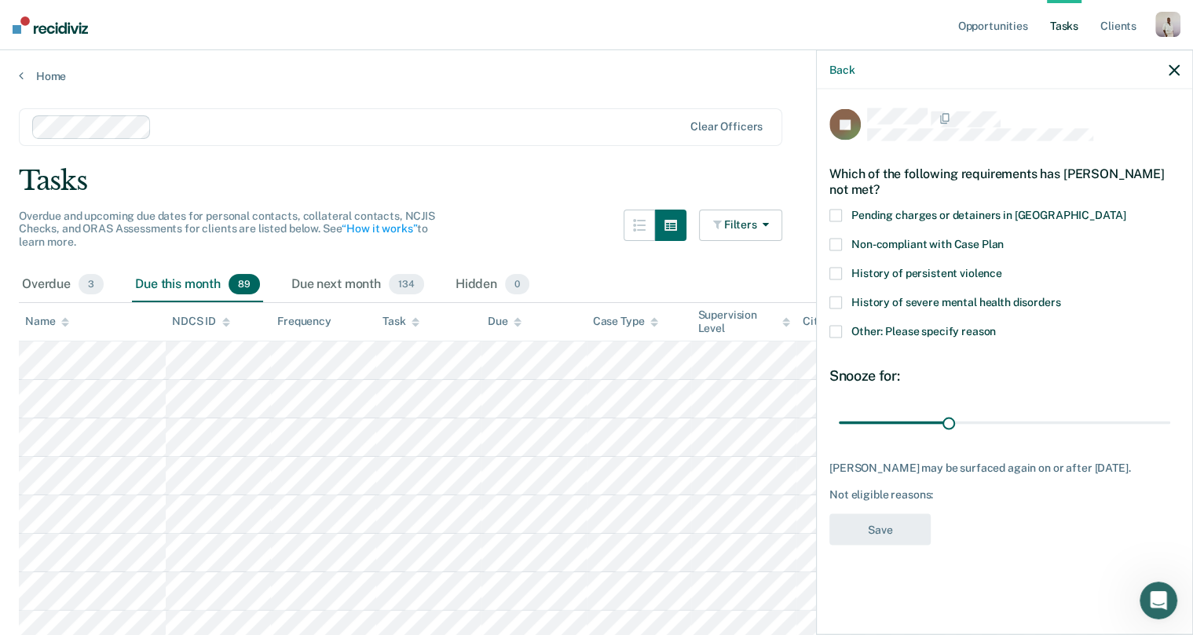
click at [965, 69] on icon "button" at bounding box center [1174, 69] width 11 height 11
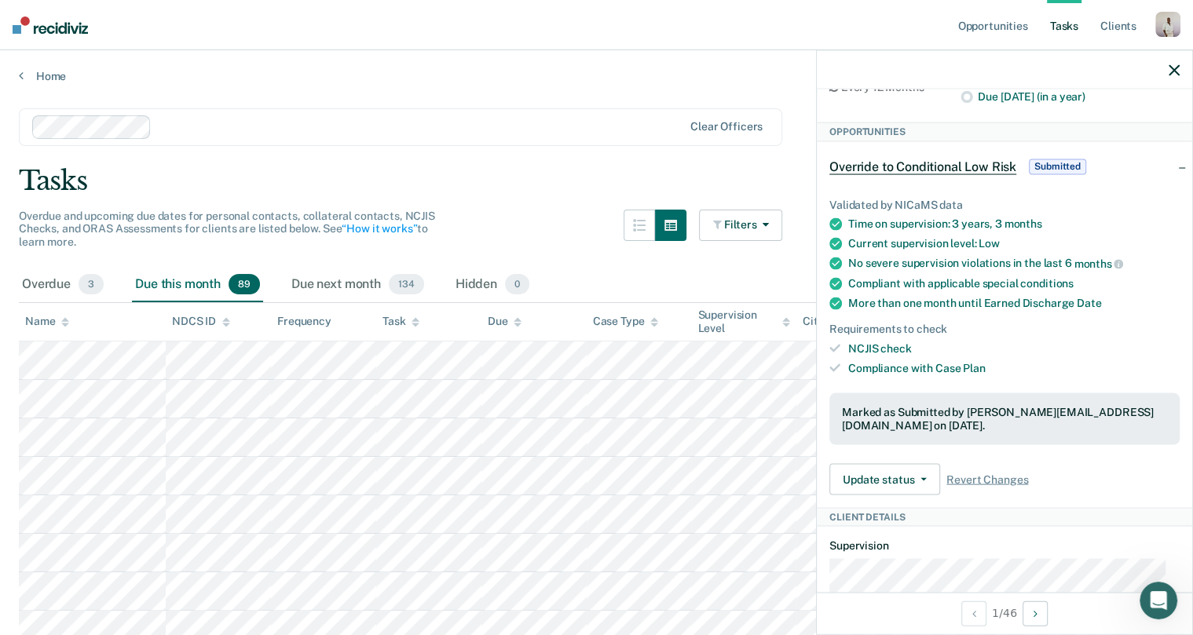
click at [965, 74] on div at bounding box center [1004, 69] width 375 height 39
click at [965, 72] on icon "button" at bounding box center [1174, 69] width 11 height 11
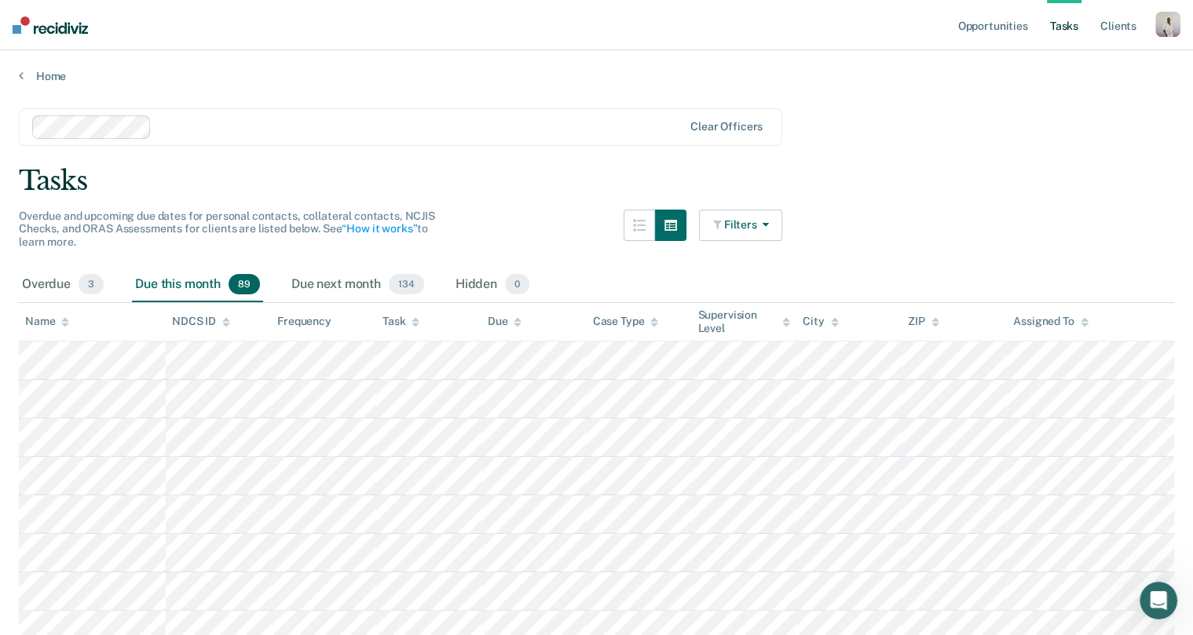
click at [746, 231] on button "Filters" at bounding box center [740, 225] width 83 height 31
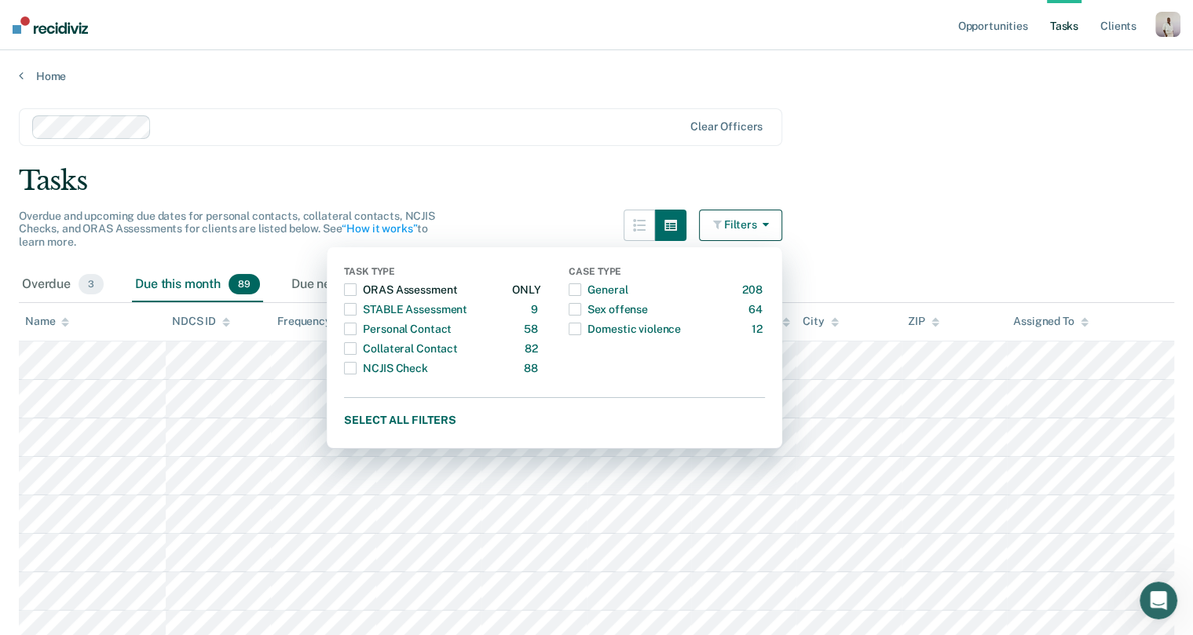
click at [357, 291] on span "button" at bounding box center [350, 290] width 13 height 13
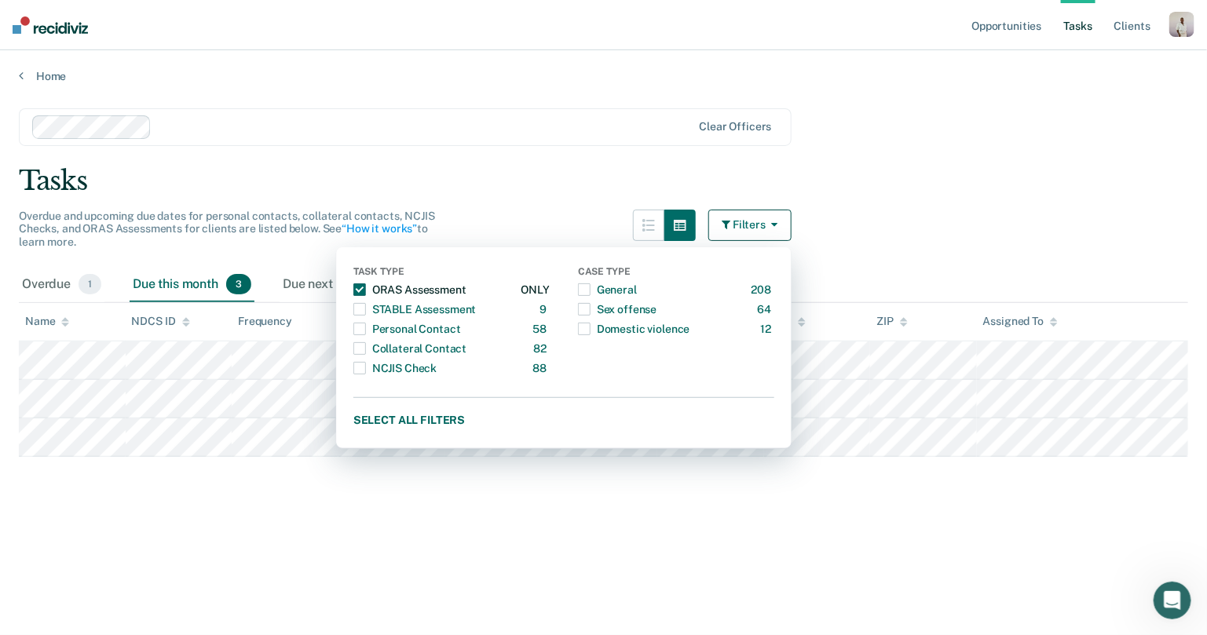
click at [362, 291] on span "button" at bounding box center [359, 290] width 13 height 13
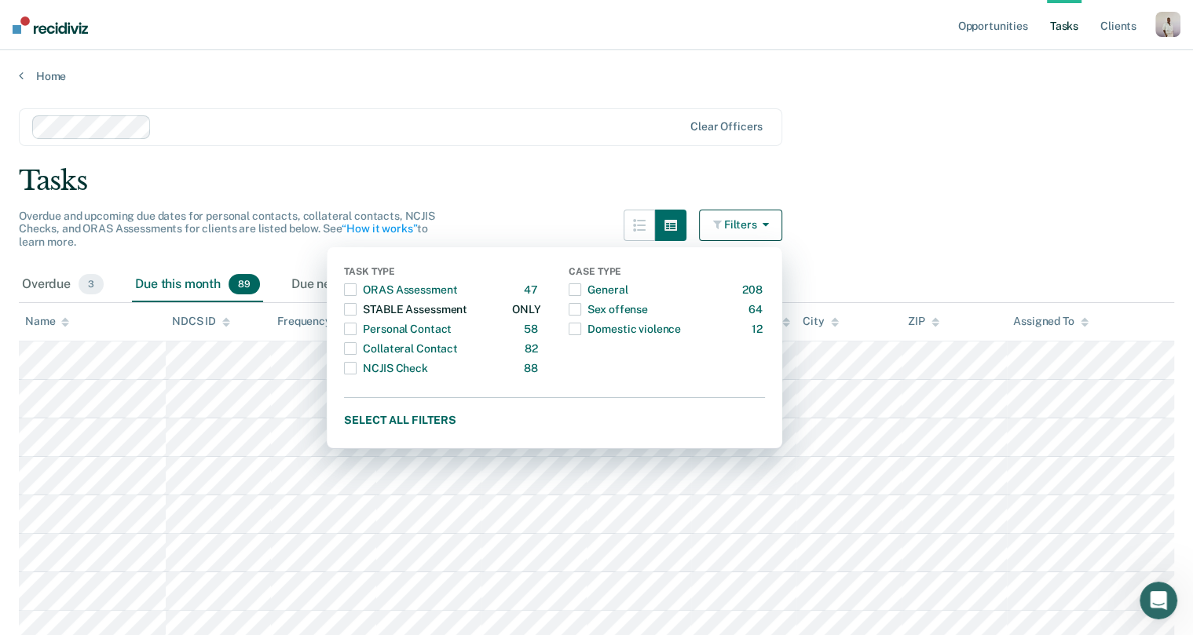
click at [357, 304] on span "button" at bounding box center [350, 309] width 13 height 13
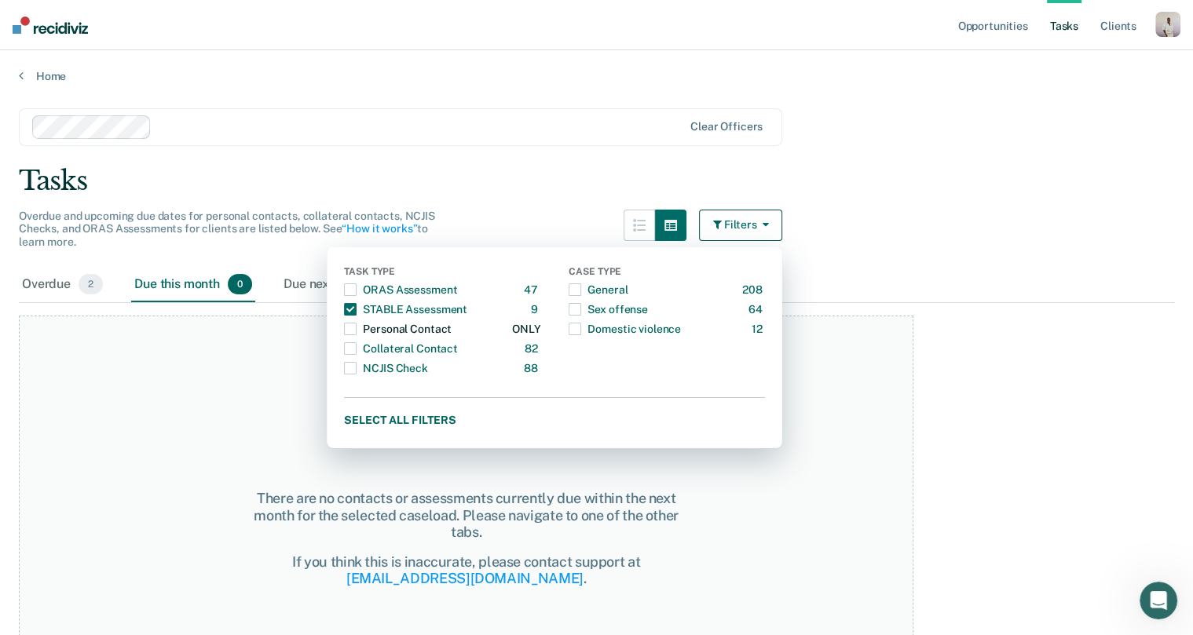
click at [357, 324] on span "button" at bounding box center [350, 329] width 13 height 13
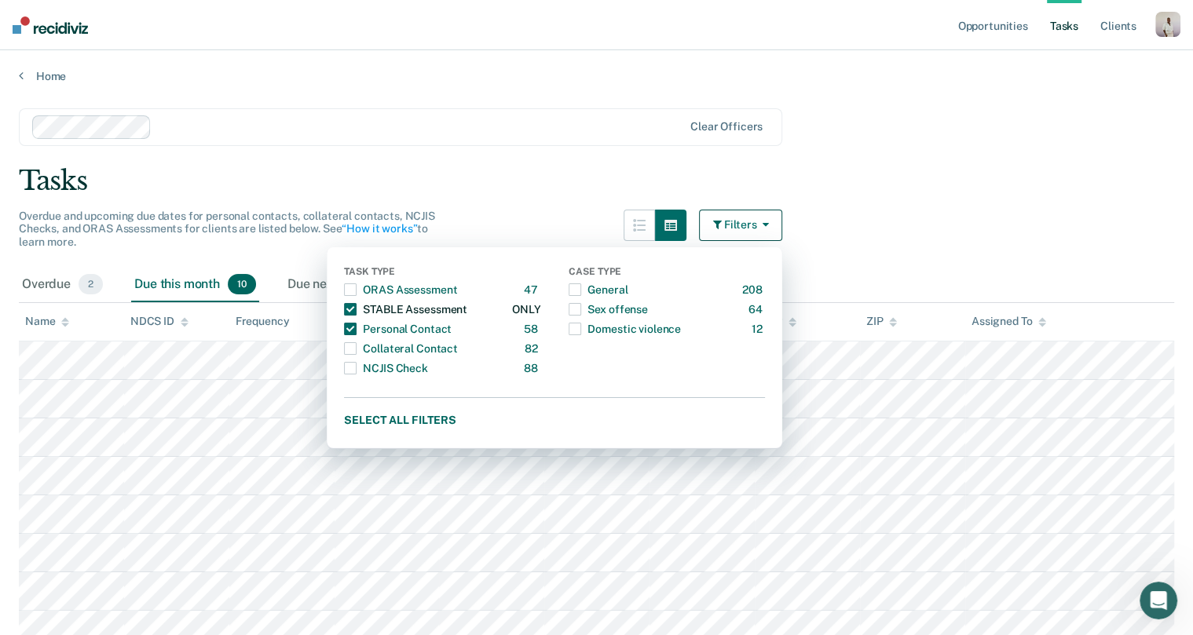
click at [357, 303] on span "button" at bounding box center [350, 309] width 13 height 13
click at [357, 323] on span "button" at bounding box center [350, 329] width 13 height 13
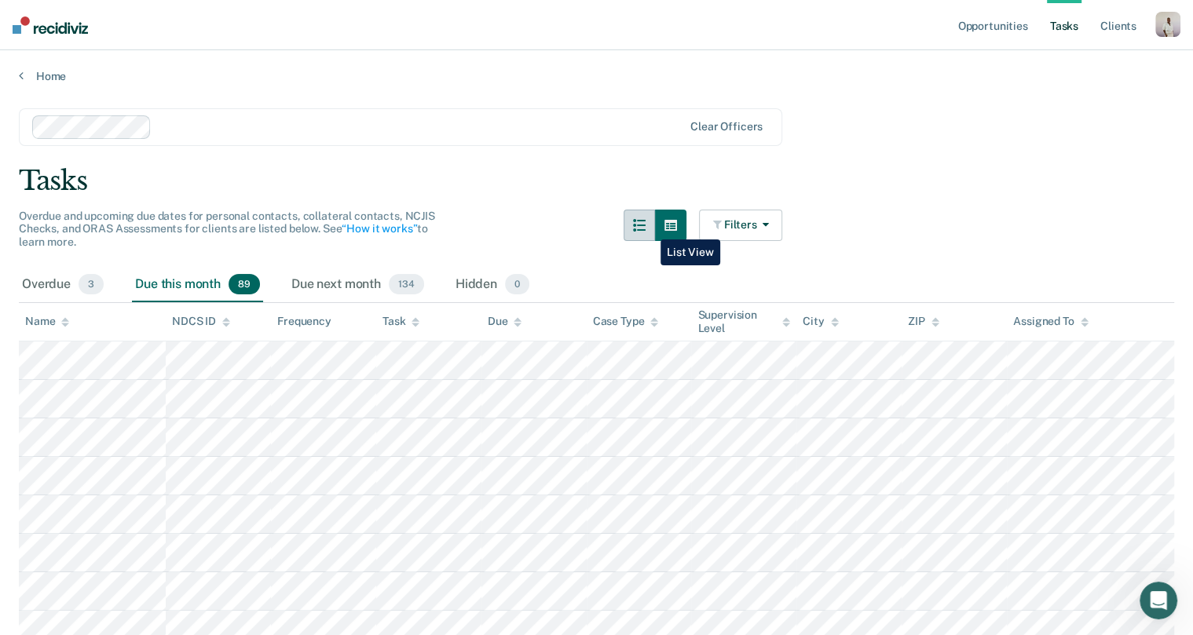
click at [646, 228] on icon "button" at bounding box center [639, 225] width 13 height 13
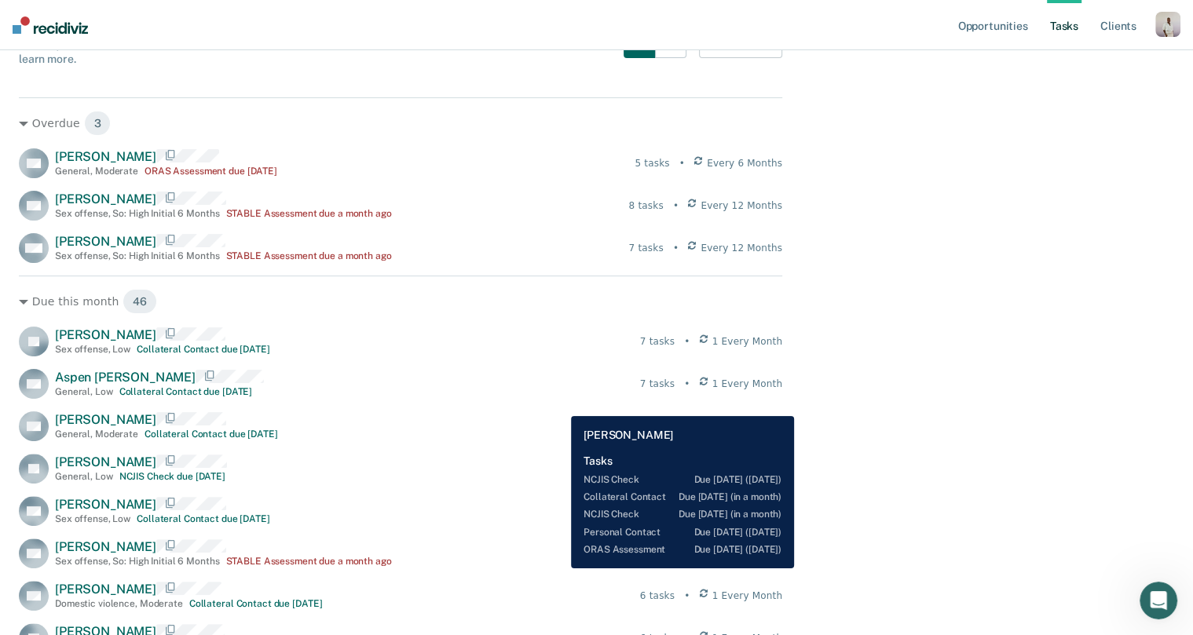
scroll to position [0, 0]
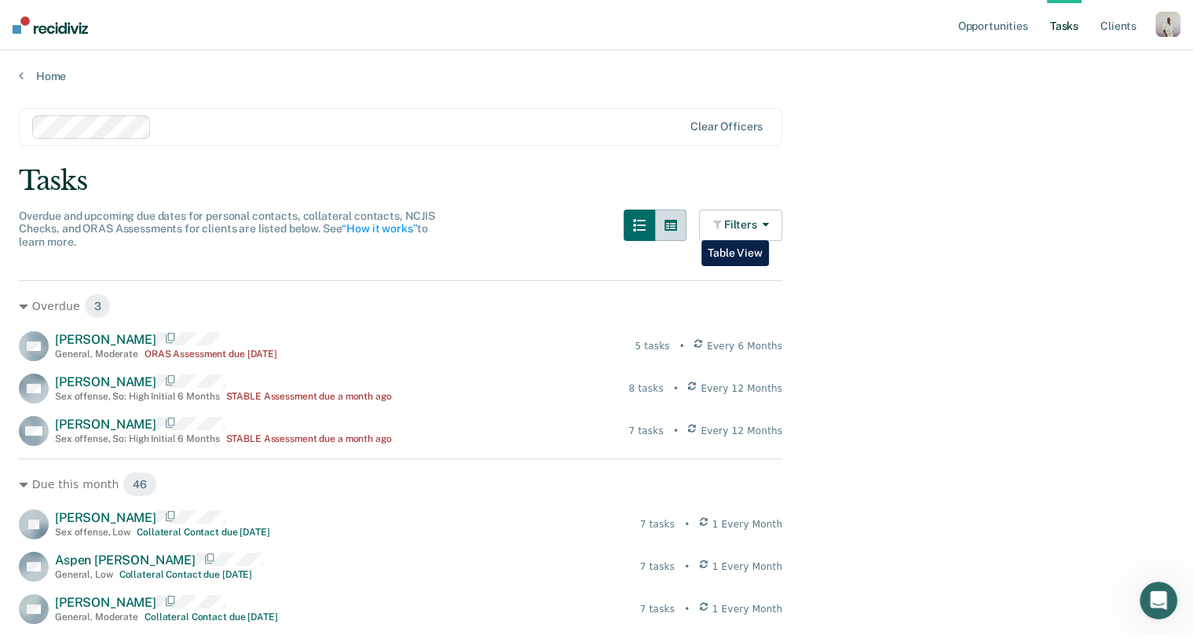
click at [686, 229] on button "button" at bounding box center [670, 225] width 31 height 31
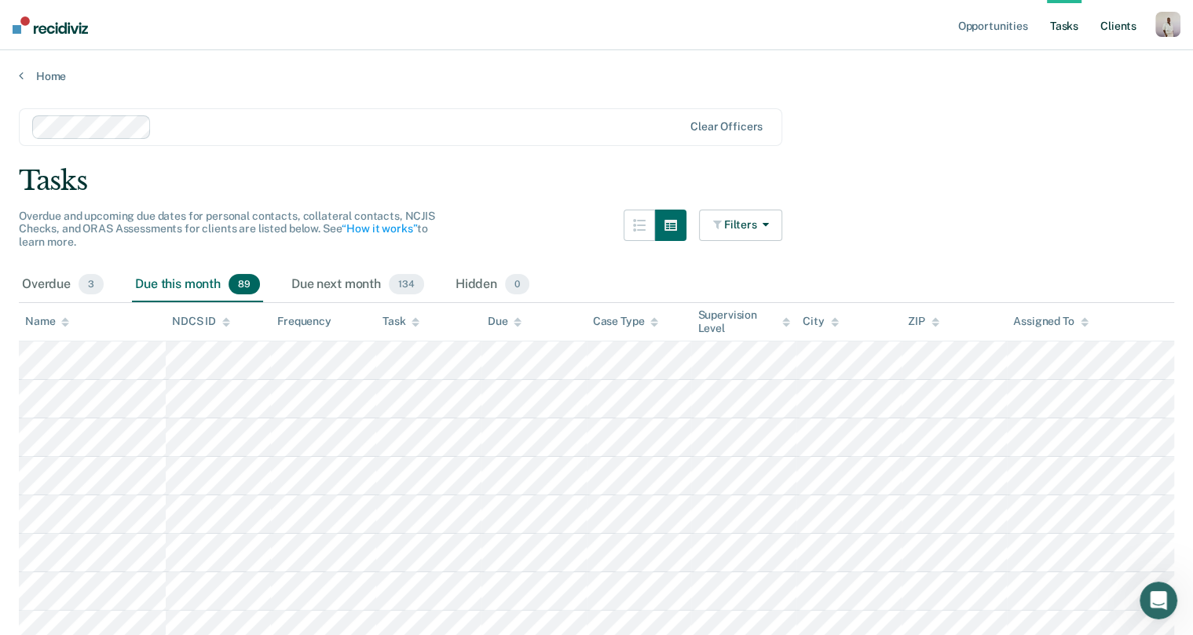
click at [965, 25] on link "Client s" at bounding box center [1118, 25] width 42 height 50
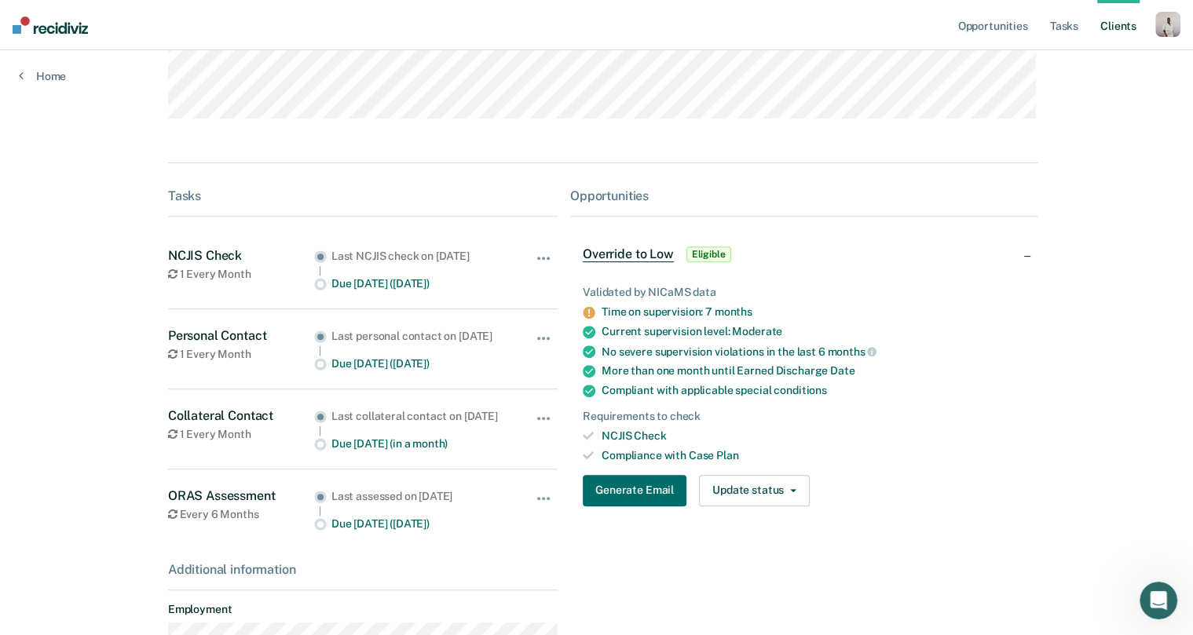
scroll to position [399, 0]
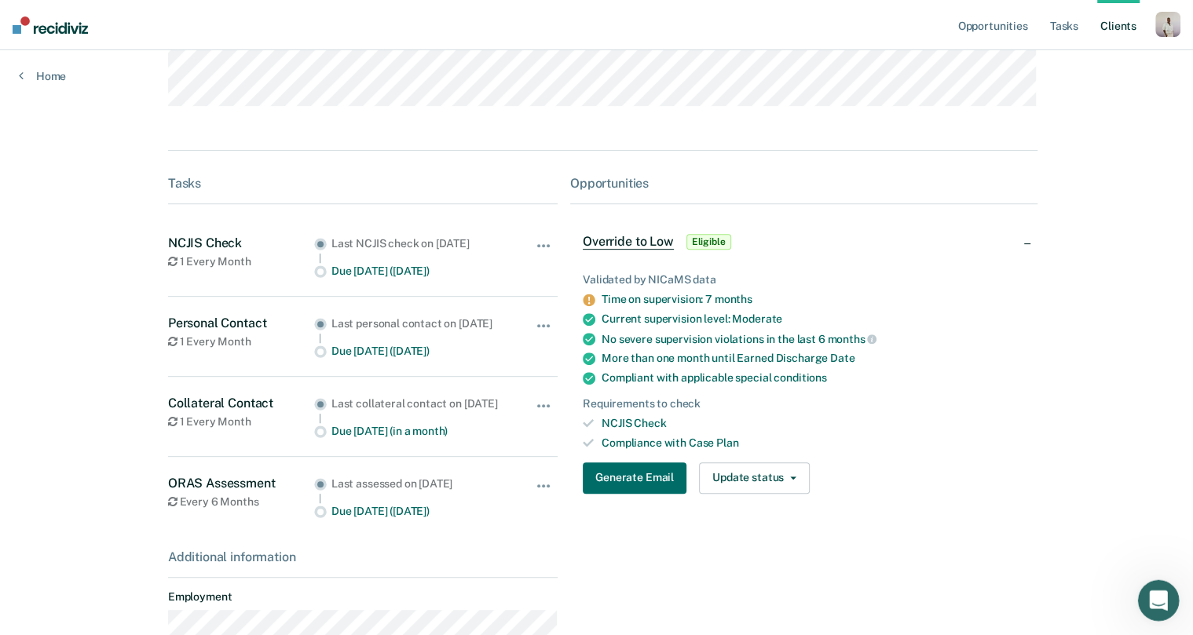
click at [965, 513] on div "Open Intercom Messenger" at bounding box center [1156, 599] width 52 height 52
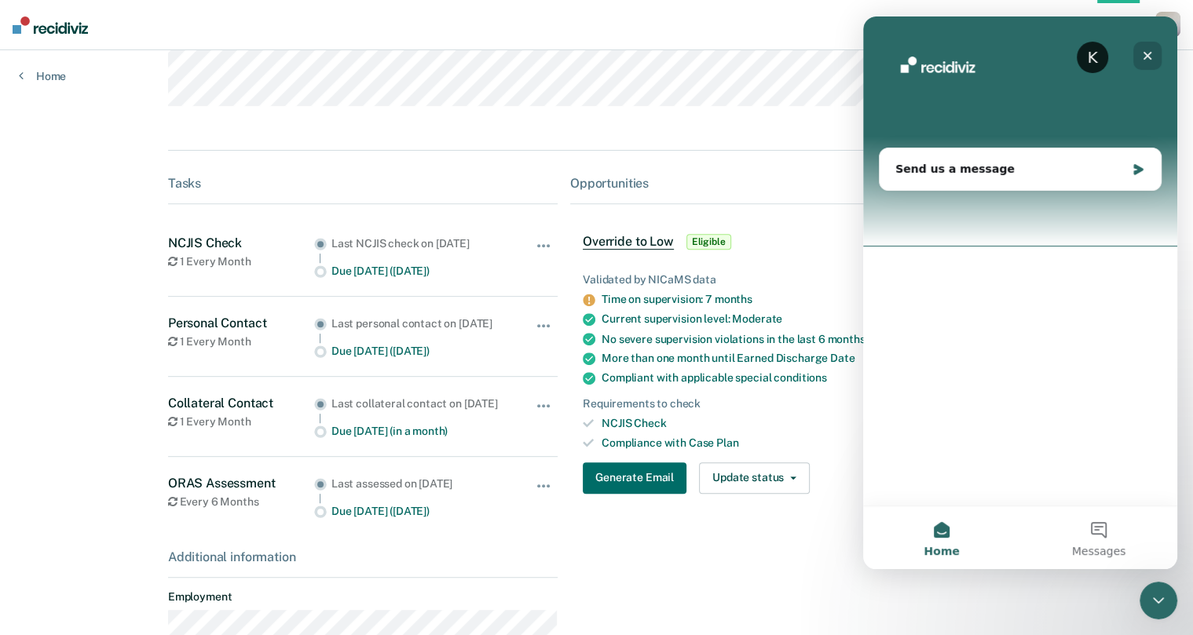
click at [965, 55] on icon "Close" at bounding box center [1147, 55] width 13 height 13
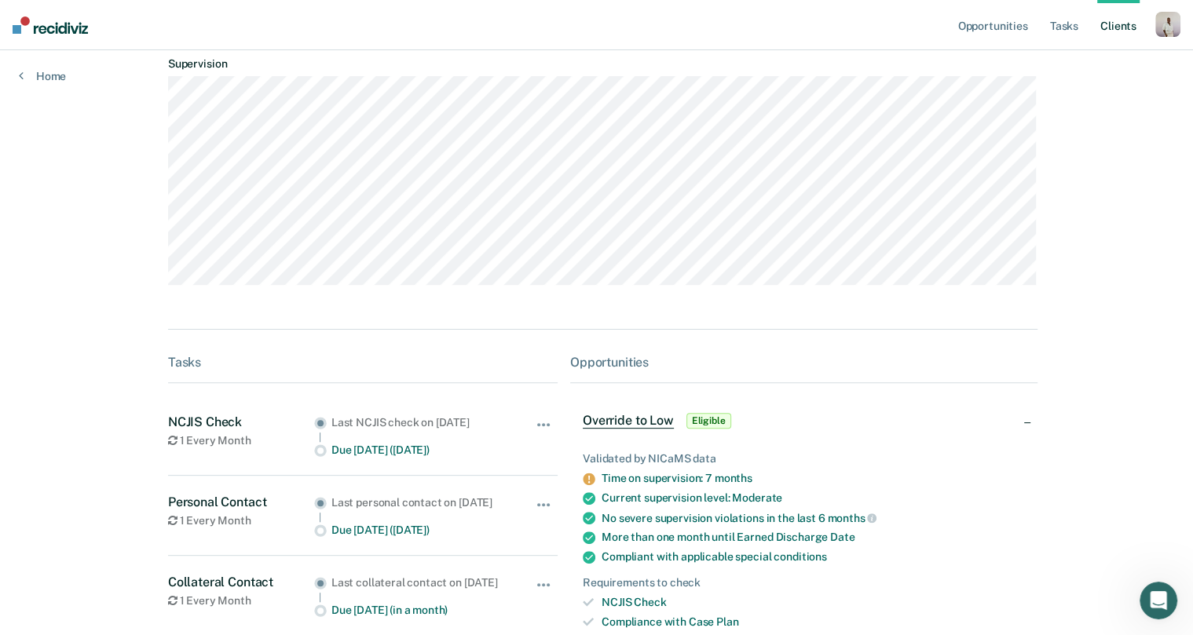
scroll to position [24, 0]
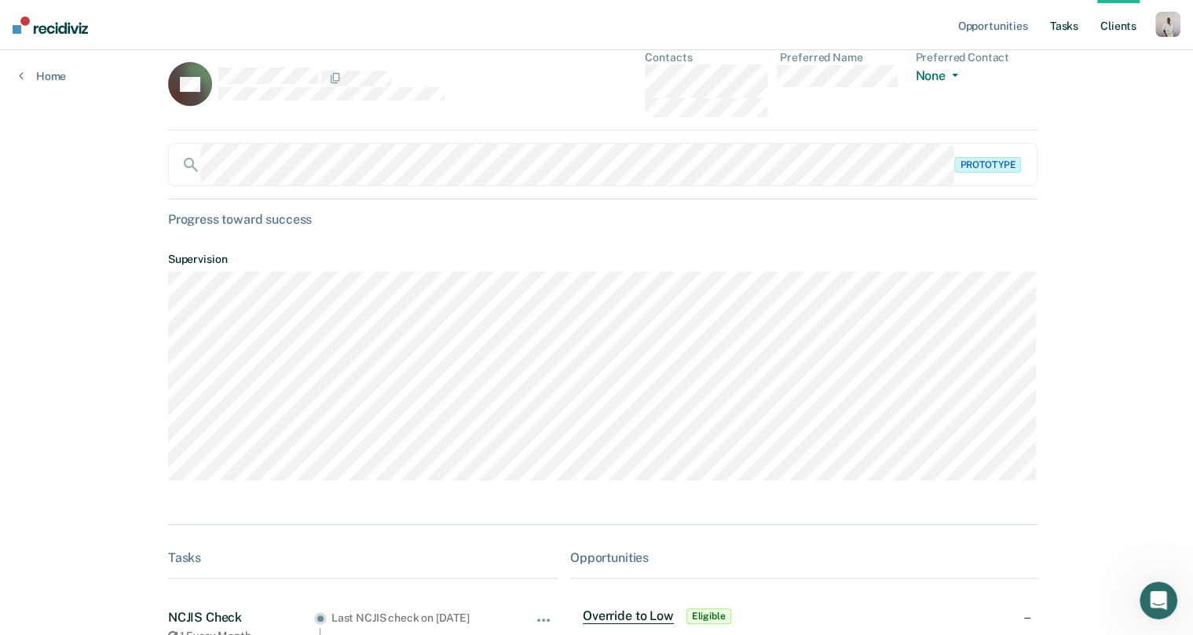
click at [965, 27] on link "Tasks" at bounding box center [1064, 25] width 35 height 50
